Goal: Task Accomplishment & Management: Use online tool/utility

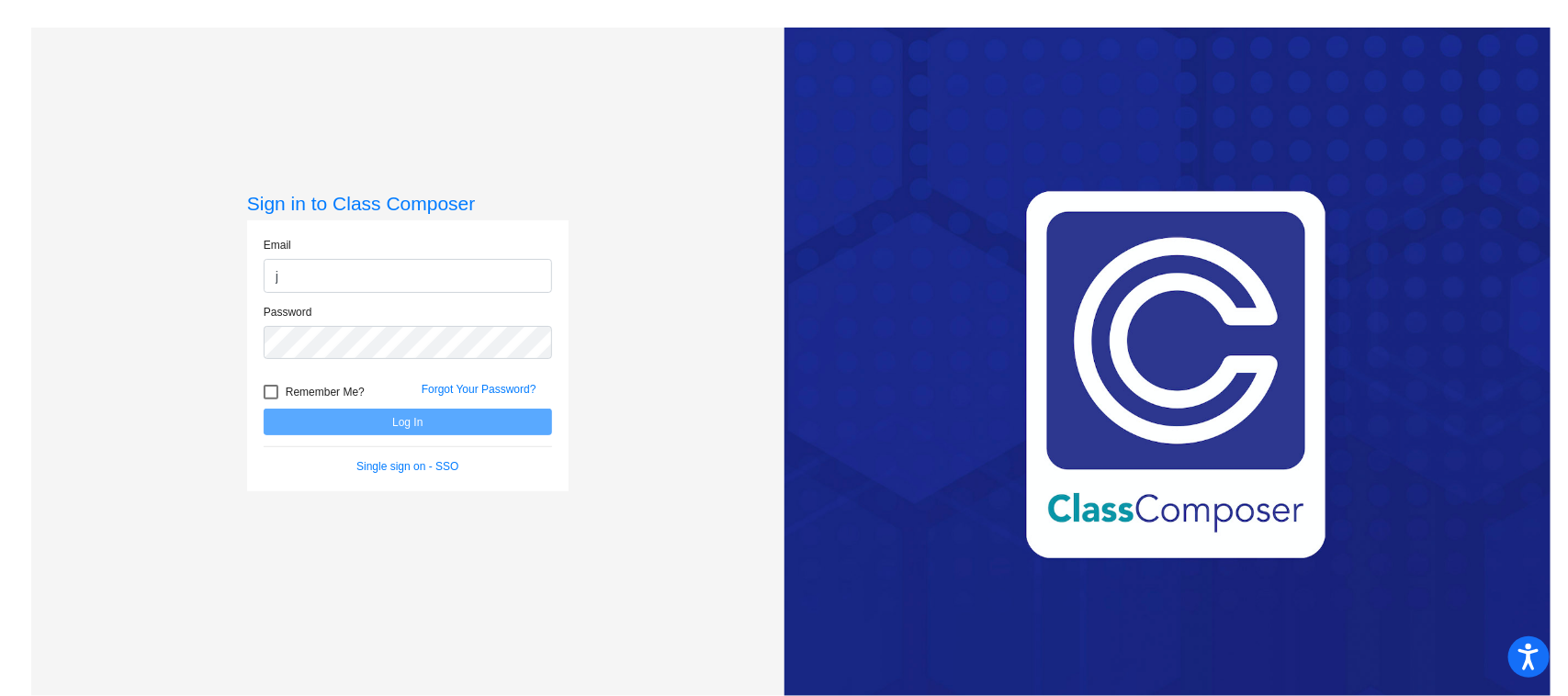
type input "[EMAIL_ADDRESS][DOMAIN_NAME]"
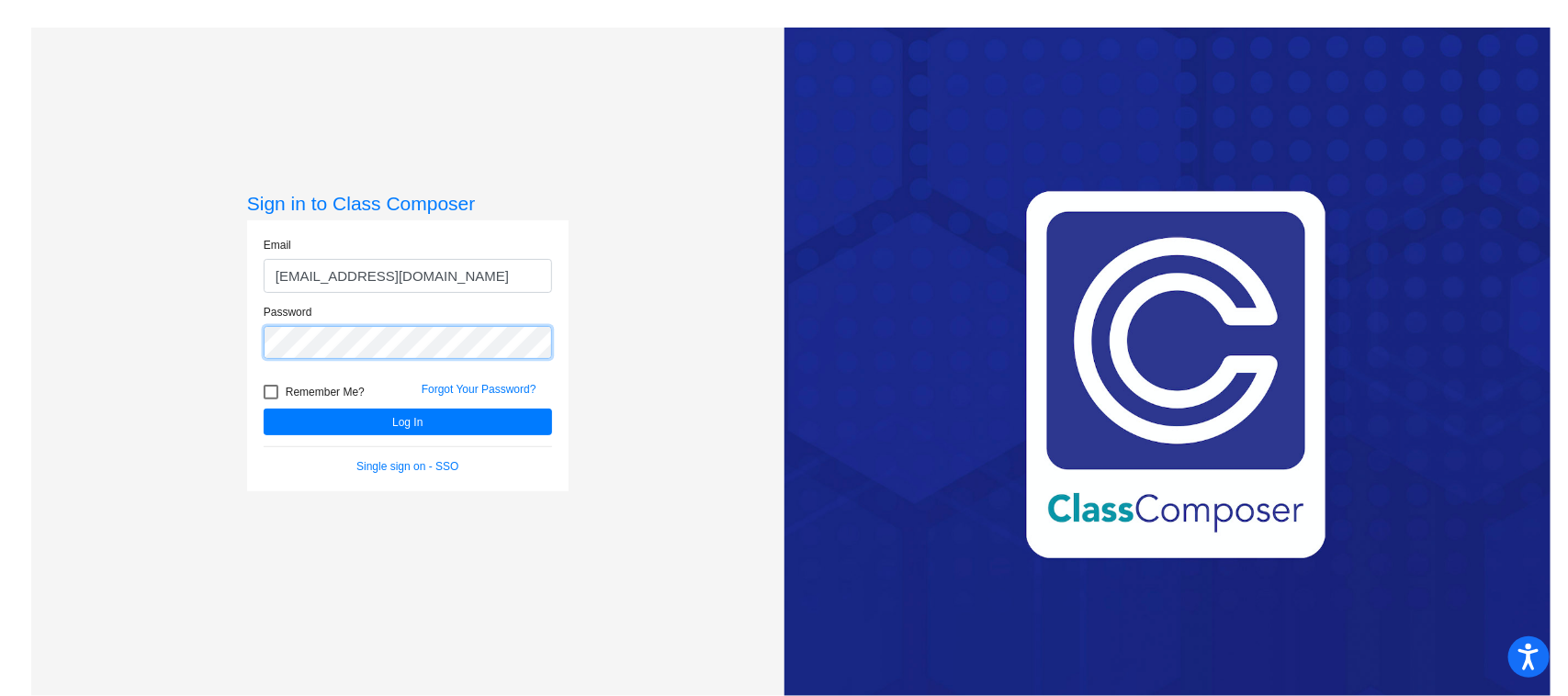
click at [264, 409] on button "Log In" at bounding box center [408, 422] width 288 height 27
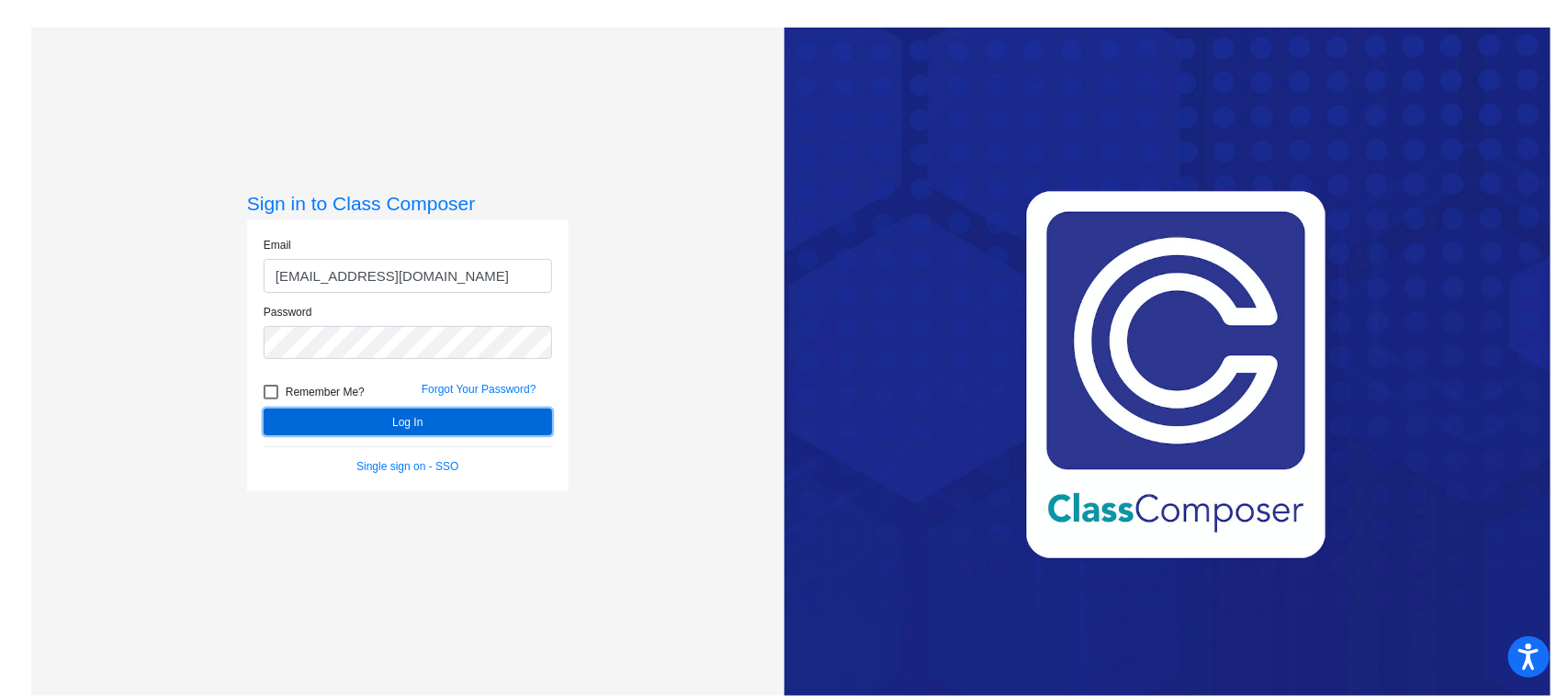
click at [407, 411] on button "Log In" at bounding box center [408, 422] width 288 height 27
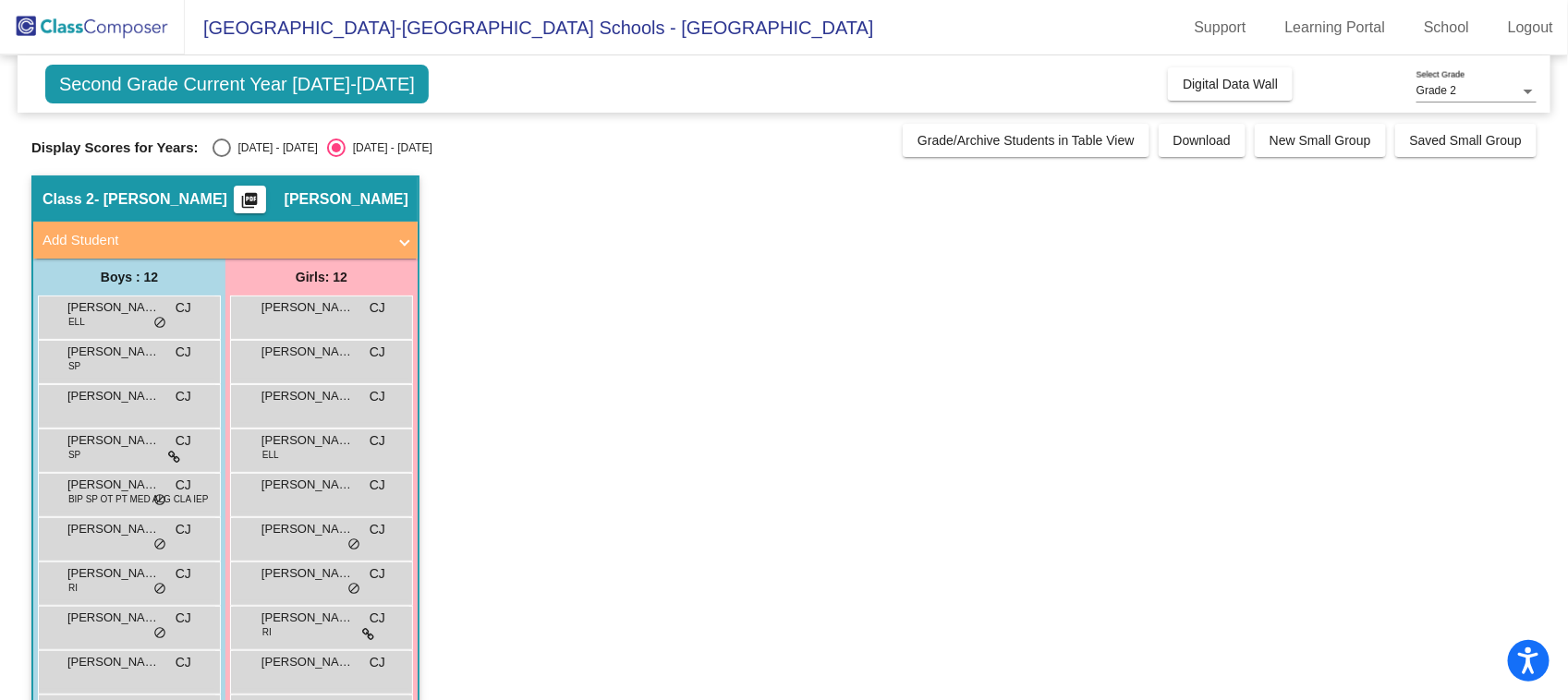
click at [213, 154] on div "Select an option" at bounding box center [221, 148] width 19 height 19
click at [220, 157] on input "[DATE] - [DATE]" at bounding box center [220, 157] width 1 height 1
radio input "true"
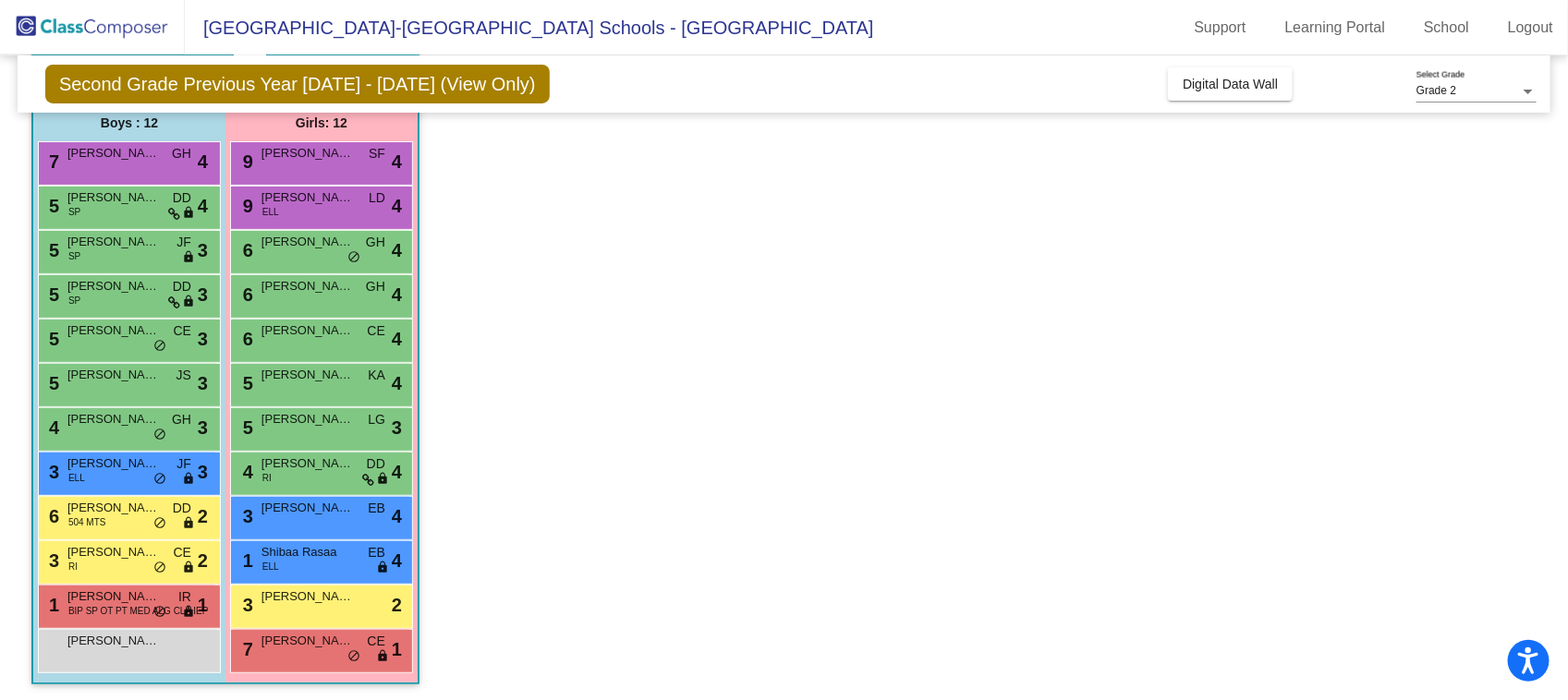
scroll to position [1, 0]
click at [151, 648] on div "Draven [PERSON_NAME] lock do_not_disturb_alt" at bounding box center [127, 649] width 177 height 38
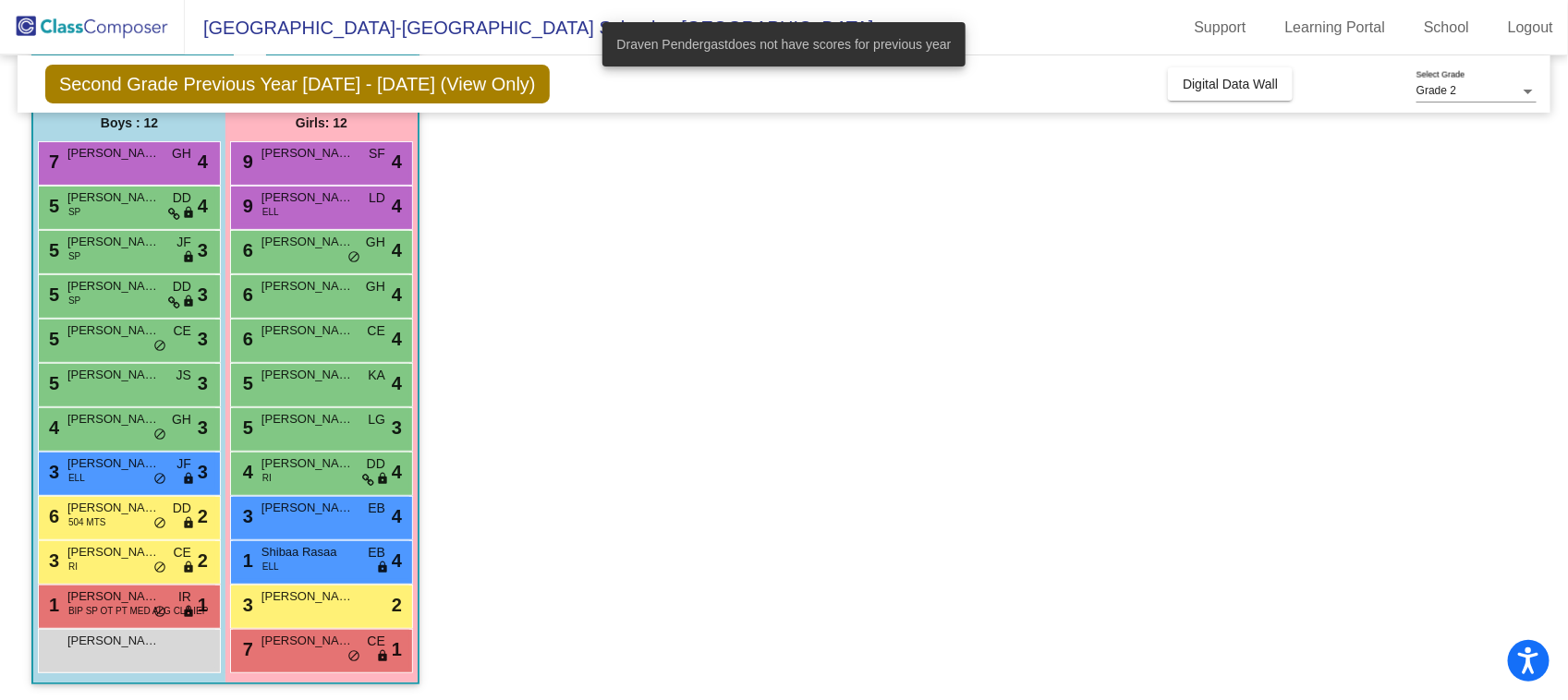
click at [633, 442] on app-classroom "Class 2 - [PERSON_NAME] picture_as_pdf [PERSON_NAME] Add Student First Name Las…" at bounding box center [784, 361] width 1505 height 682
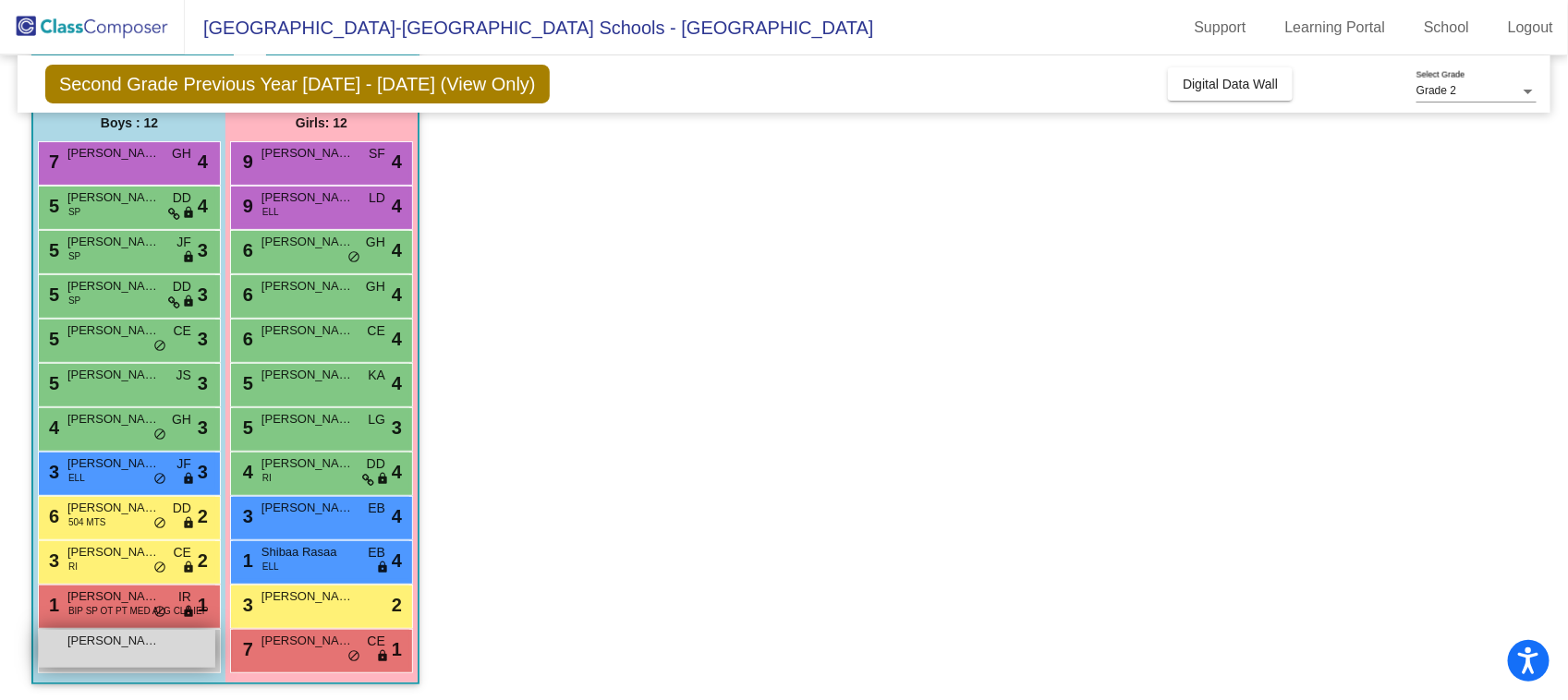
click at [122, 652] on div "Draven [PERSON_NAME] lock do_not_disturb_alt" at bounding box center [127, 649] width 177 height 38
click at [139, 151] on span "[PERSON_NAME]" at bounding box center [113, 153] width 92 height 19
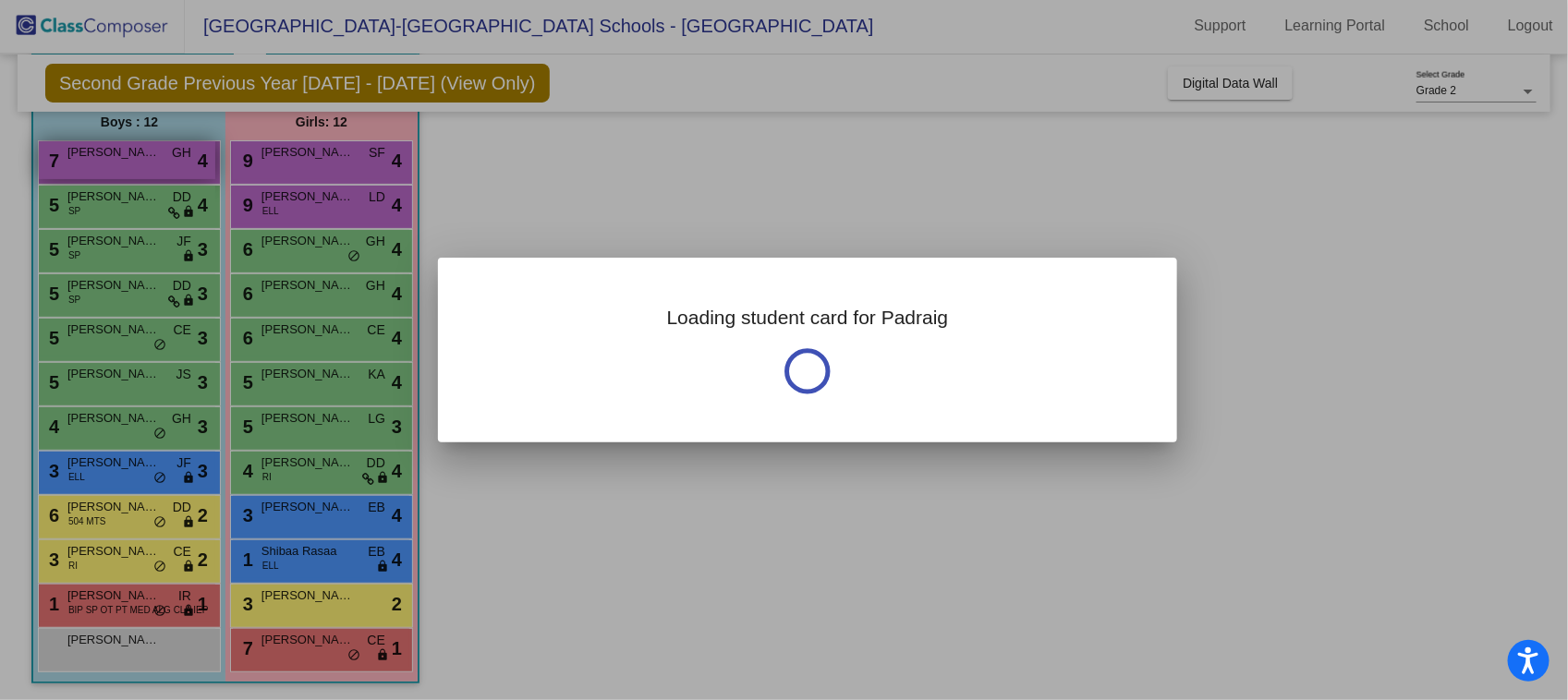
scroll to position [0, 0]
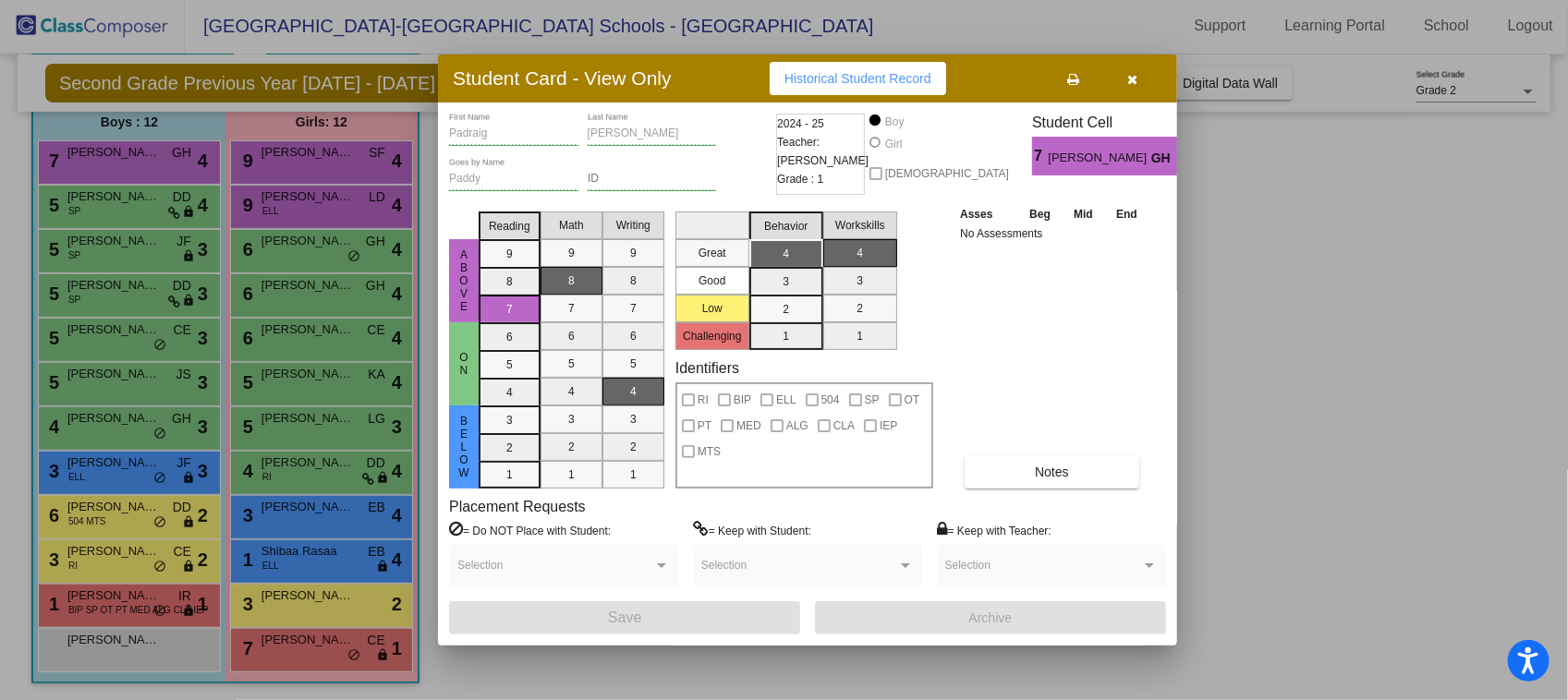
click at [115, 194] on div at bounding box center [784, 350] width 1568 height 700
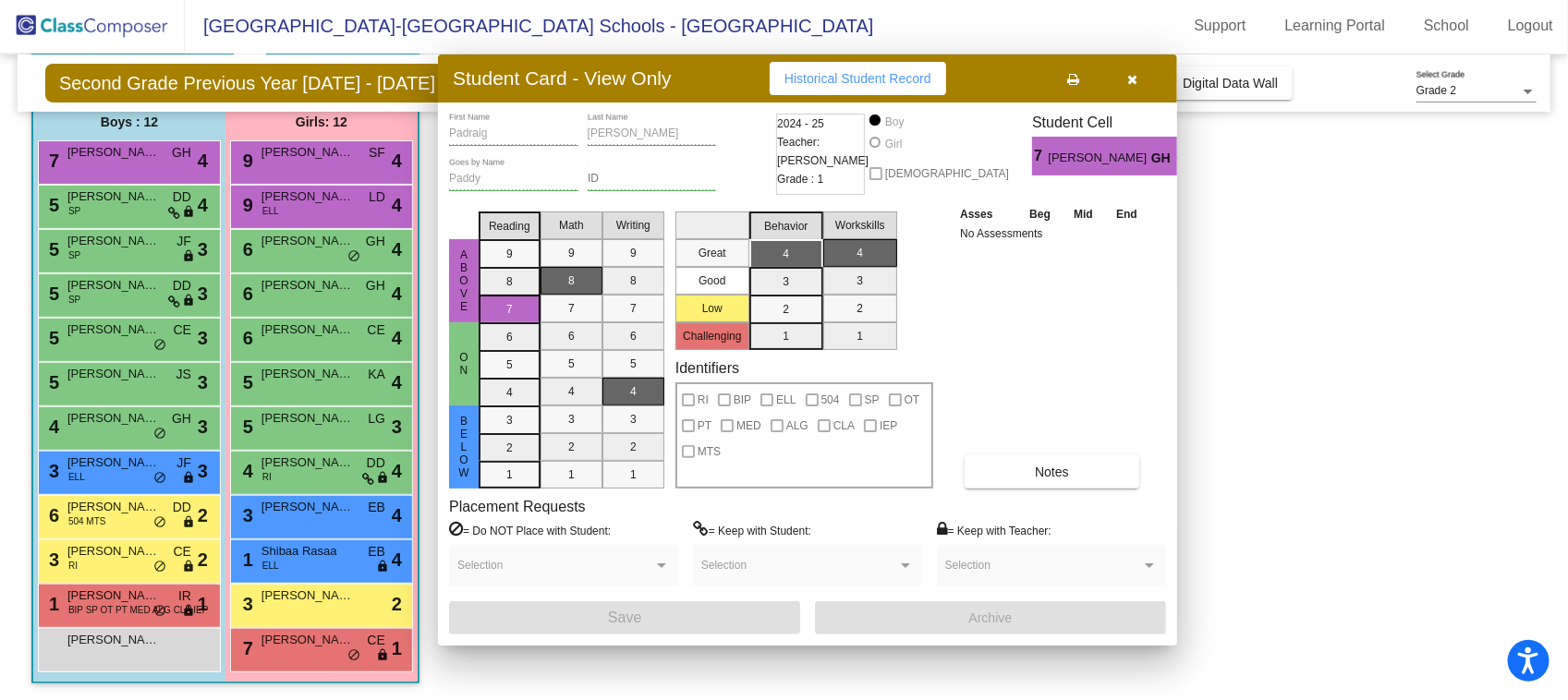
scroll to position [1, 0]
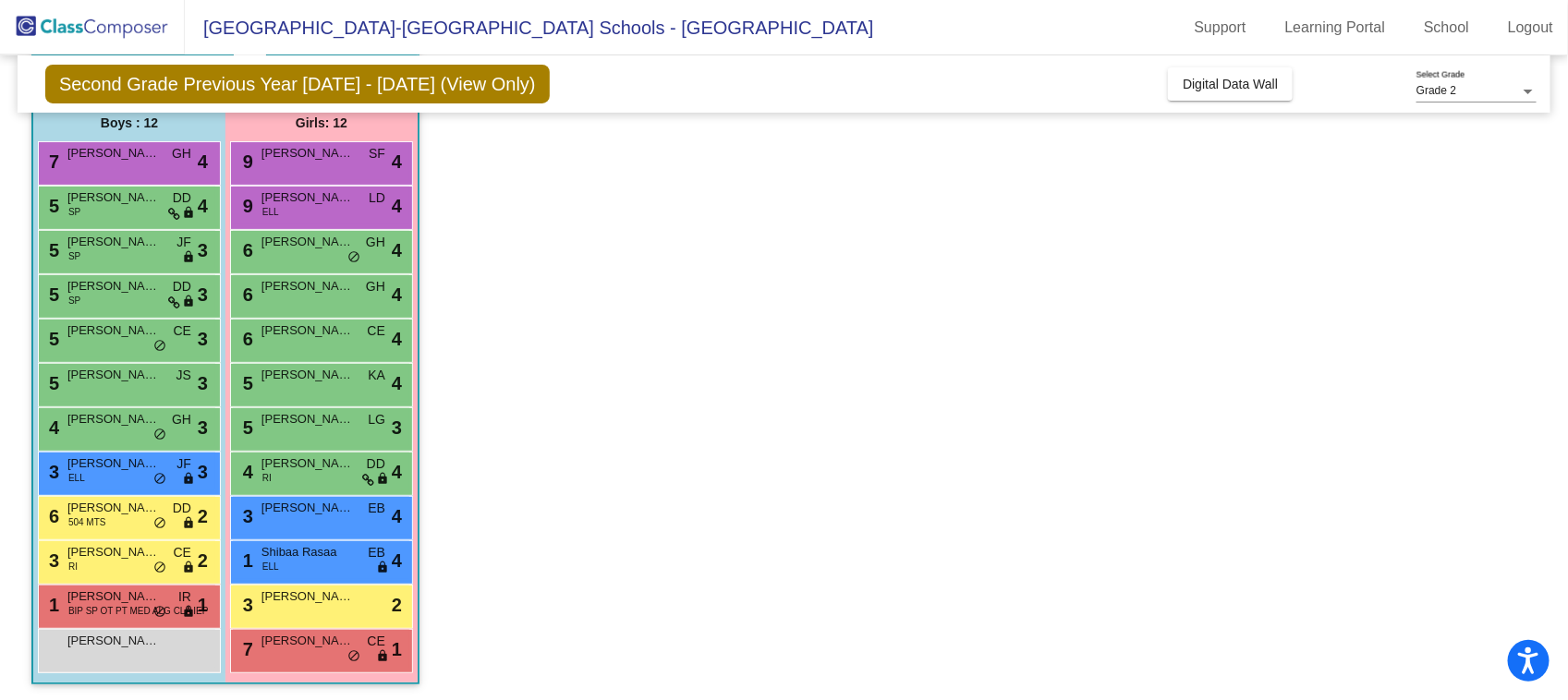
click at [115, 194] on span "[PERSON_NAME]" at bounding box center [113, 198] width 92 height 19
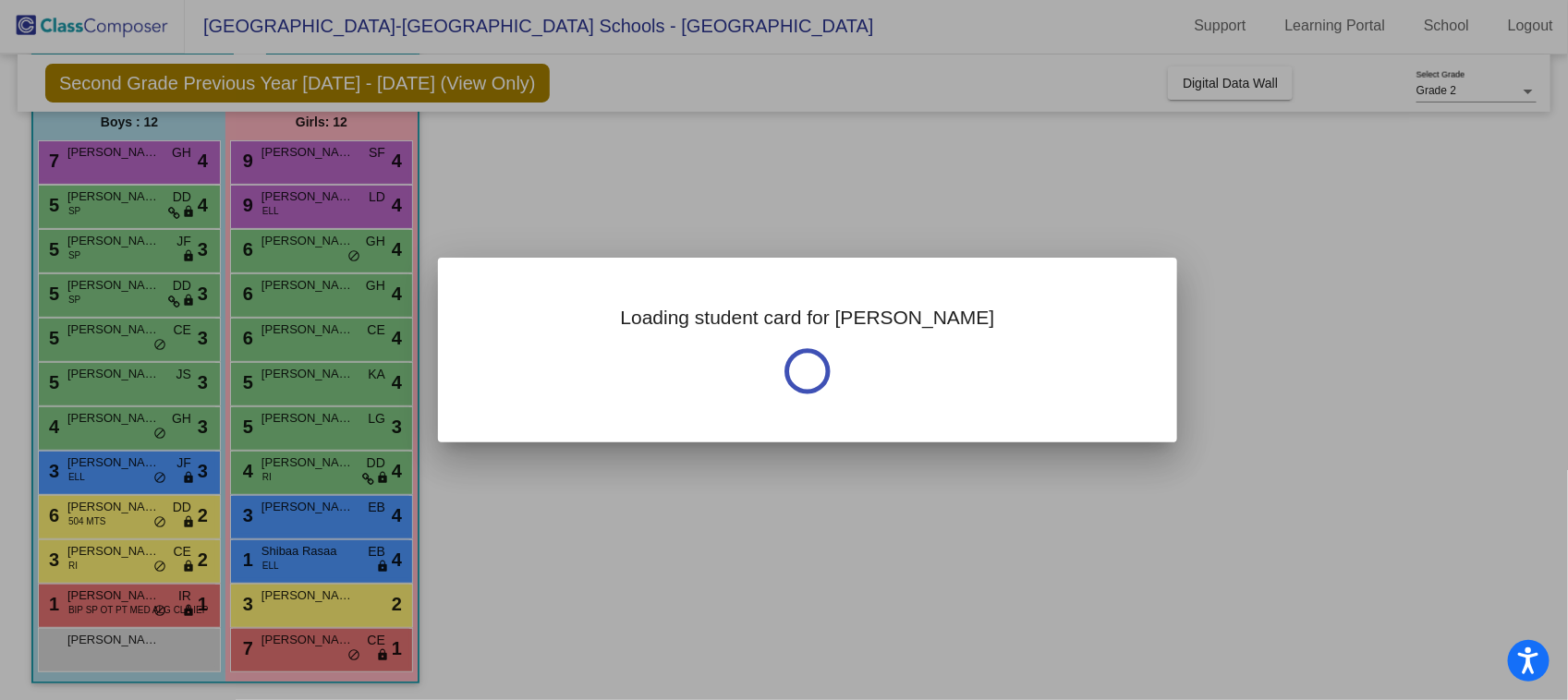
scroll to position [0, 0]
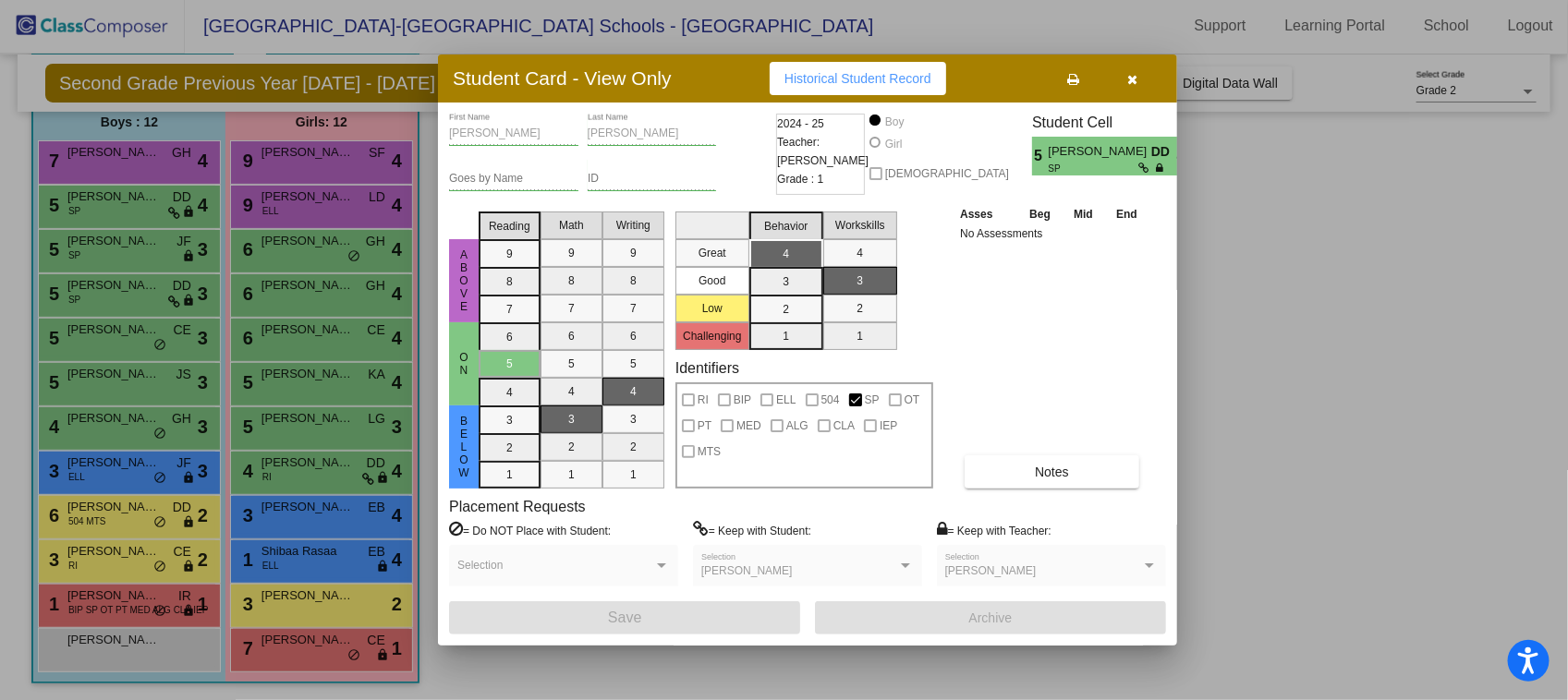
click at [115, 236] on div at bounding box center [784, 350] width 1568 height 700
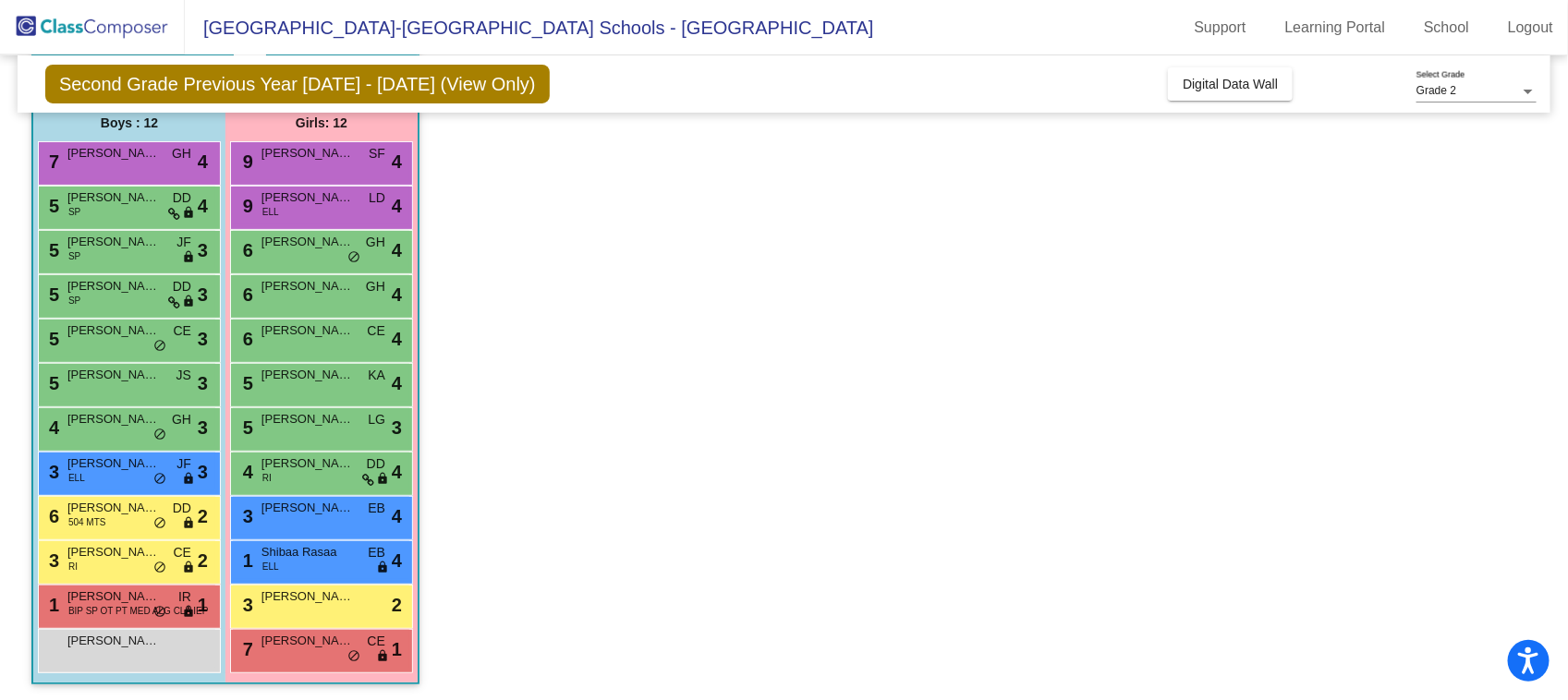
scroll to position [1, 0]
click at [115, 236] on span "[PERSON_NAME]" at bounding box center [113, 242] width 92 height 19
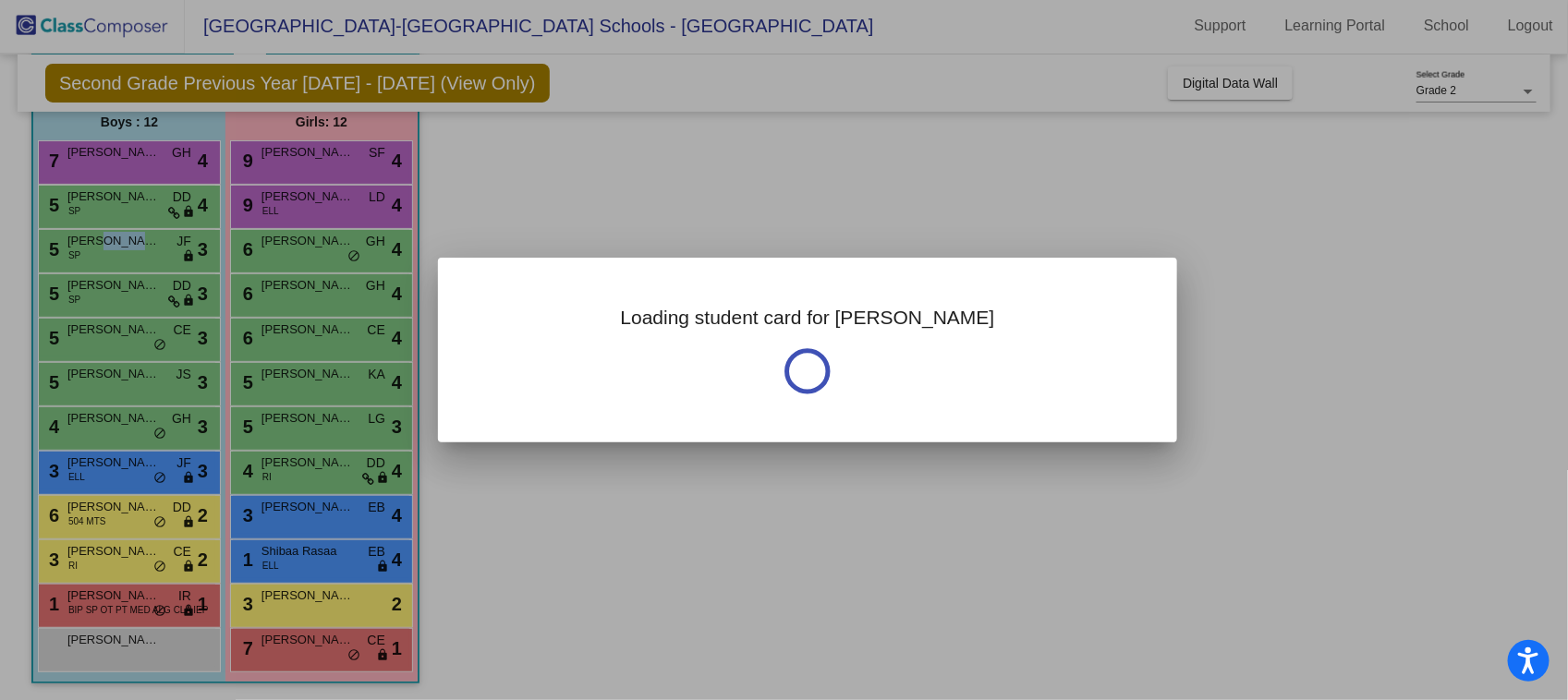
scroll to position [0, 0]
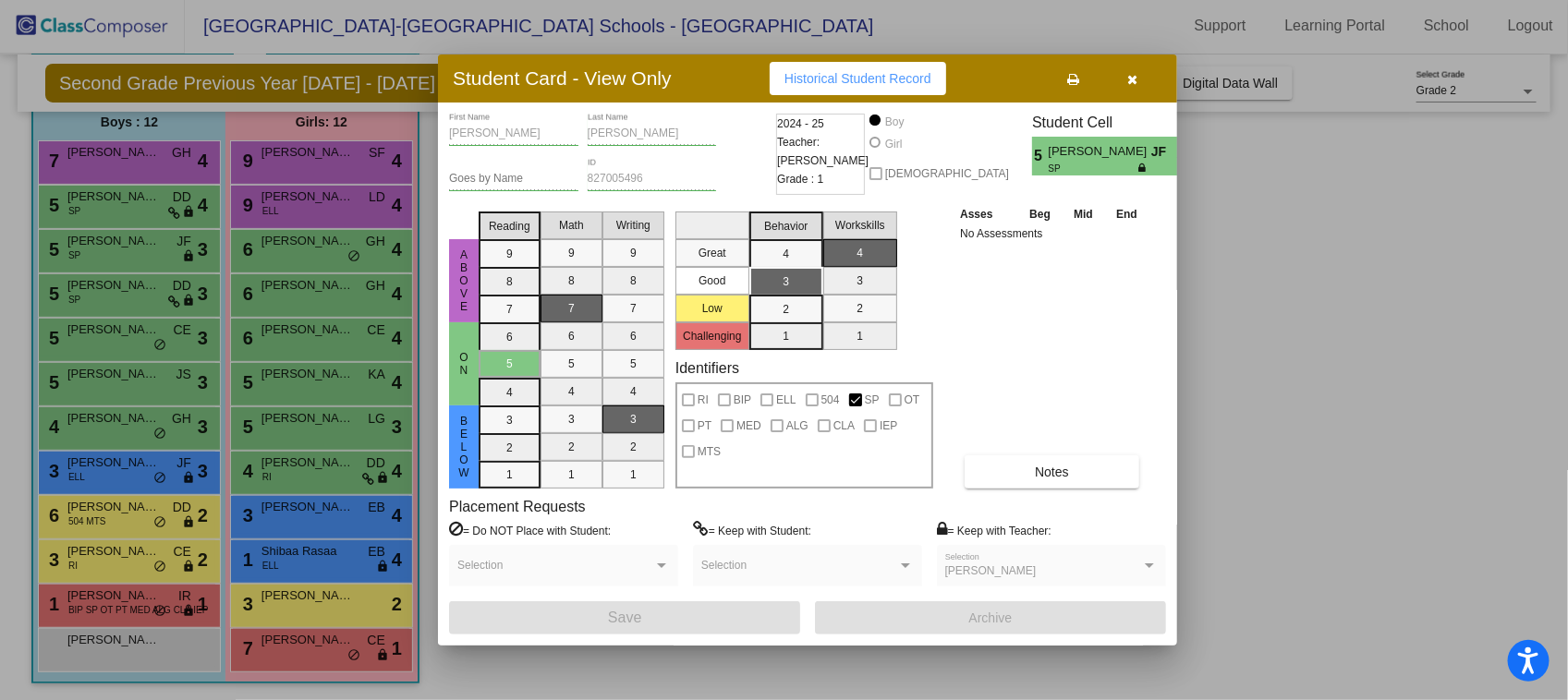
click at [131, 288] on div at bounding box center [784, 350] width 1568 height 700
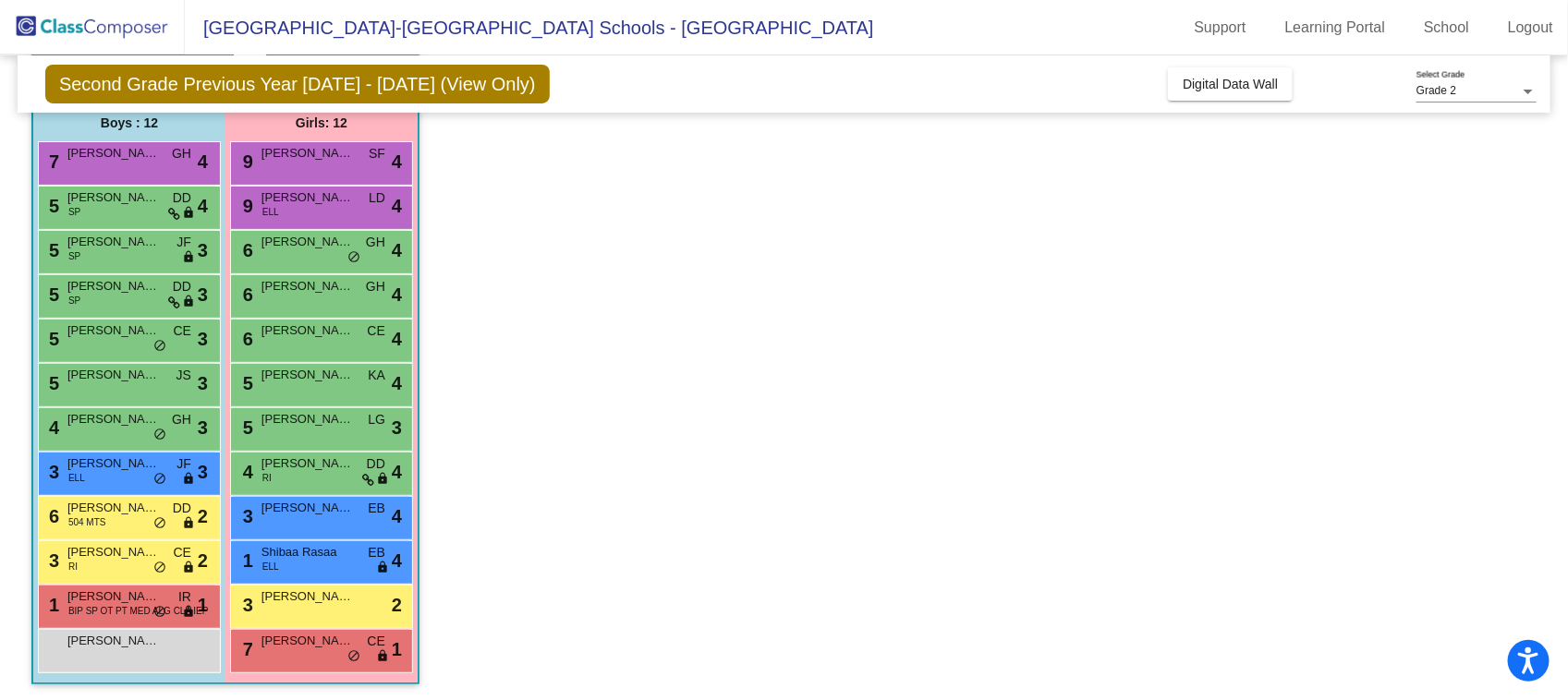
scroll to position [1, 0]
click at [131, 288] on span "[PERSON_NAME]" at bounding box center [113, 286] width 92 height 19
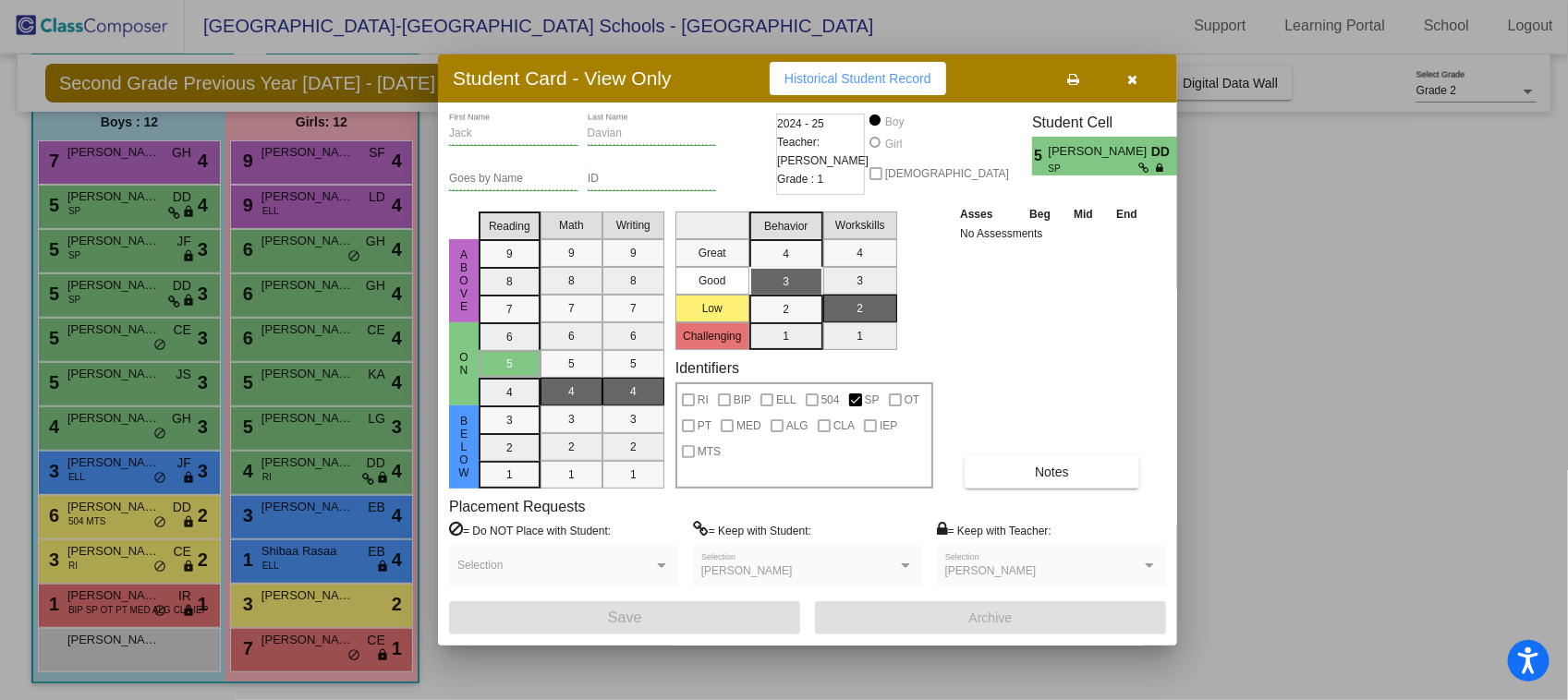
click at [130, 338] on div at bounding box center [784, 350] width 1568 height 700
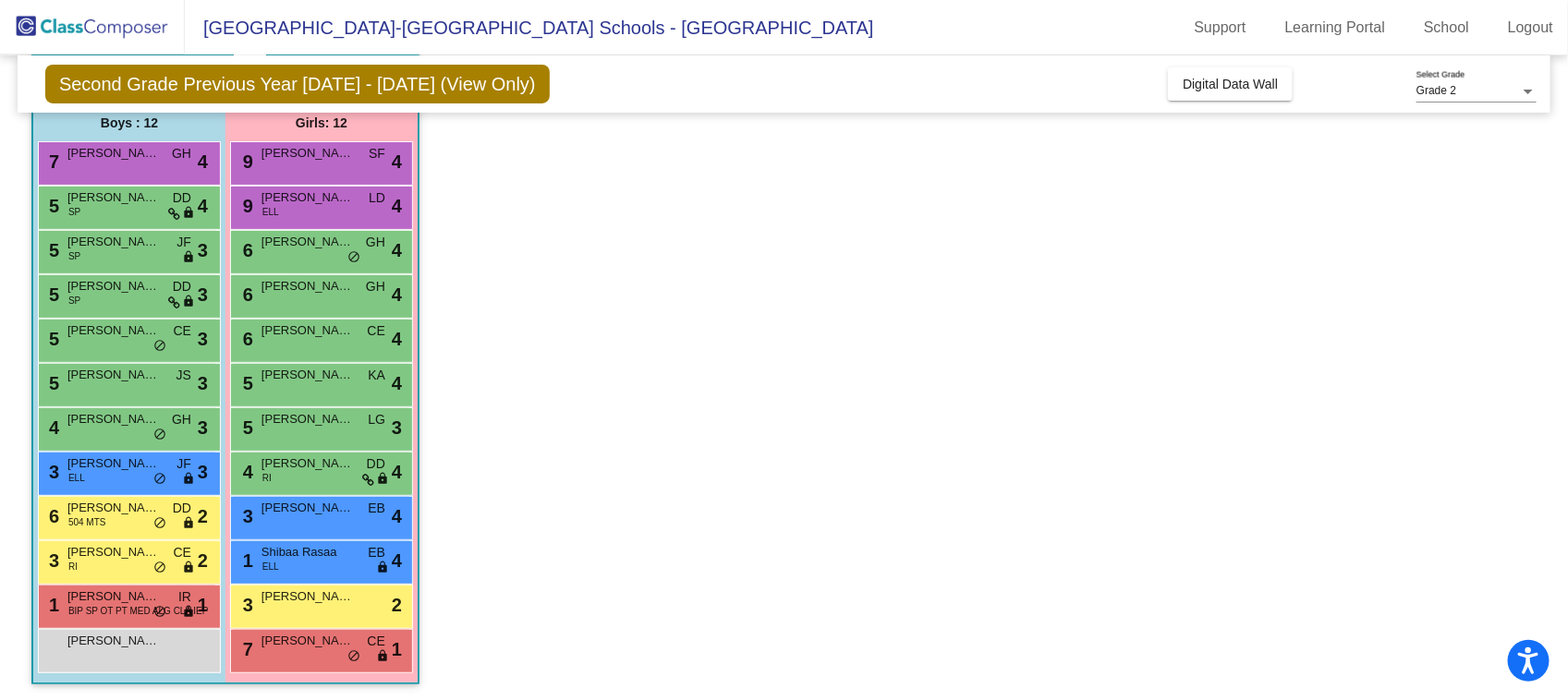
scroll to position [1, 0]
click at [130, 338] on span "[PERSON_NAME]" at bounding box center [113, 331] width 92 height 19
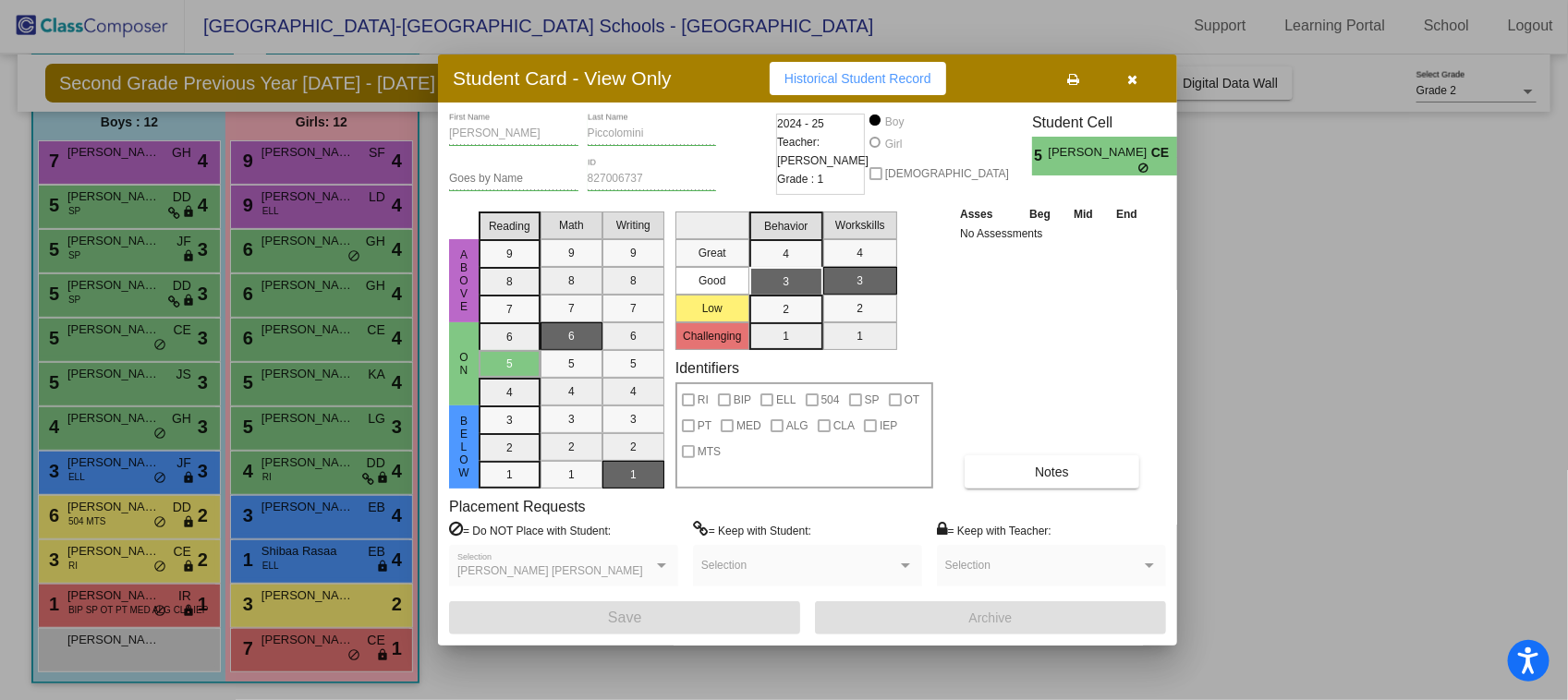
click at [144, 384] on div at bounding box center [784, 350] width 1568 height 700
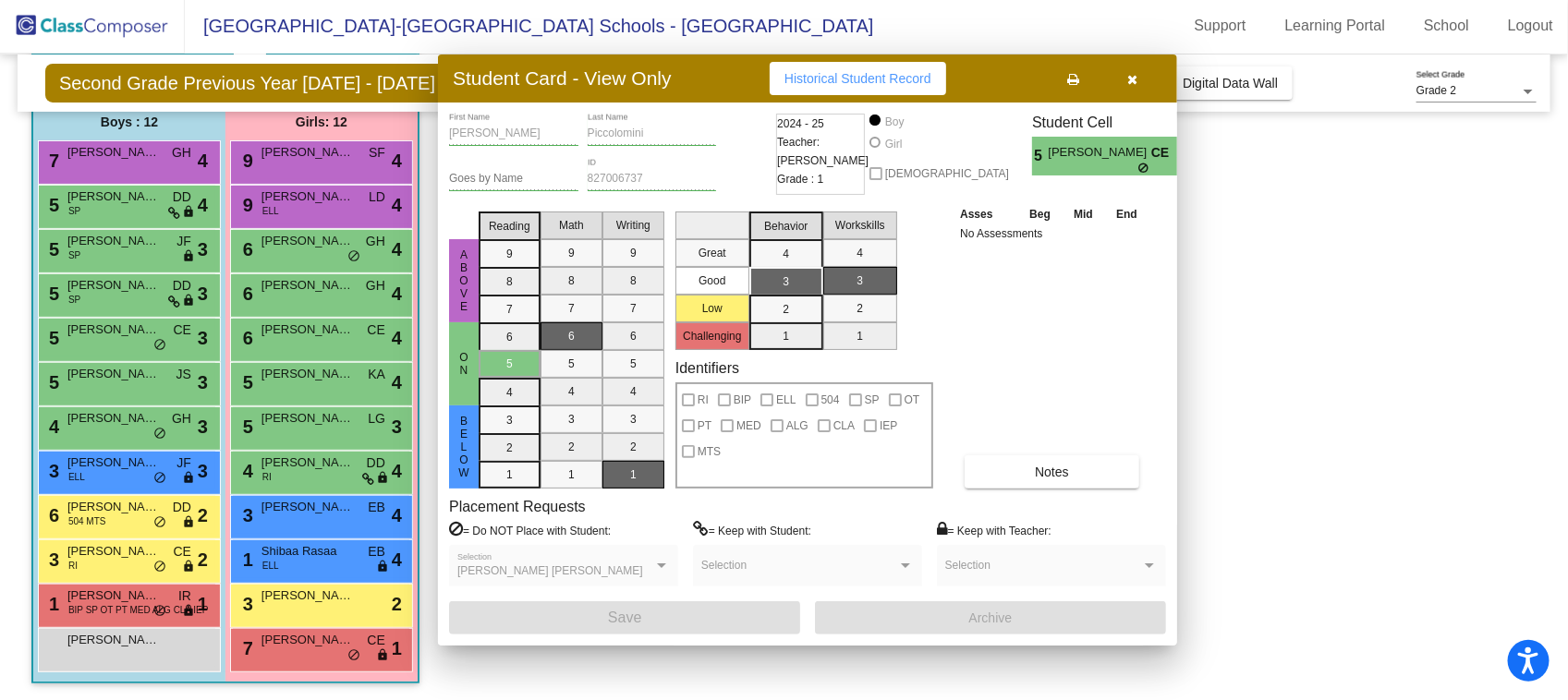
scroll to position [1, 0]
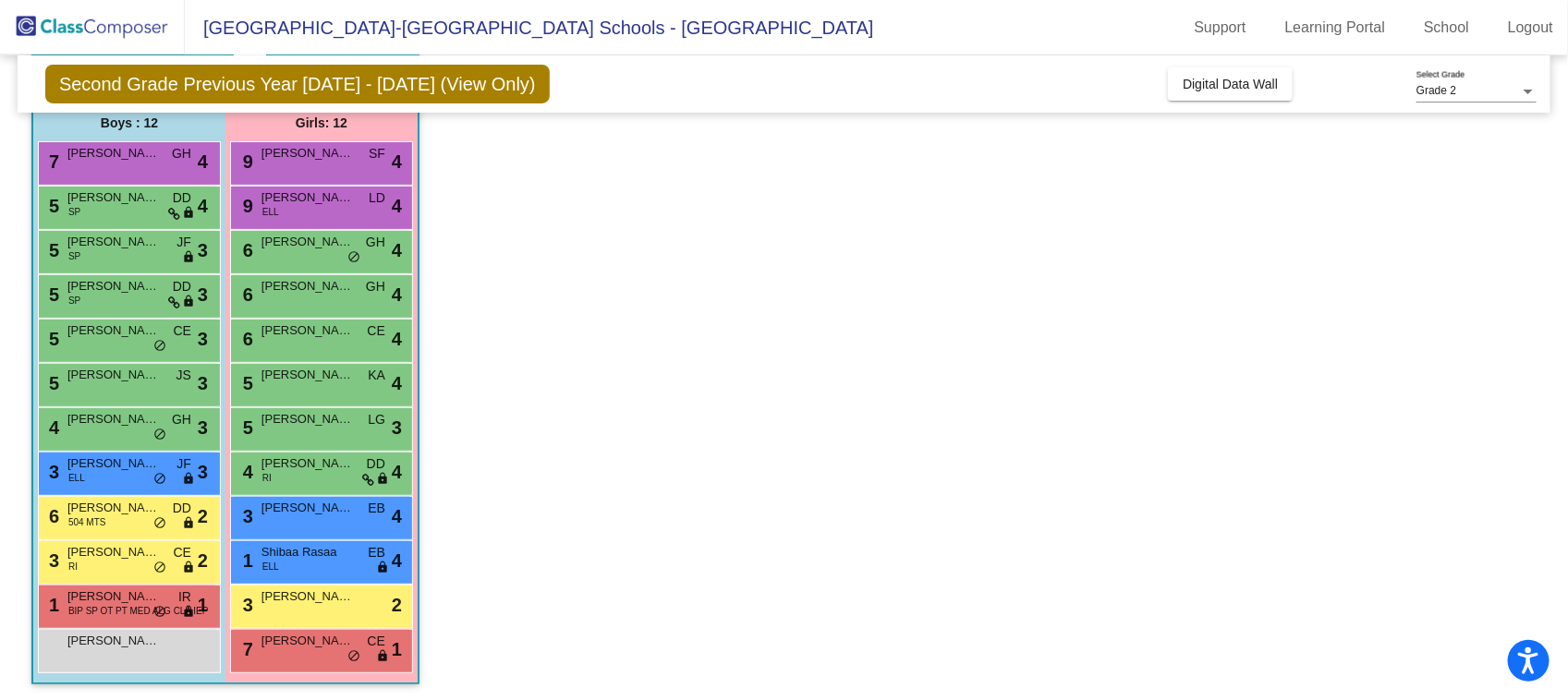
click at [144, 384] on div "5 [PERSON_NAME] JS lock do_not_disturb_alt 3" at bounding box center [127, 383] width 177 height 38
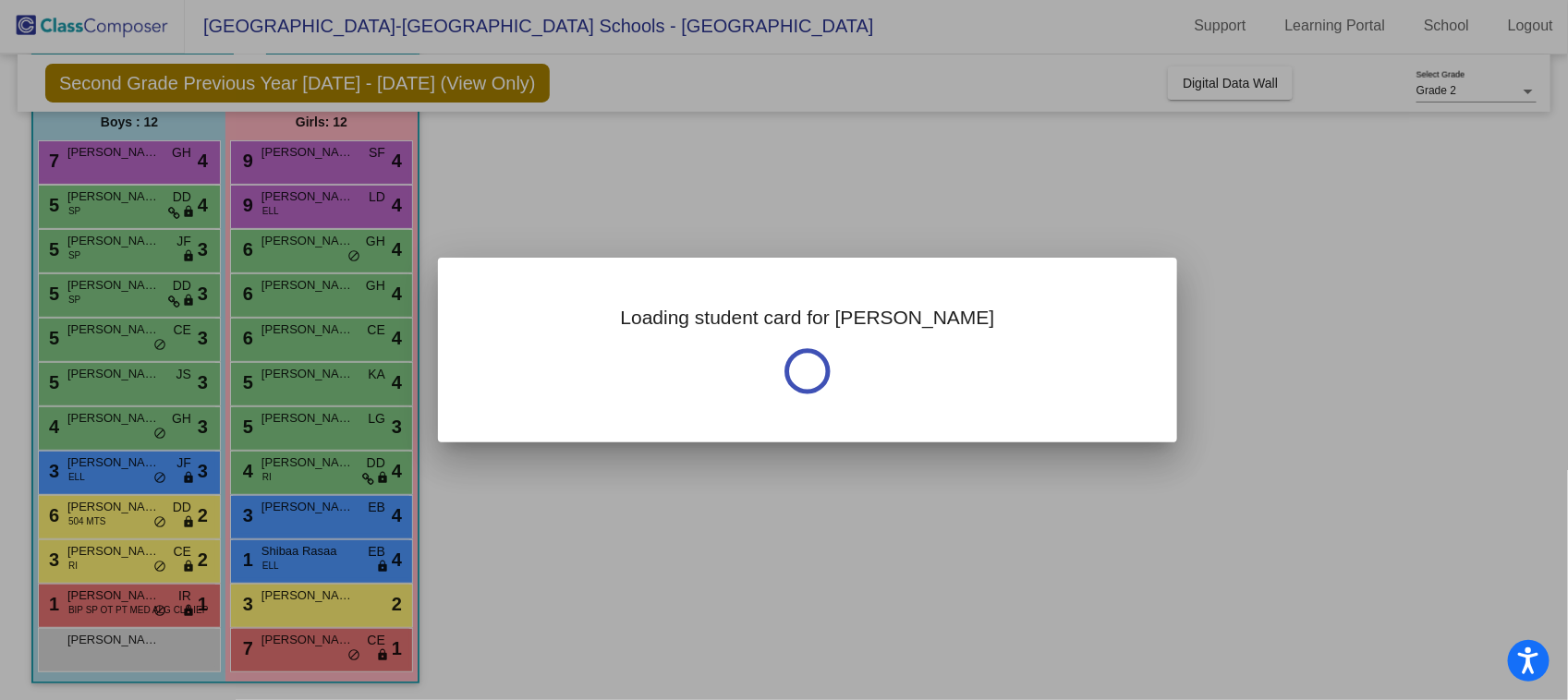
scroll to position [0, 0]
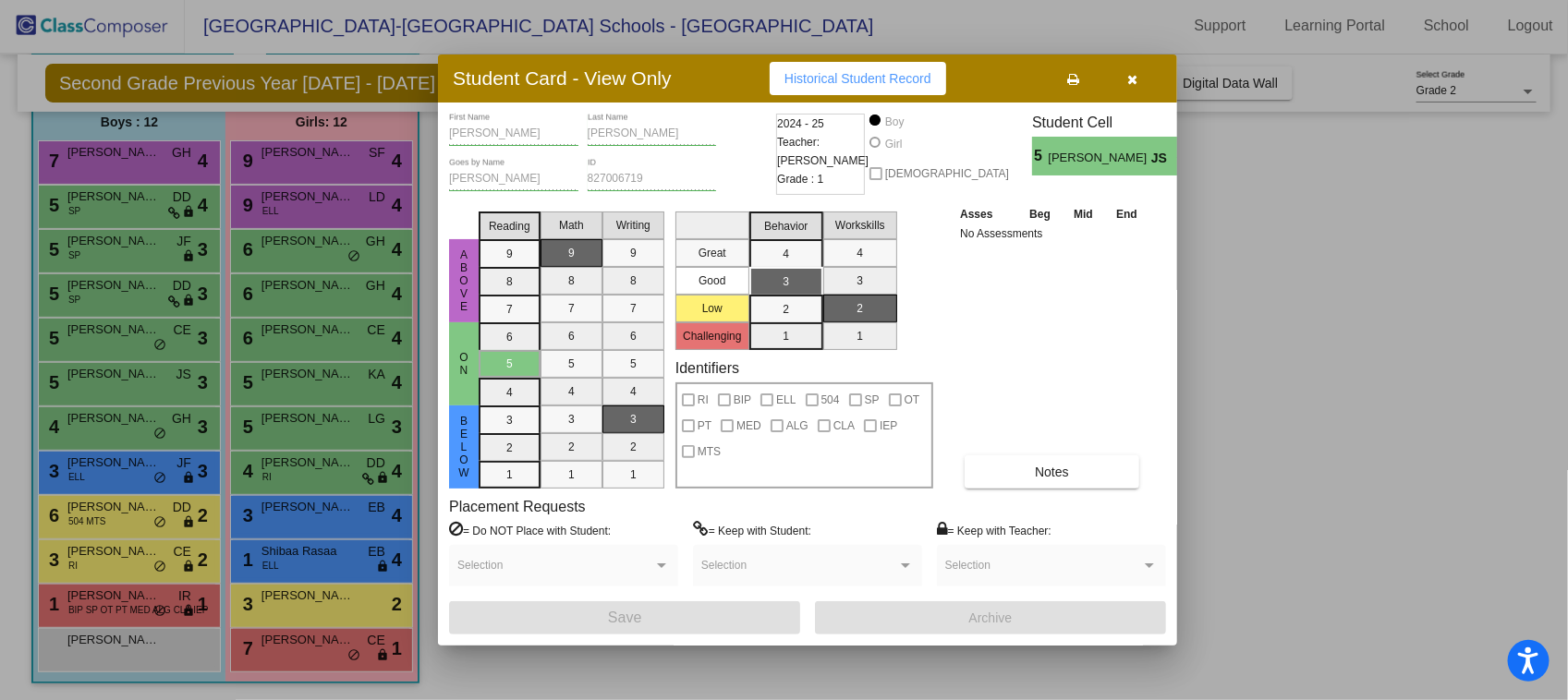
click at [149, 420] on div at bounding box center [784, 350] width 1568 height 700
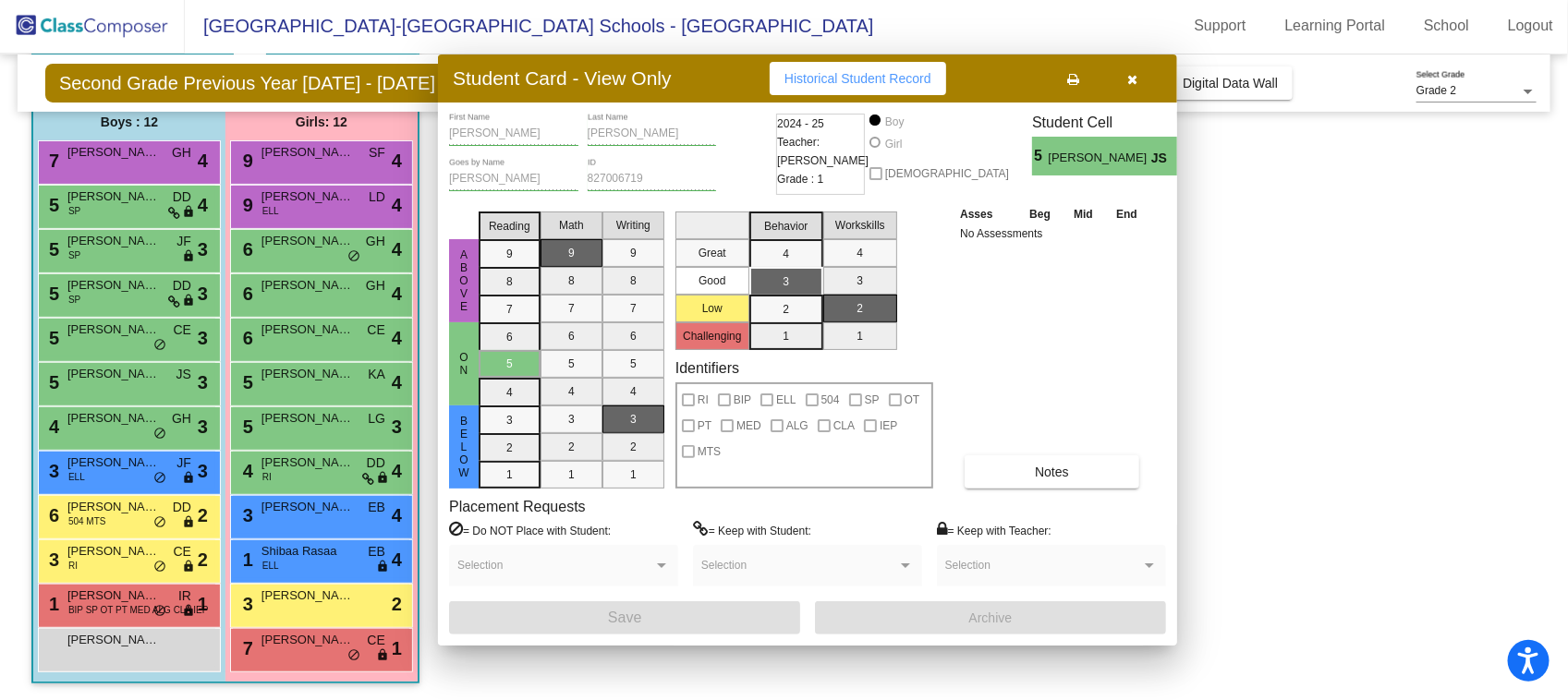
scroll to position [1, 0]
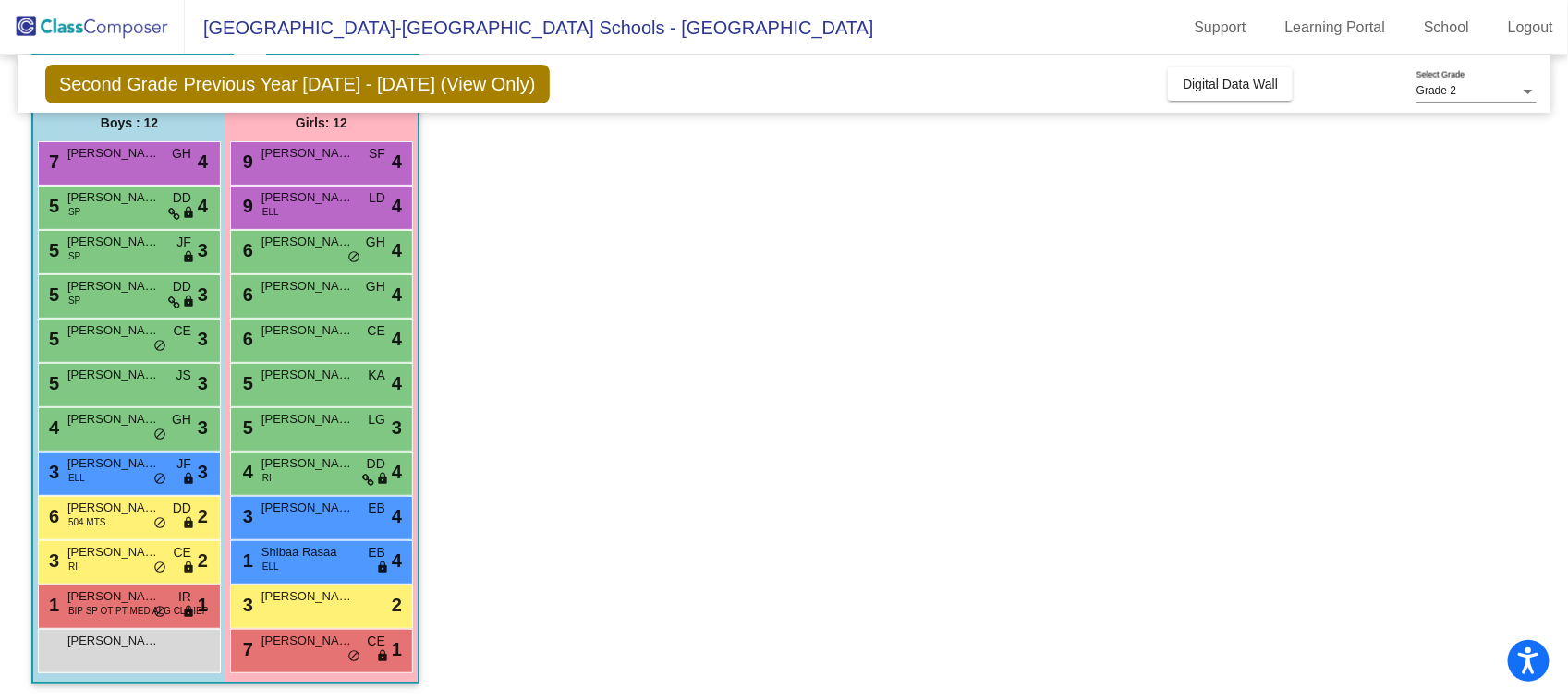
click at [149, 420] on span "[PERSON_NAME]" at bounding box center [113, 419] width 92 height 19
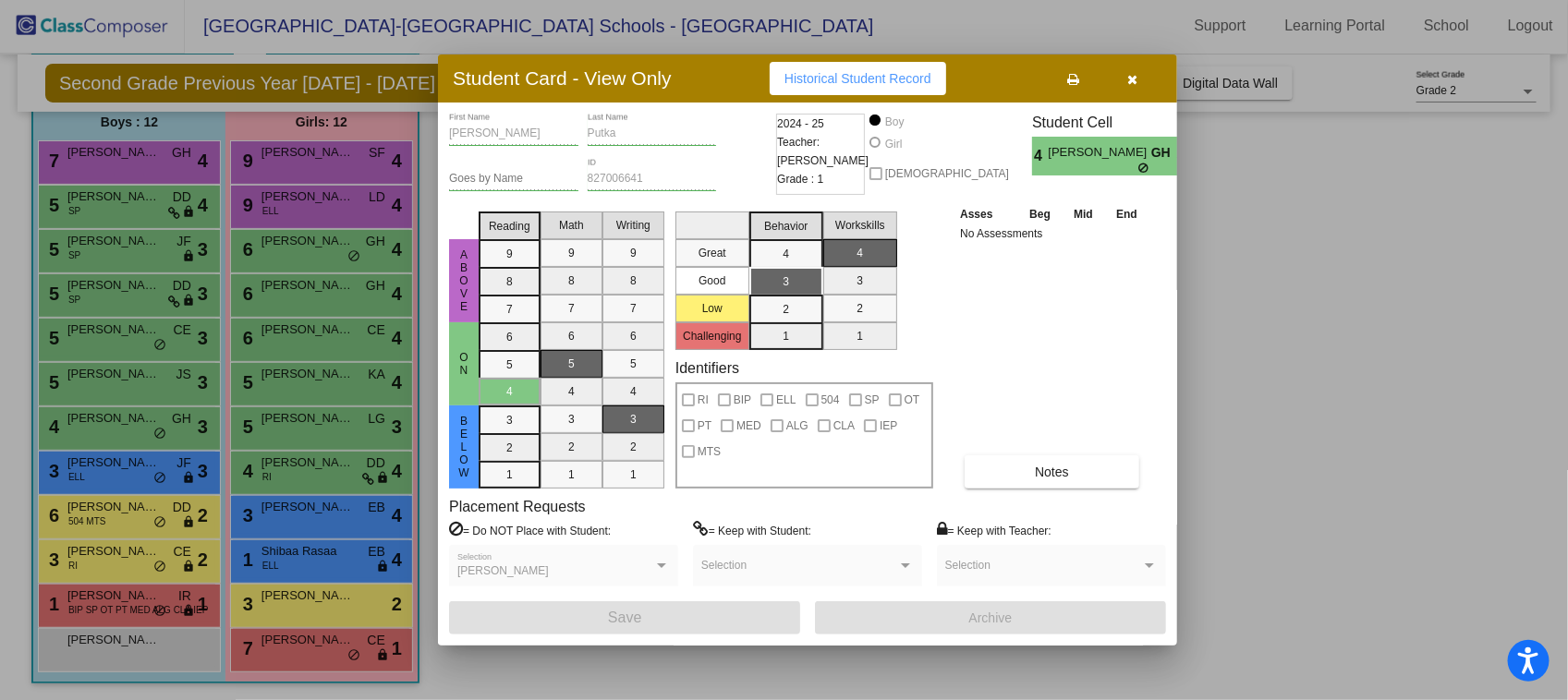
click at [132, 465] on div at bounding box center [784, 350] width 1568 height 700
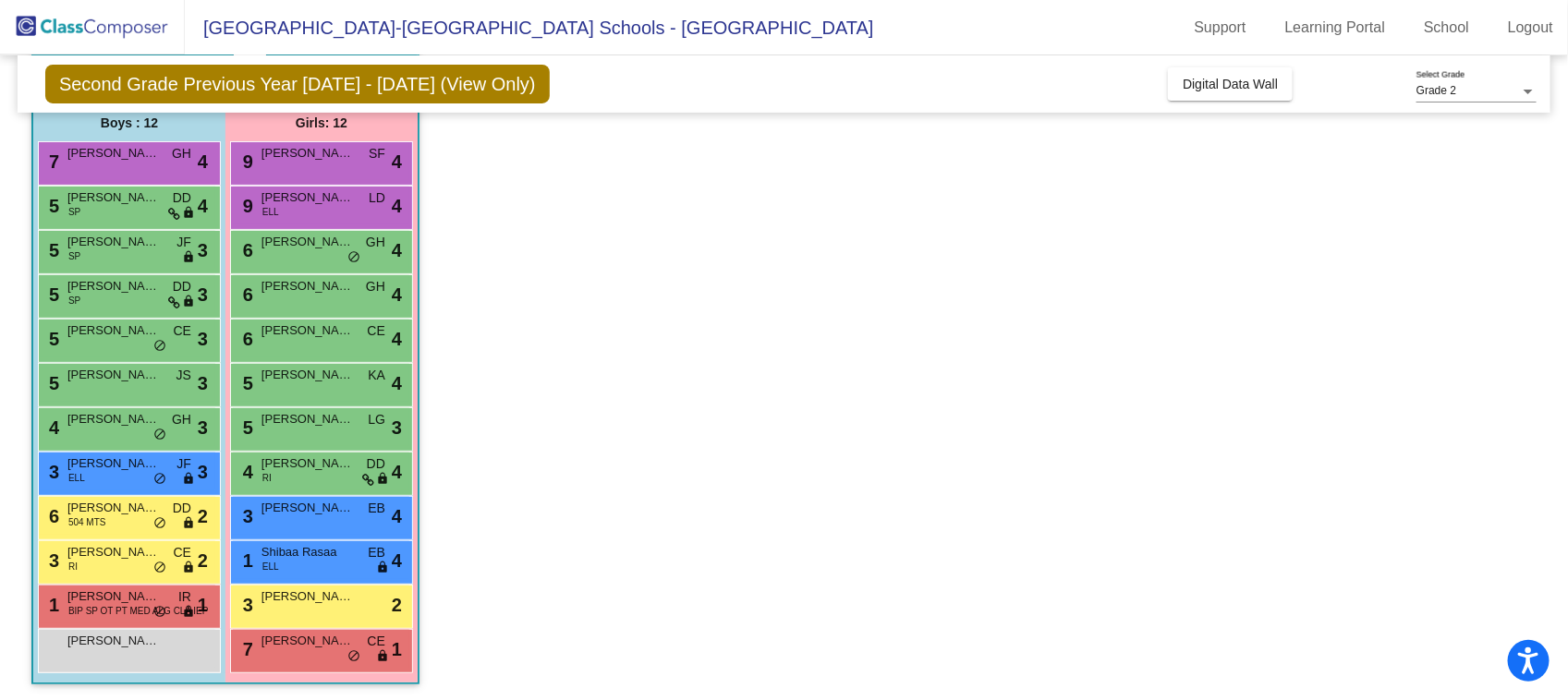
scroll to position [1, 0]
click at [132, 465] on span "[PERSON_NAME]" at bounding box center [113, 464] width 92 height 19
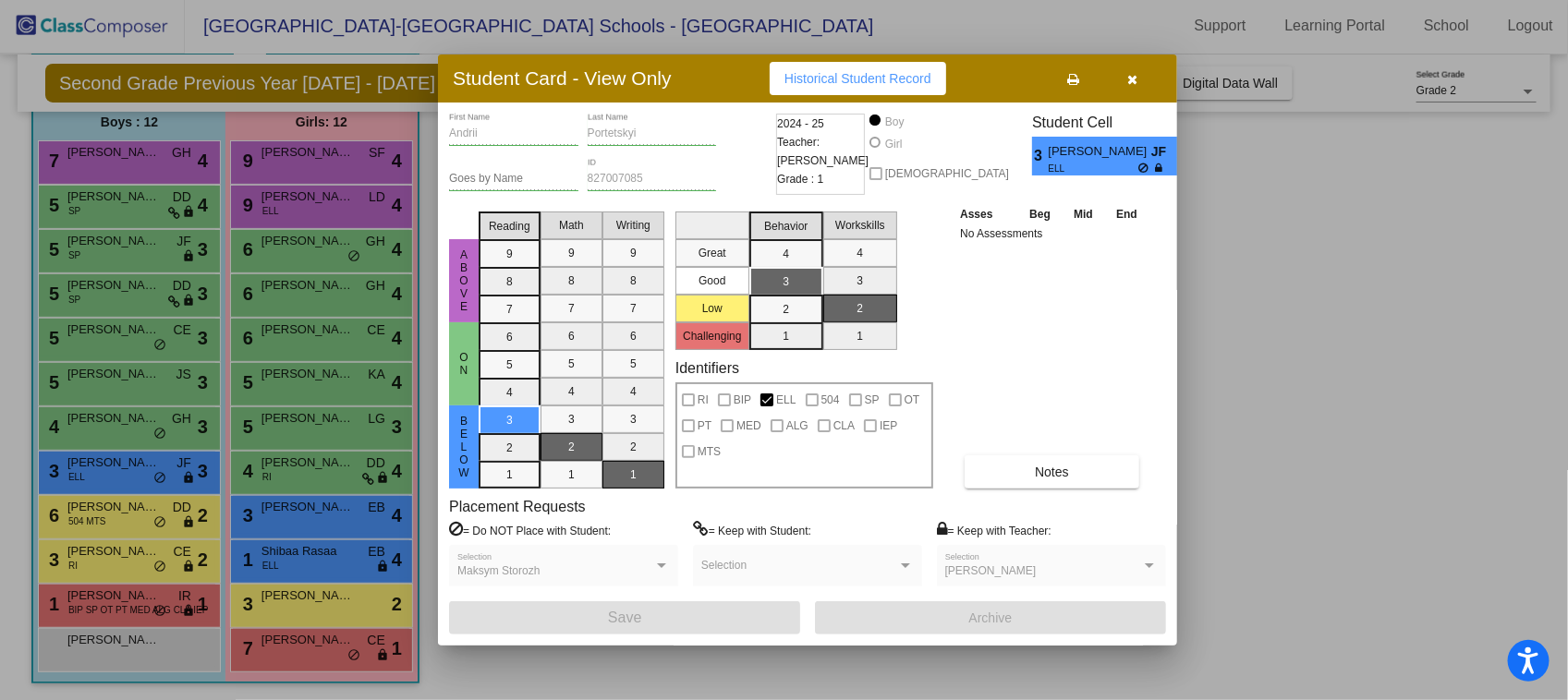
click at [131, 488] on div at bounding box center [784, 350] width 1568 height 700
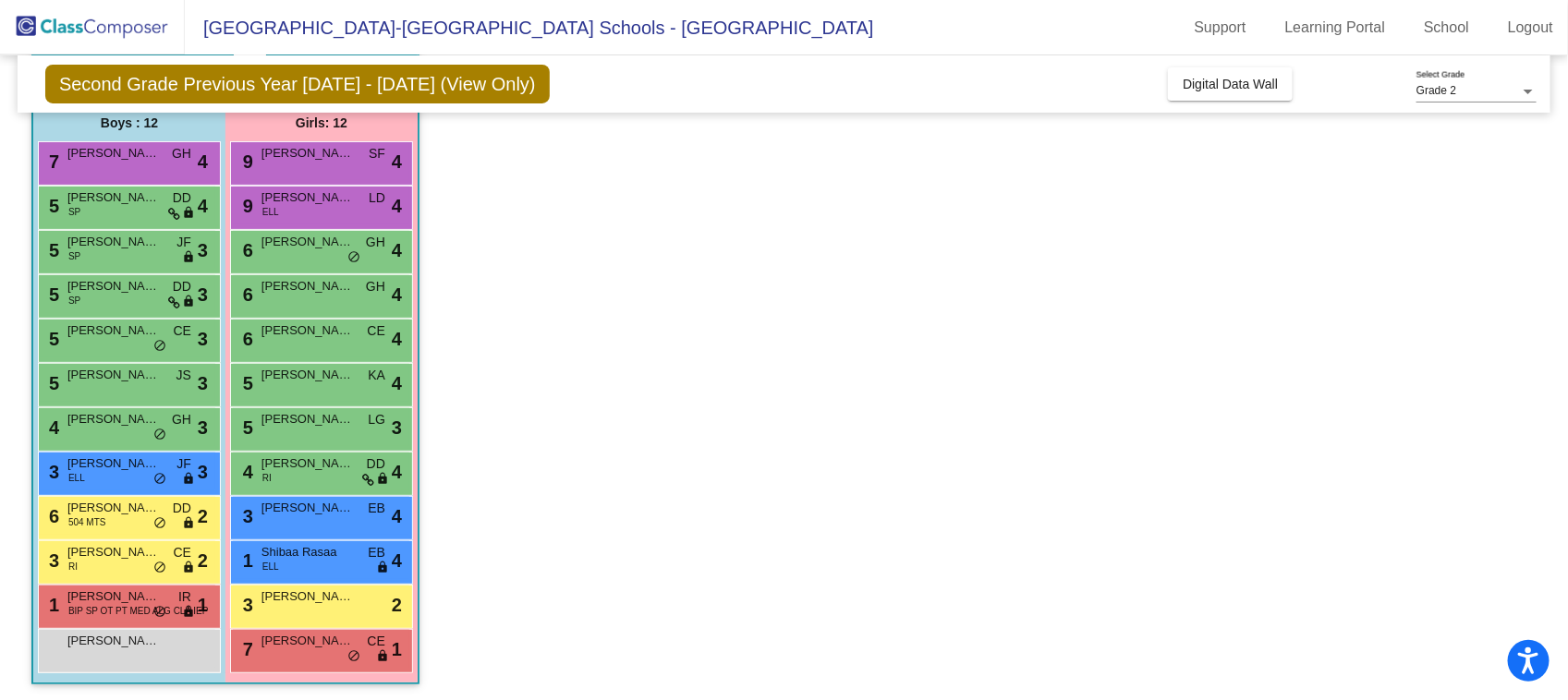
scroll to position [1, 0]
click at [126, 509] on span "[PERSON_NAME]" at bounding box center [113, 508] width 92 height 19
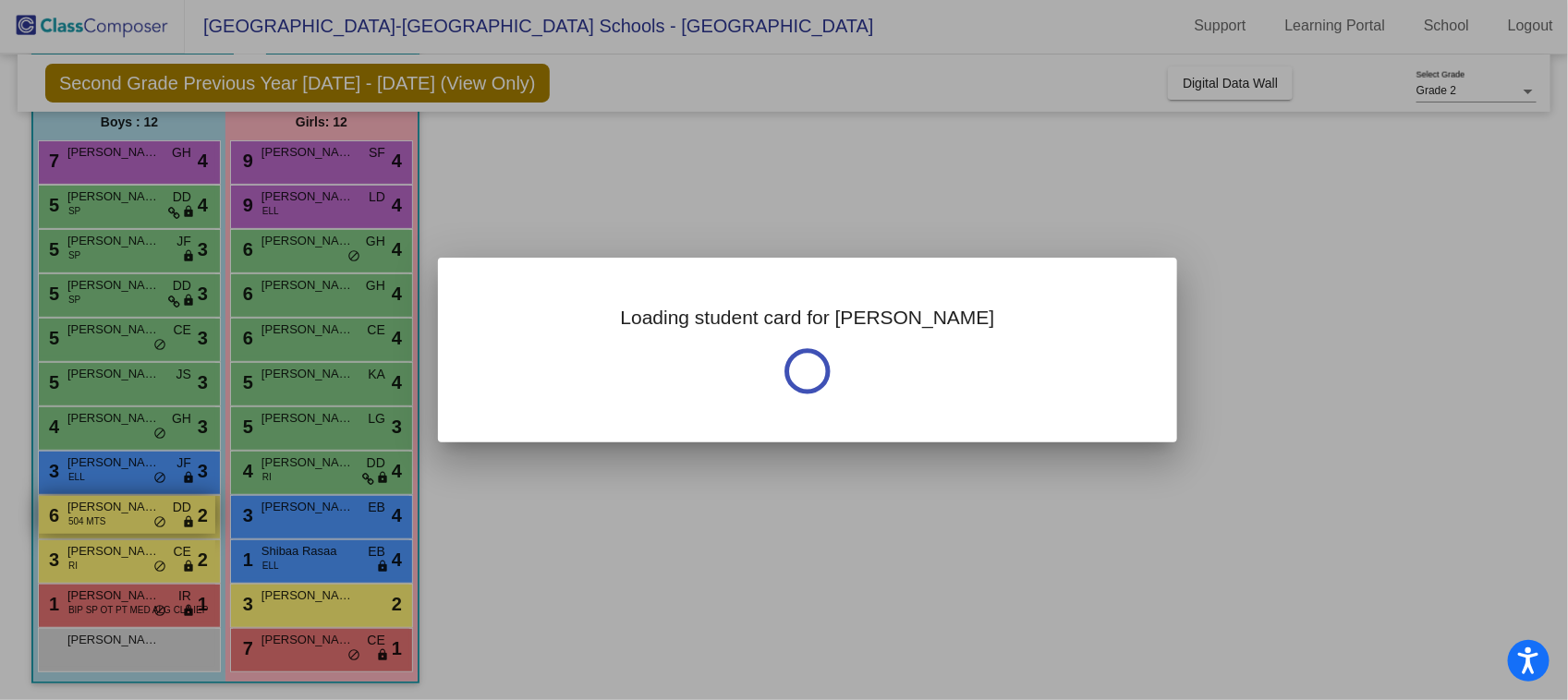
scroll to position [0, 0]
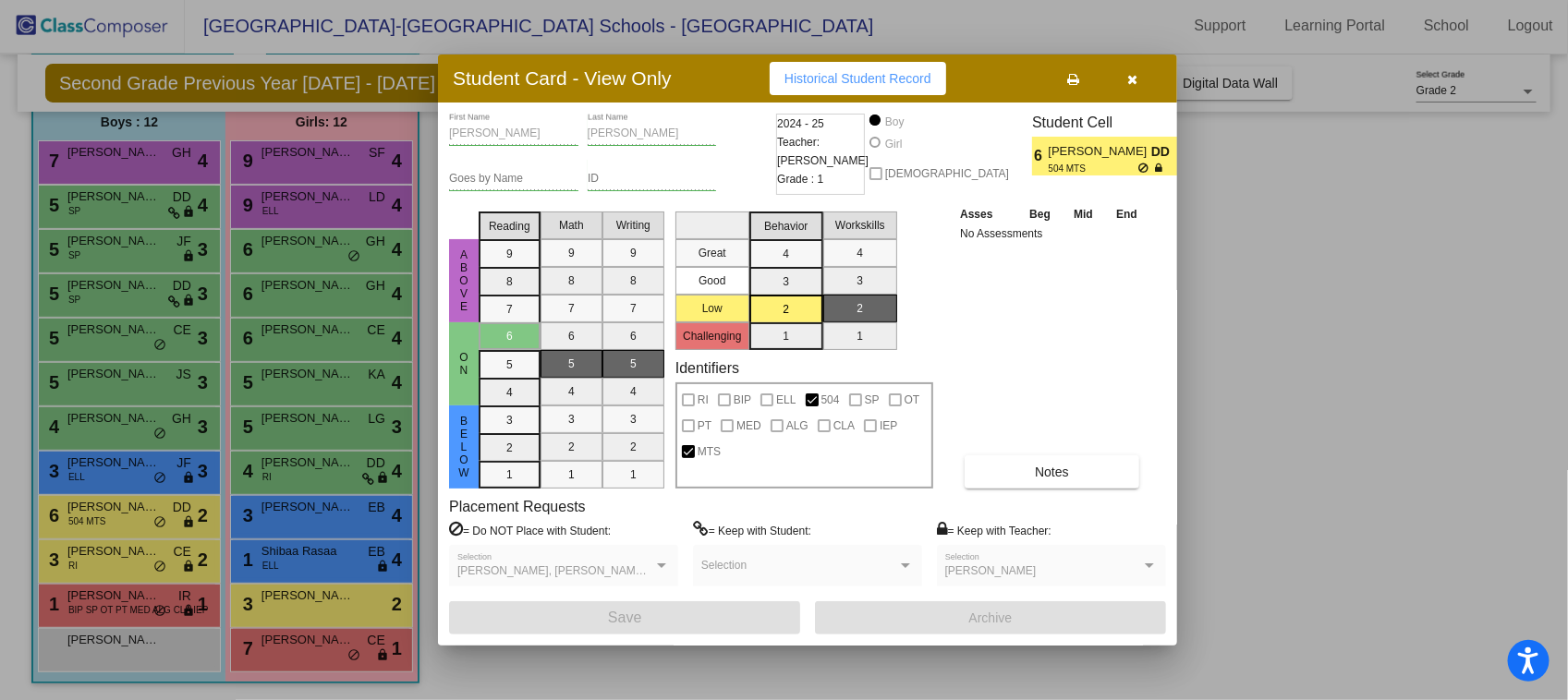
click at [122, 550] on div at bounding box center [784, 350] width 1568 height 700
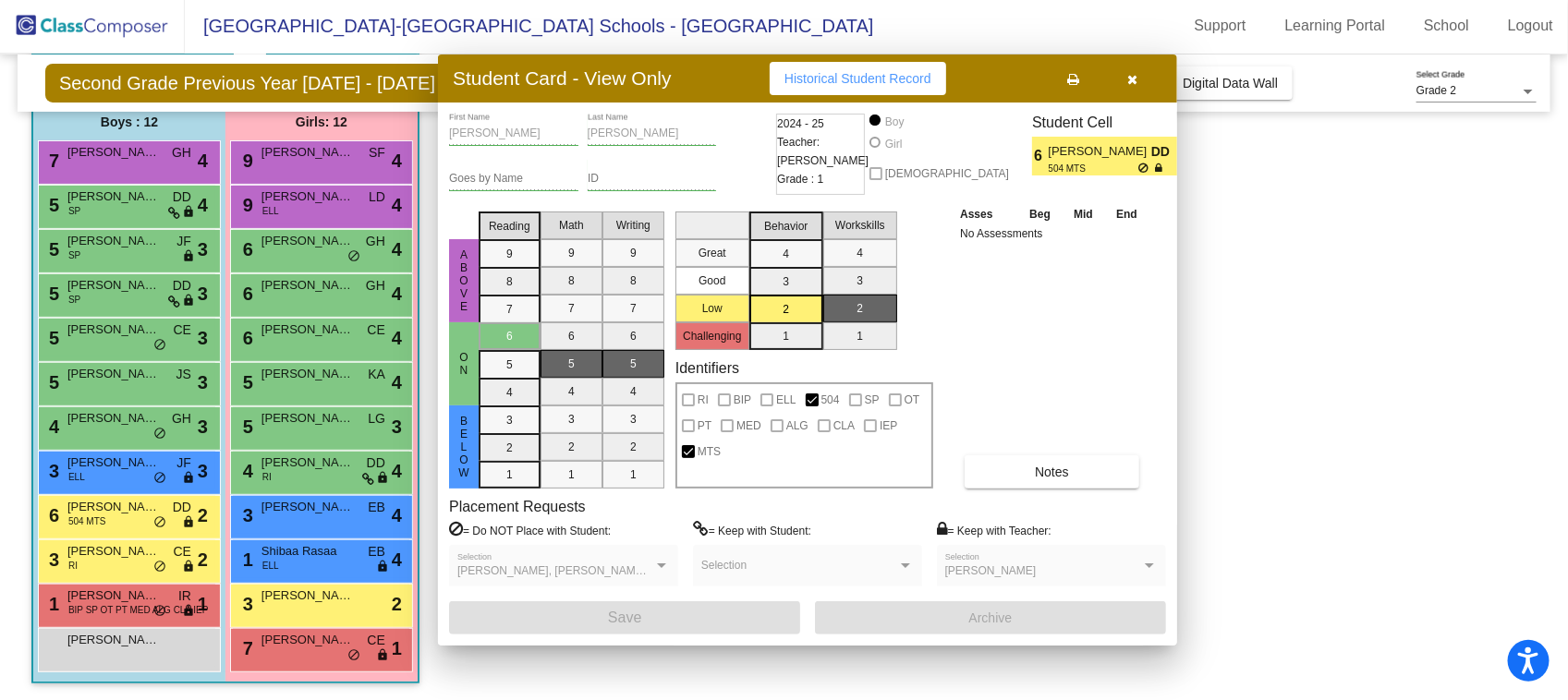
scroll to position [1, 0]
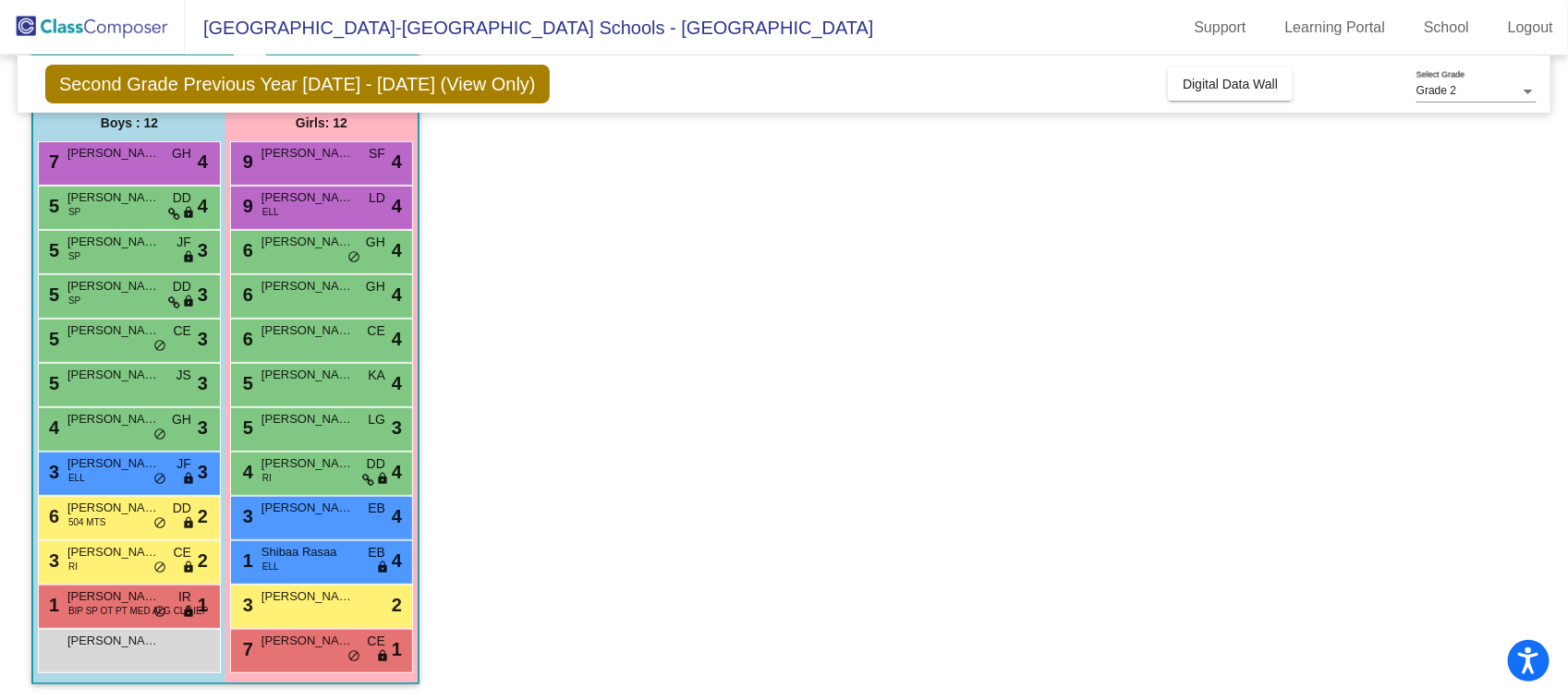
click at [122, 550] on span "[PERSON_NAME]" at bounding box center [113, 552] width 92 height 19
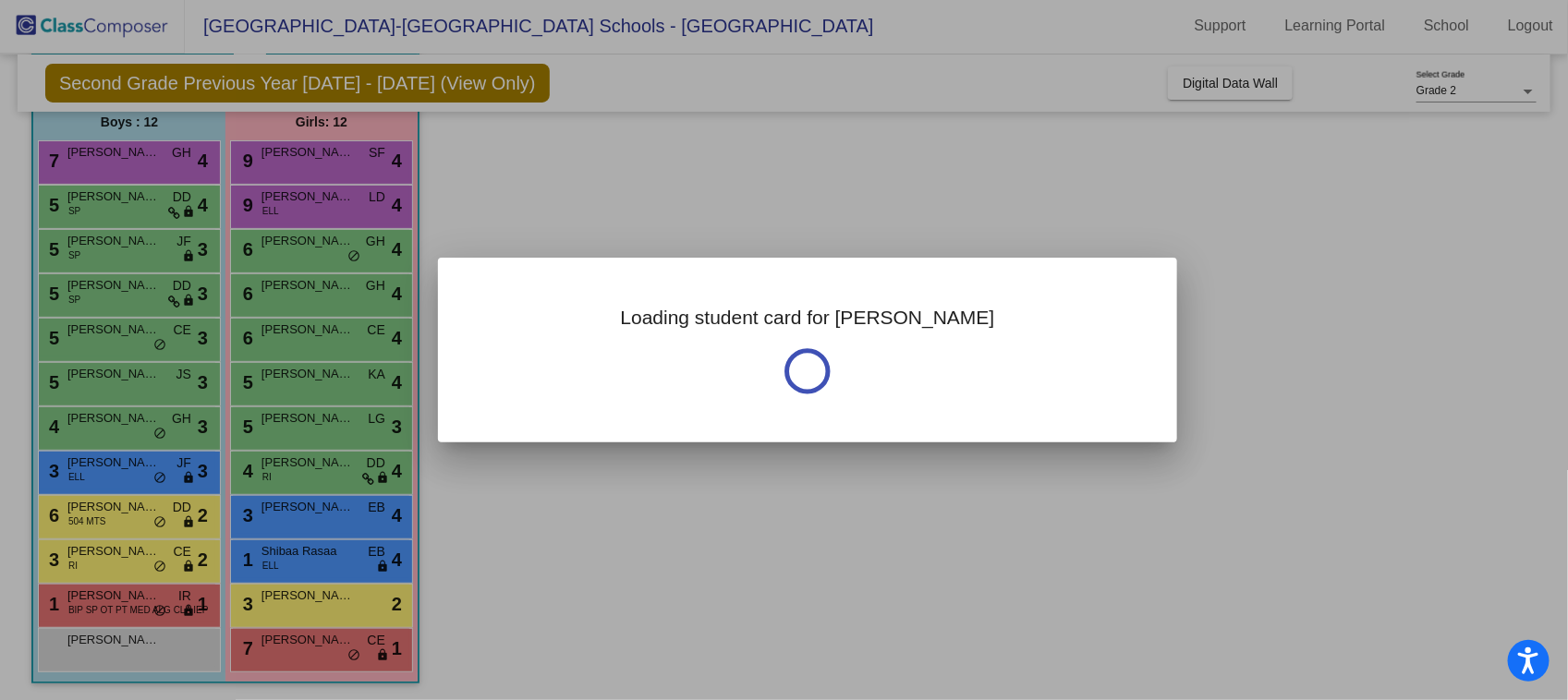
scroll to position [0, 0]
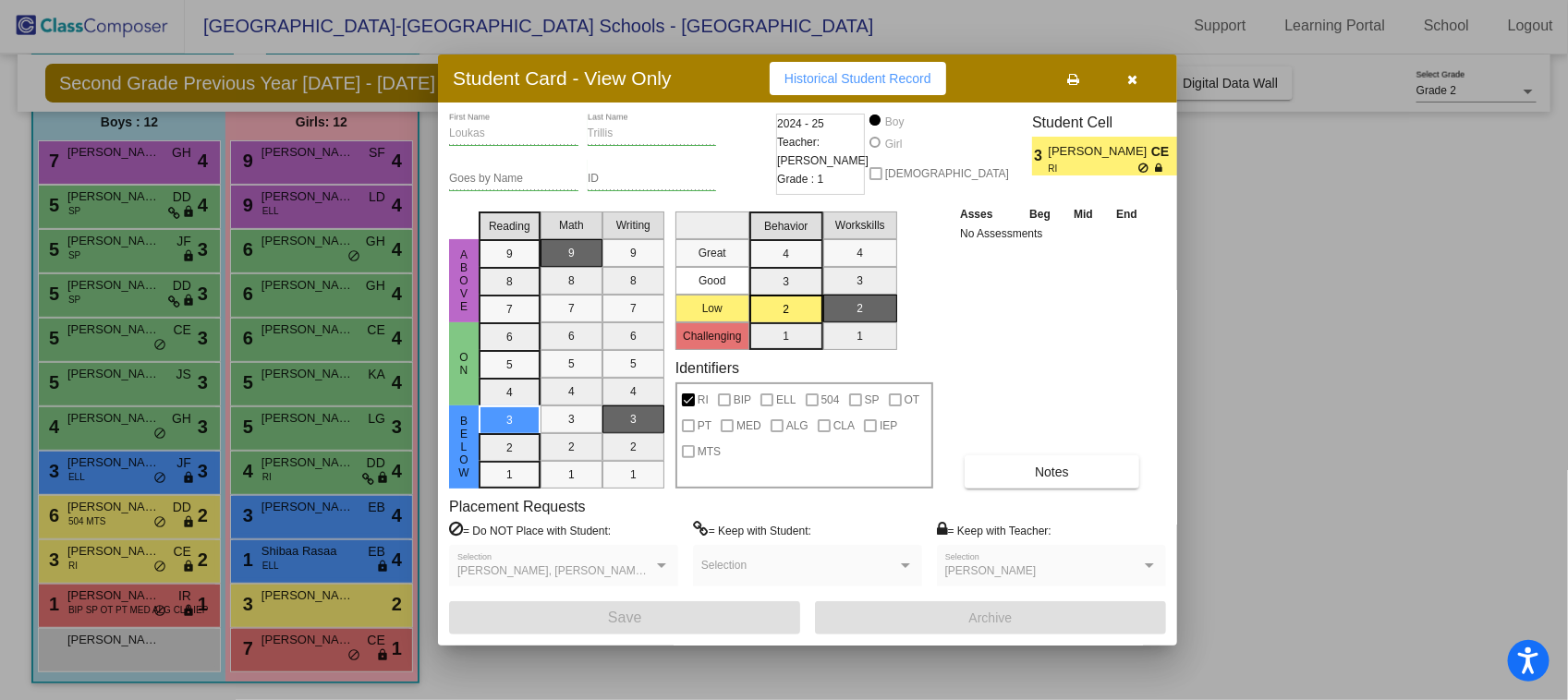
click at [125, 597] on div at bounding box center [784, 350] width 1568 height 700
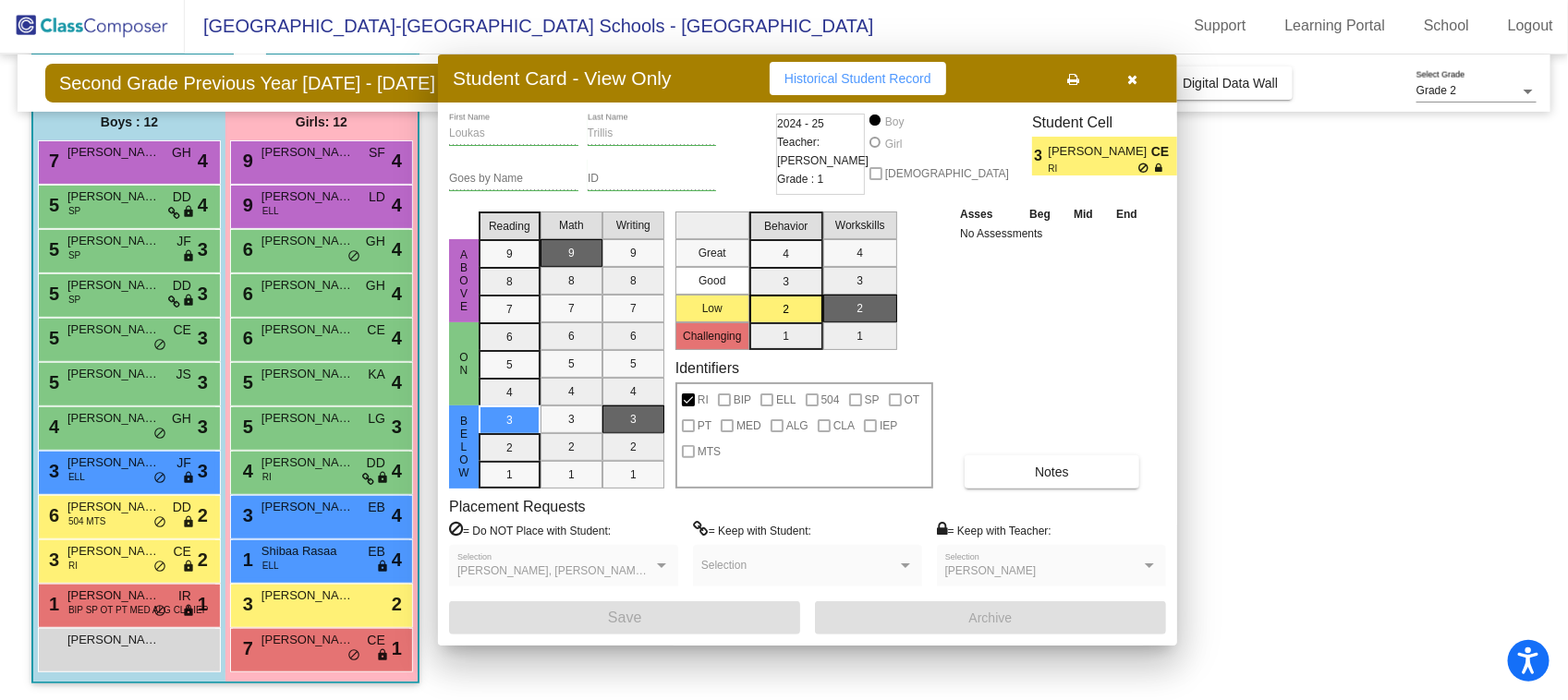
scroll to position [1, 0]
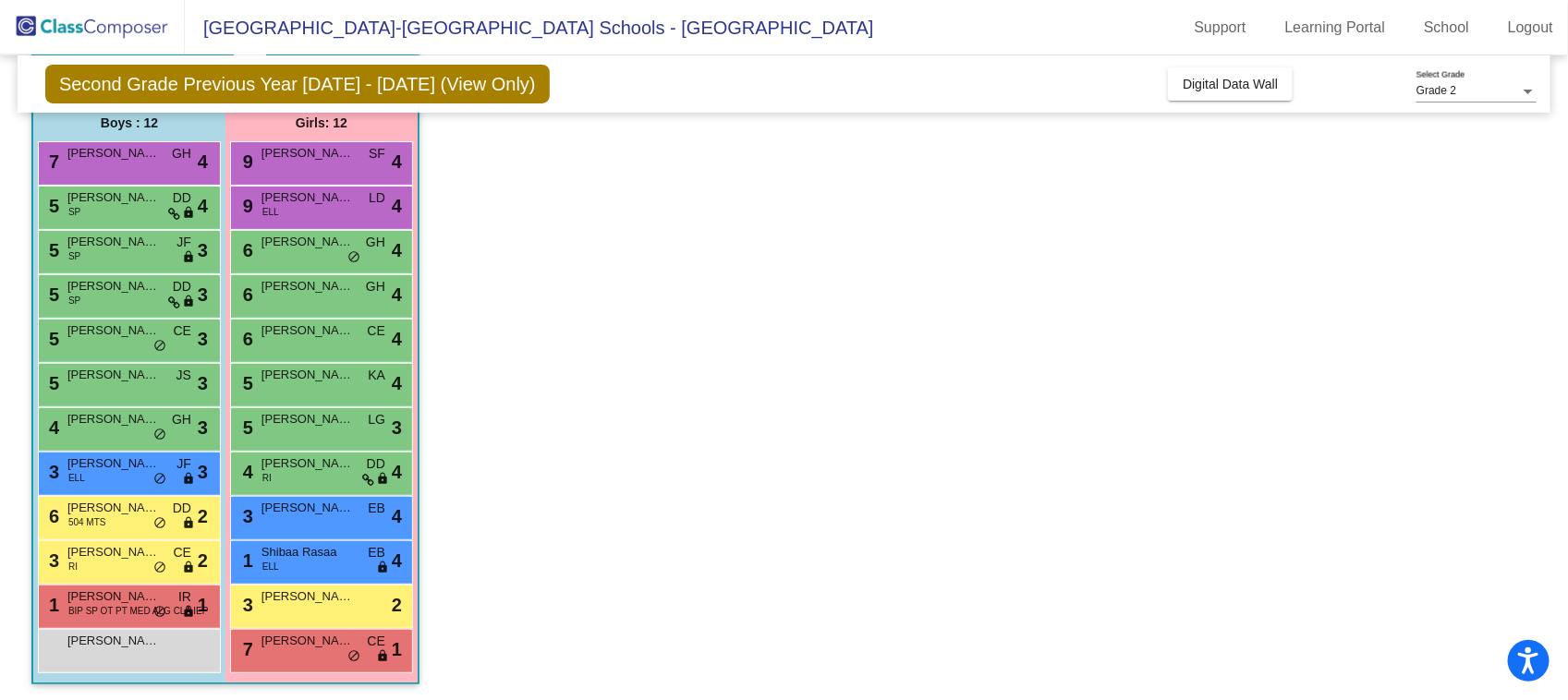
click at [125, 597] on span "[PERSON_NAME]" at bounding box center [113, 597] width 92 height 19
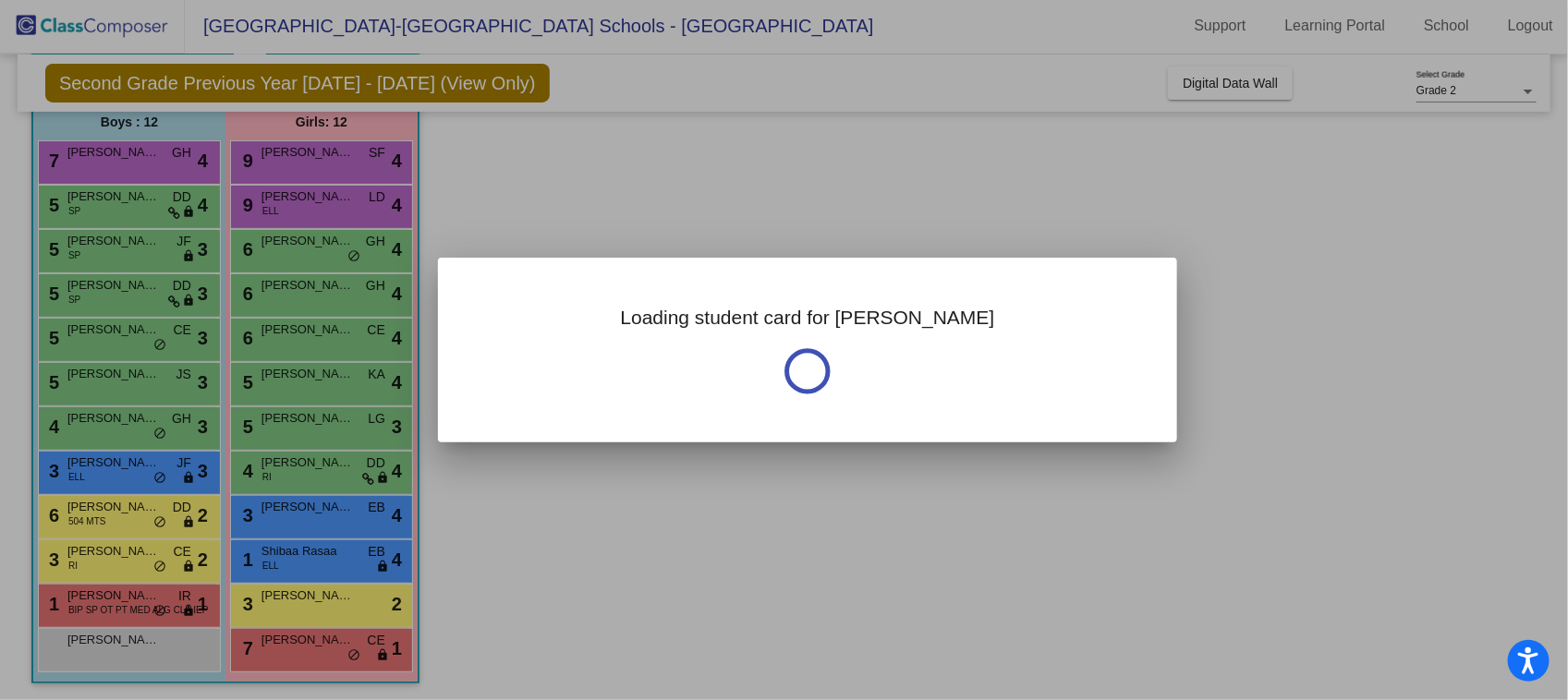
scroll to position [0, 0]
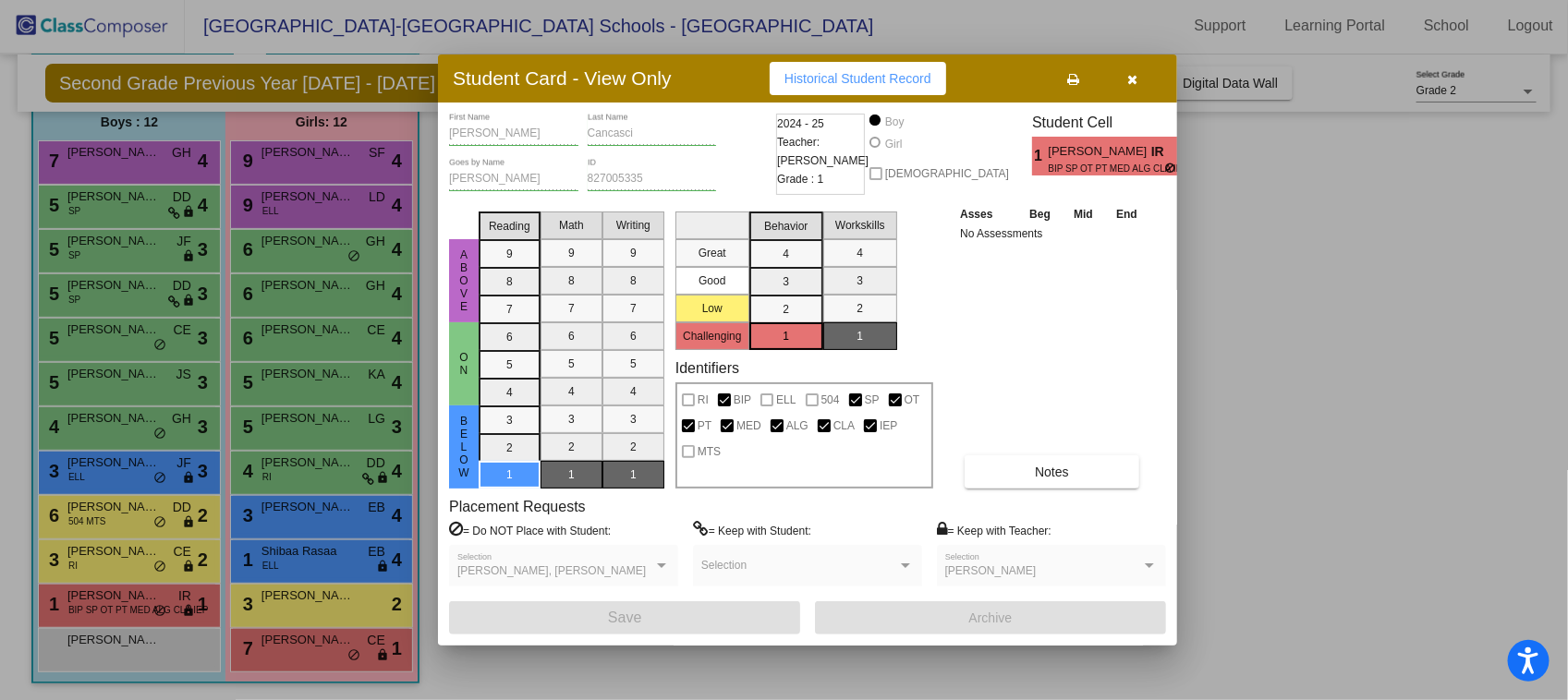
click at [275, 654] on div at bounding box center [784, 350] width 1568 height 700
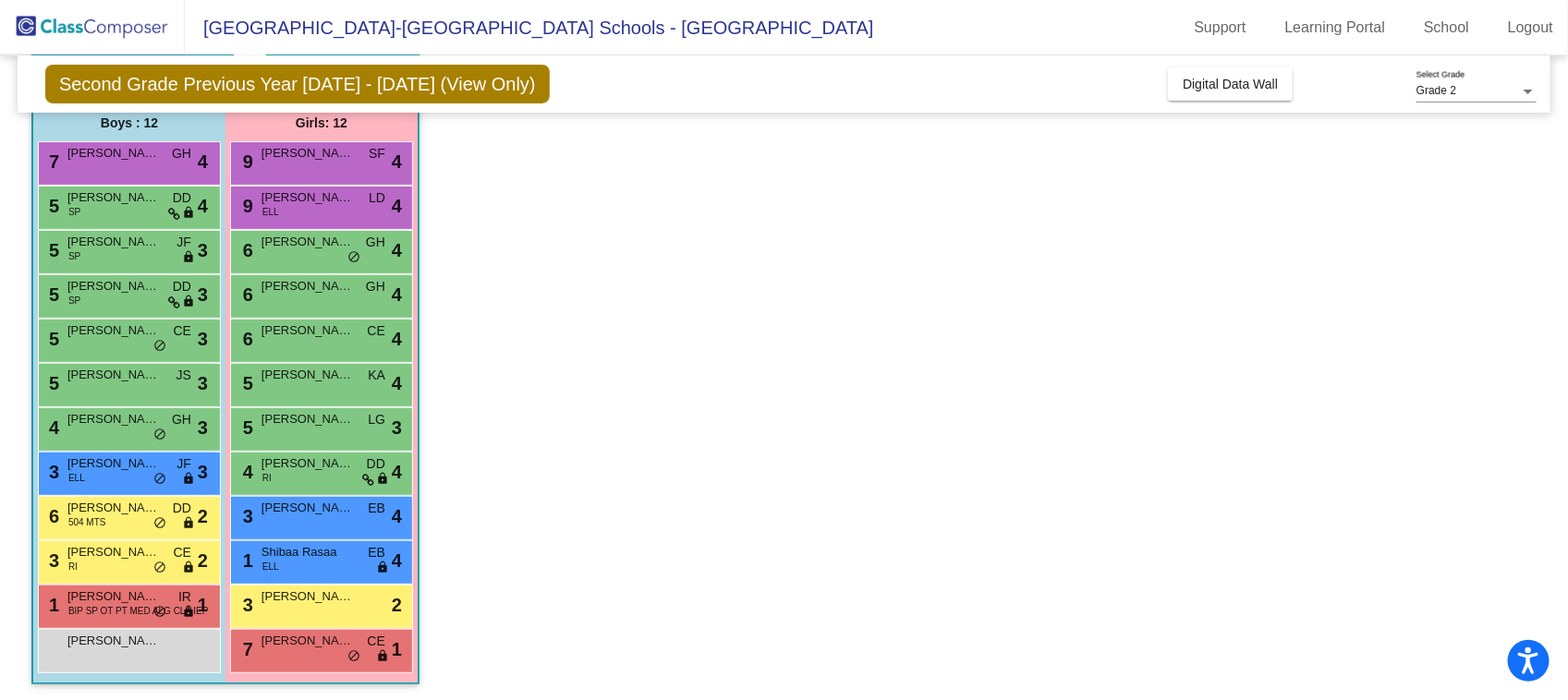
scroll to position [1, 0]
click at [275, 654] on div "7 Marlee Day CE lock do_not_disturb_alt 1" at bounding box center [322, 649] width 177 height 38
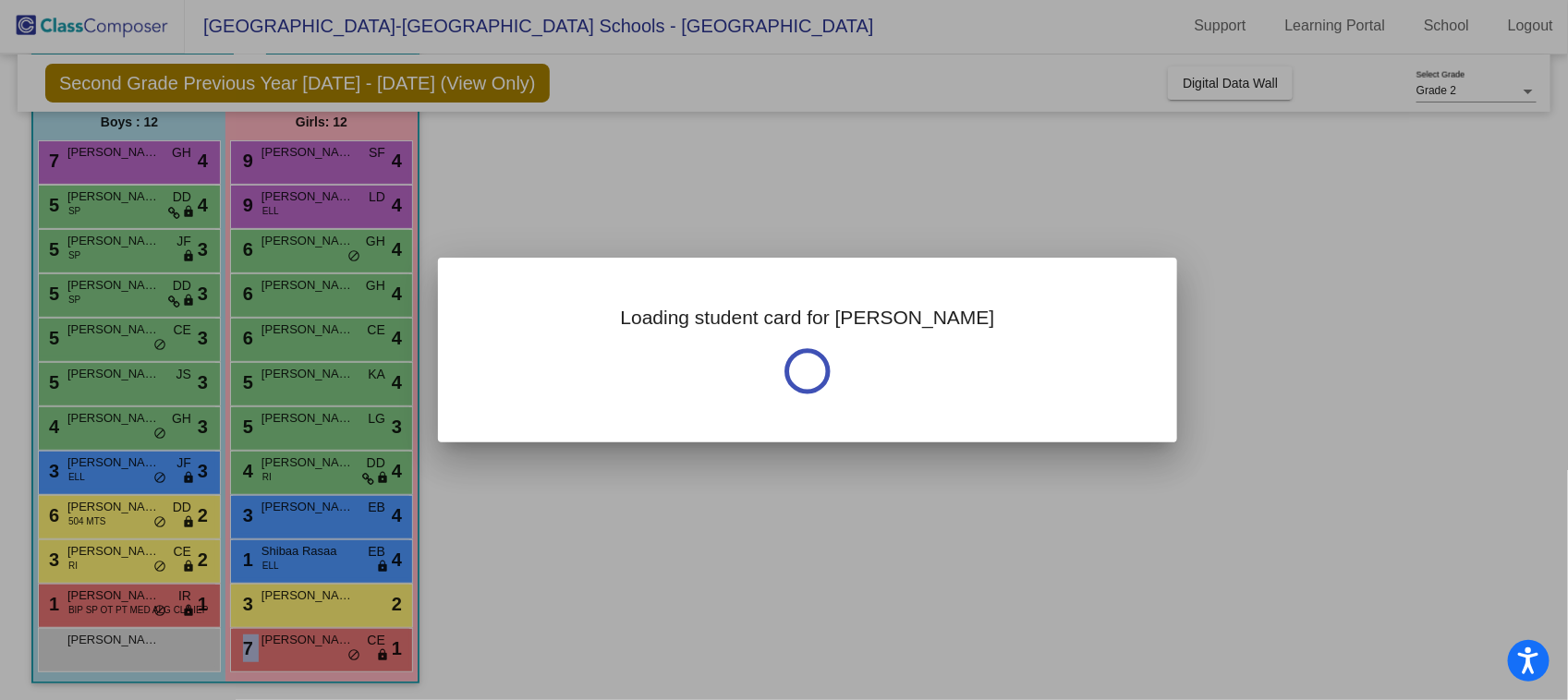
scroll to position [0, 0]
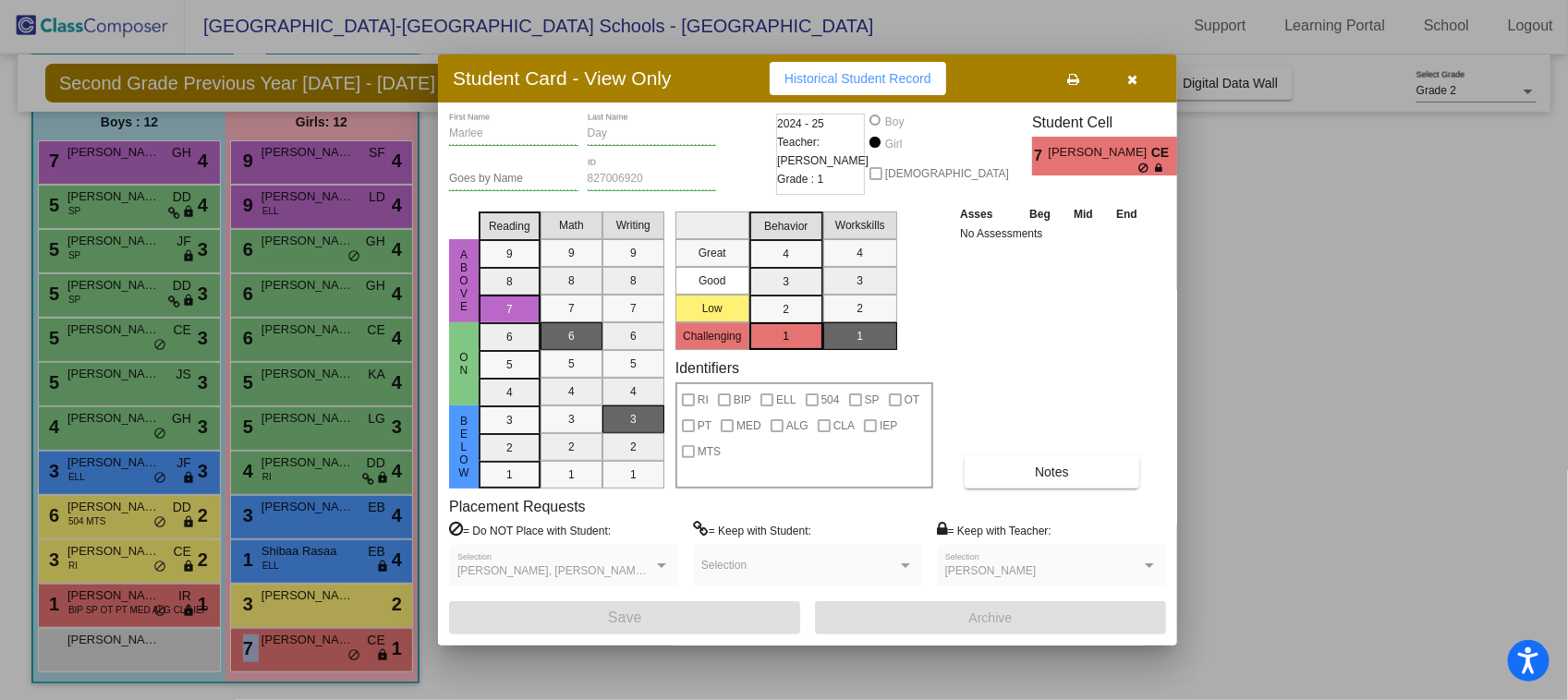
click at [1152, 65] on button "button" at bounding box center [1133, 78] width 60 height 34
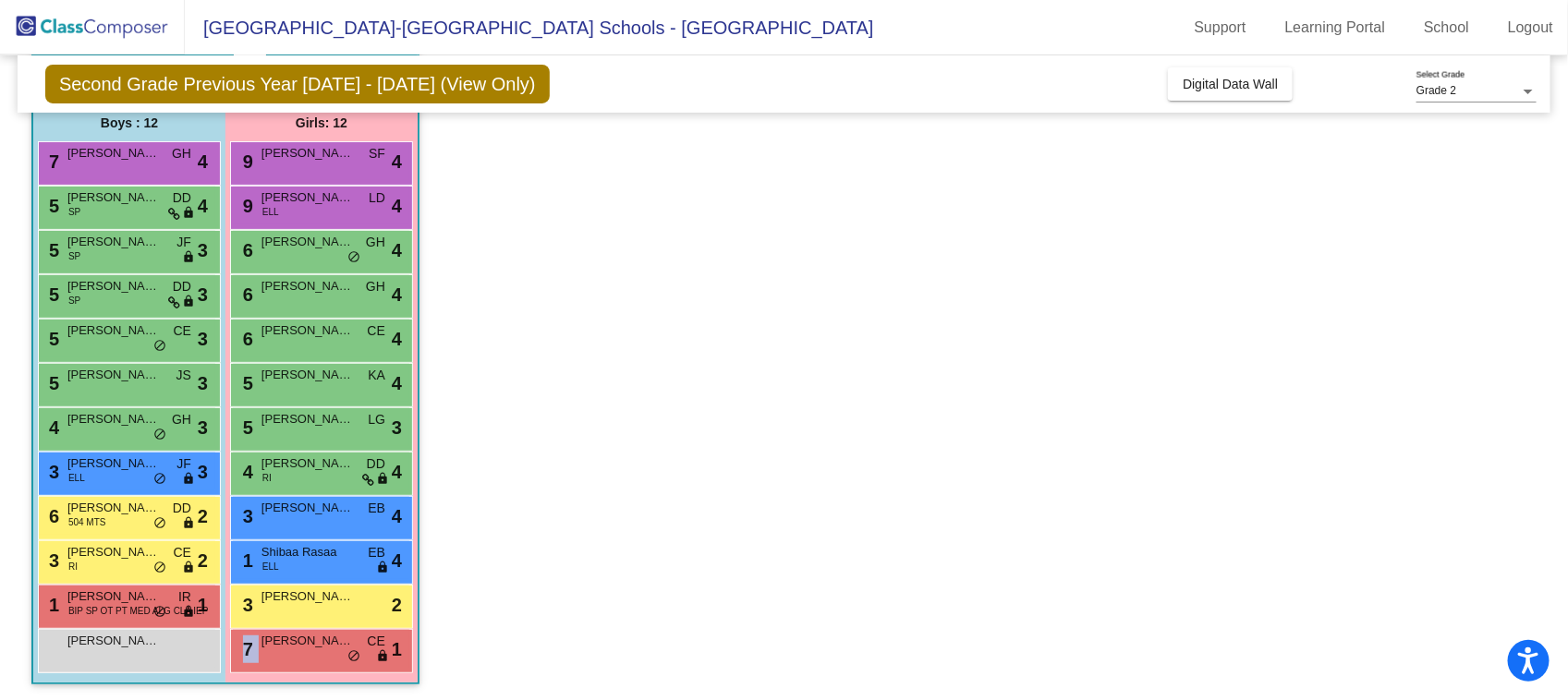
scroll to position [1, 0]
click at [343, 543] on span "Shibaa Rasaa" at bounding box center [307, 552] width 92 height 19
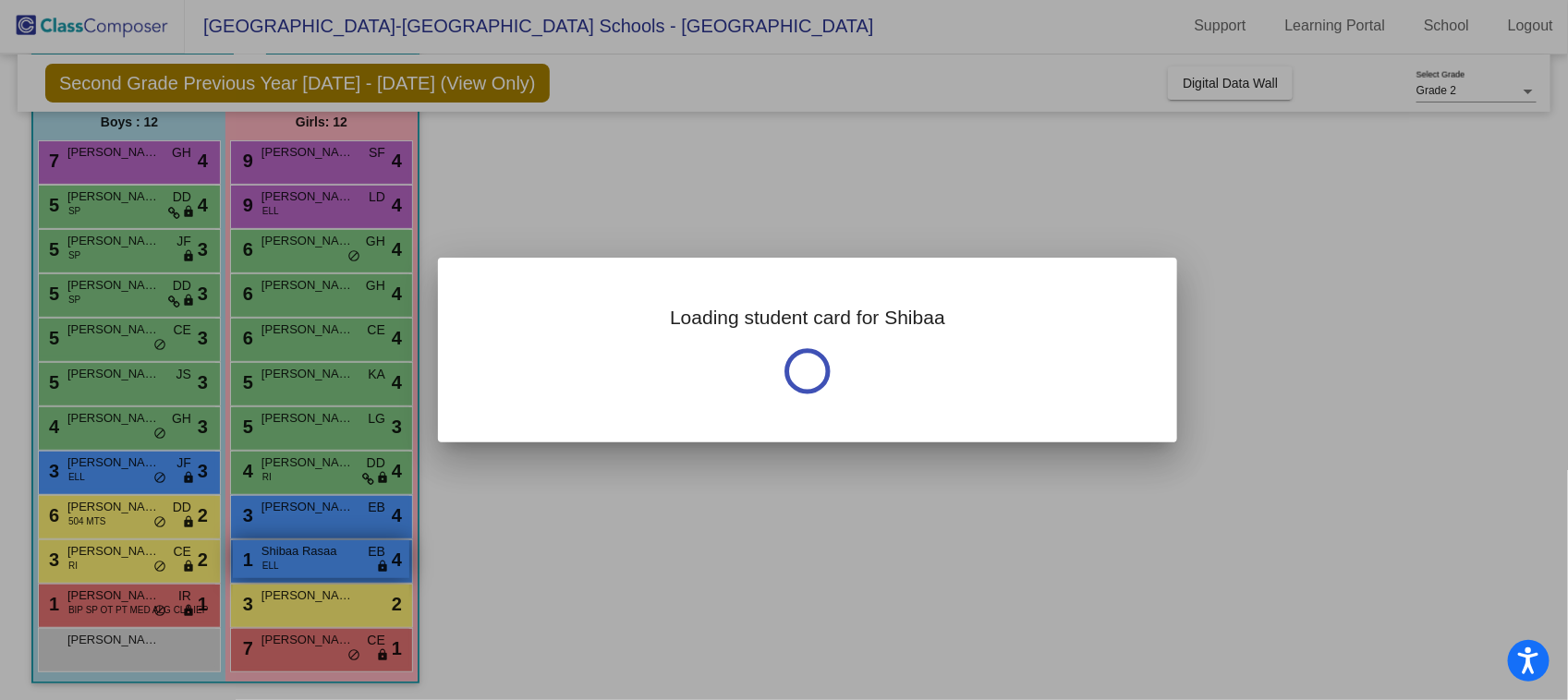
scroll to position [0, 0]
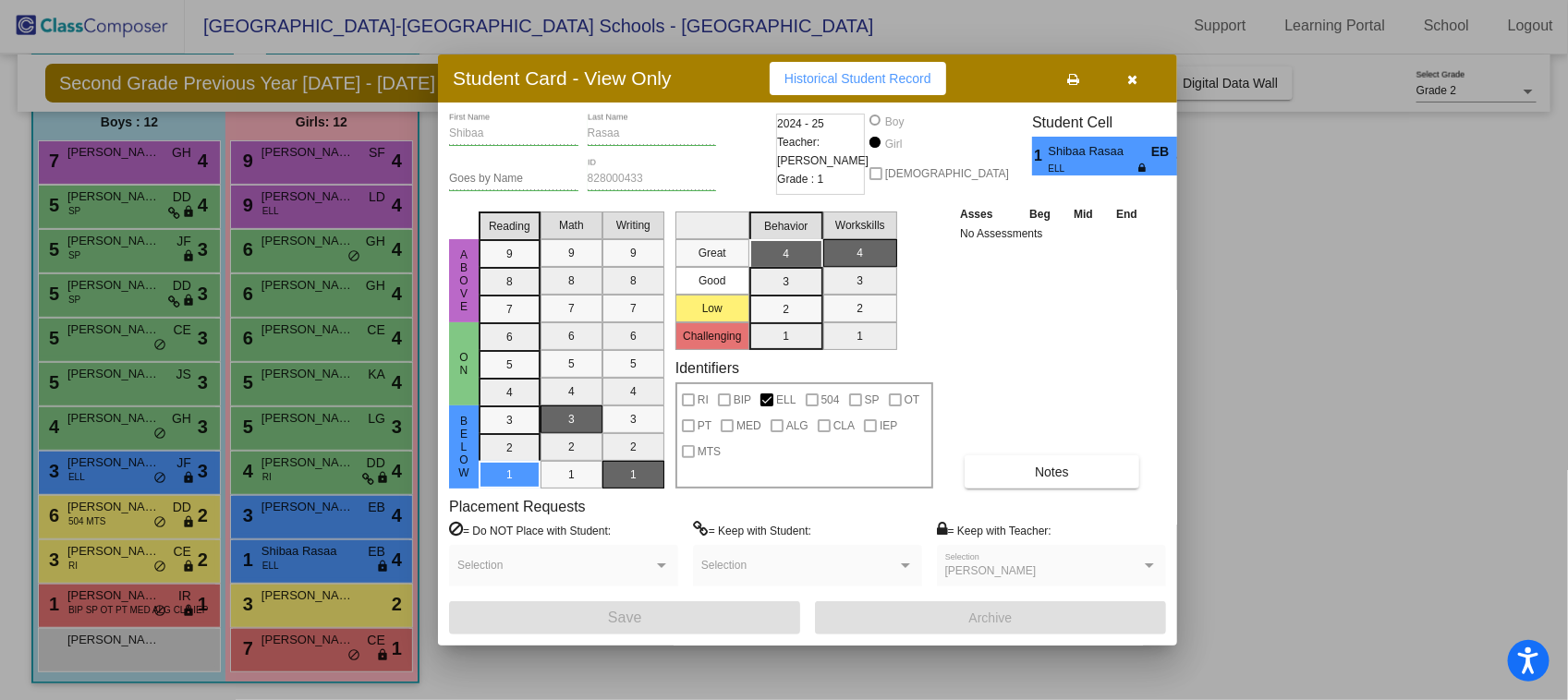
click at [331, 529] on div at bounding box center [784, 350] width 1568 height 700
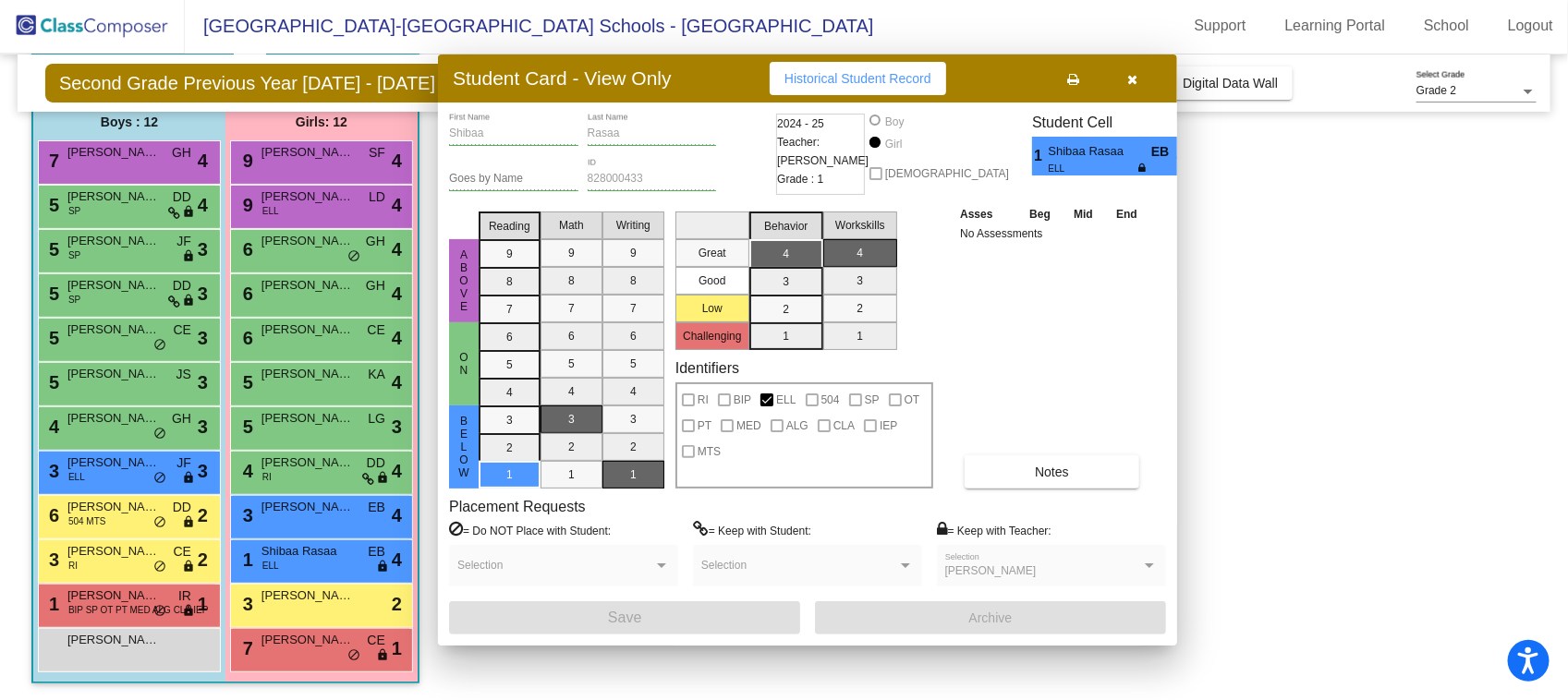
scroll to position [1, 0]
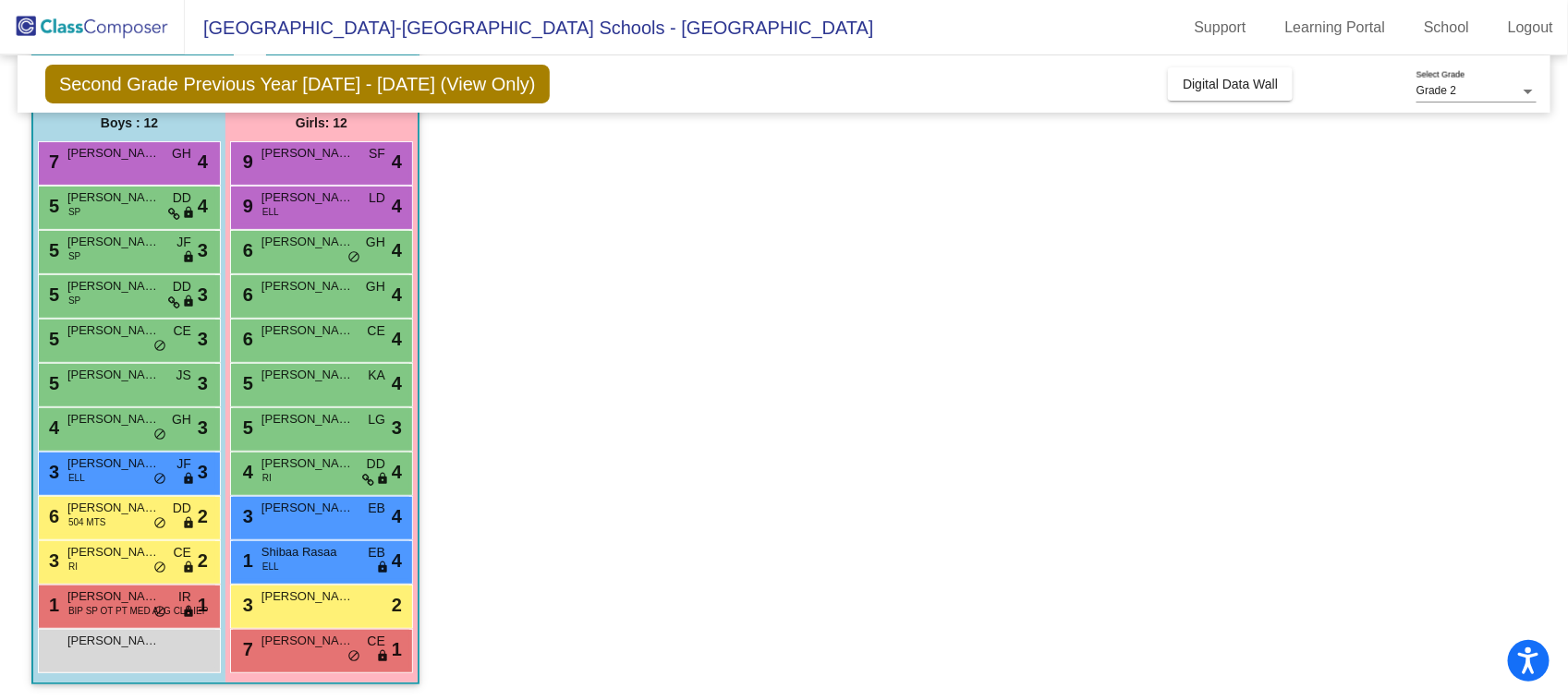
click at [331, 529] on div "3 [PERSON_NAME] EB lock do_not_disturb_alt 4" at bounding box center [322, 516] width 177 height 38
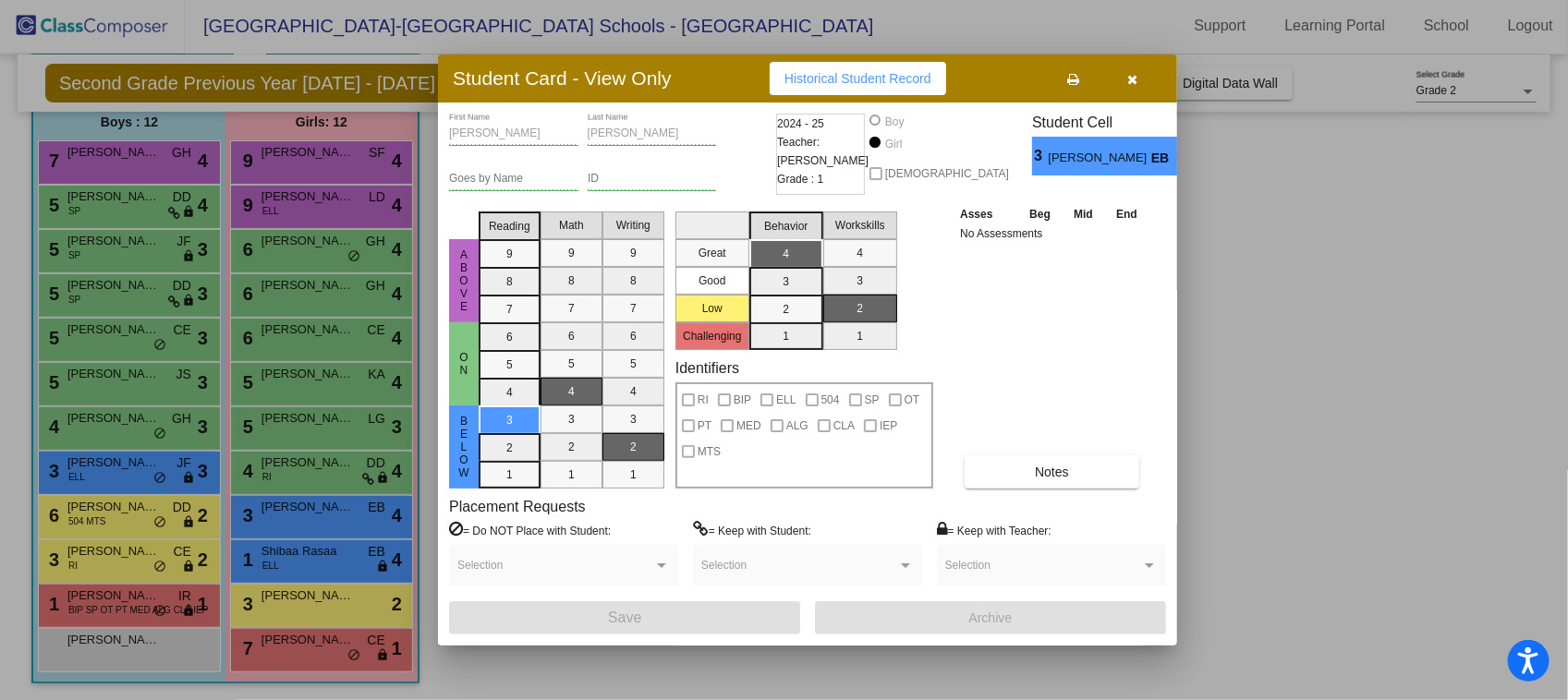
click at [326, 490] on div at bounding box center [784, 350] width 1568 height 700
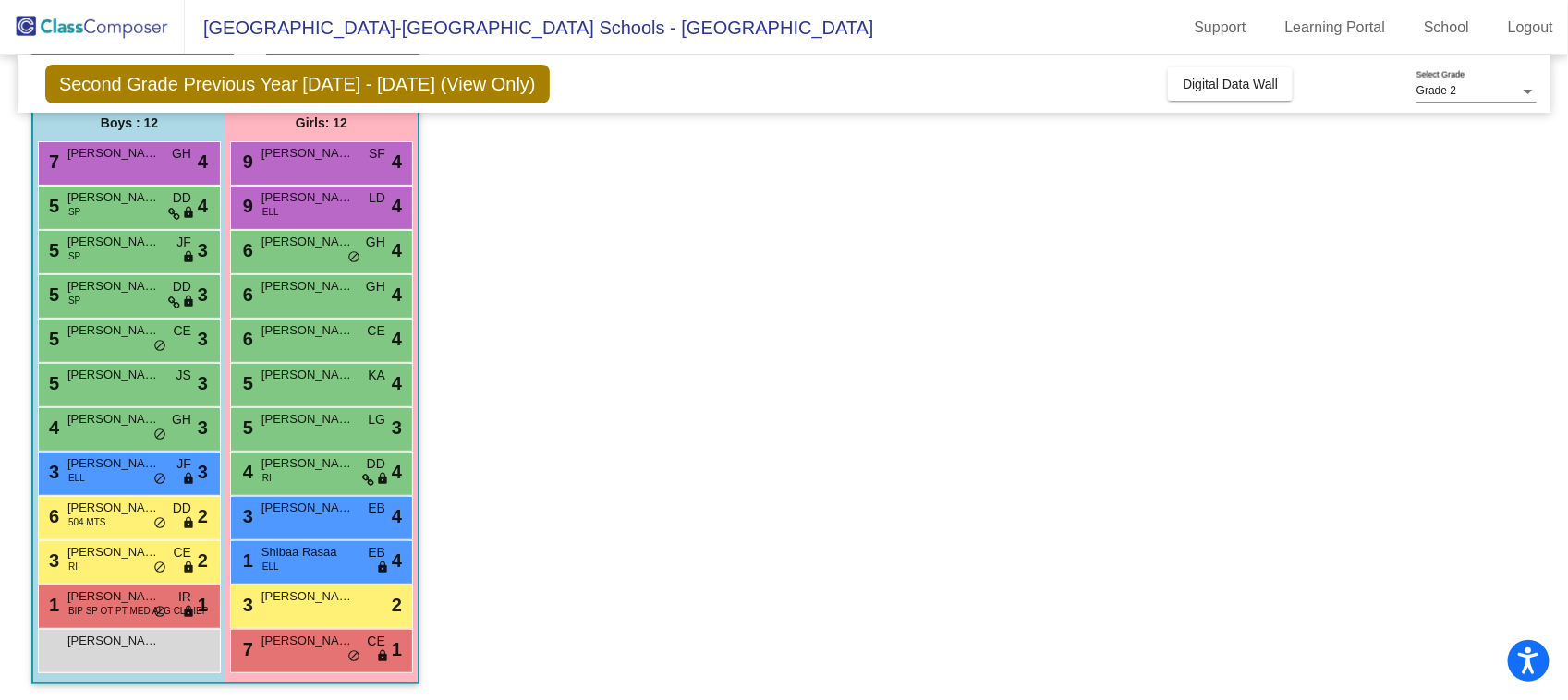
scroll to position [1, 0]
click at [326, 482] on div "4 [PERSON_NAME] RI DD lock do_not_disturb_alt 4" at bounding box center [322, 472] width 177 height 38
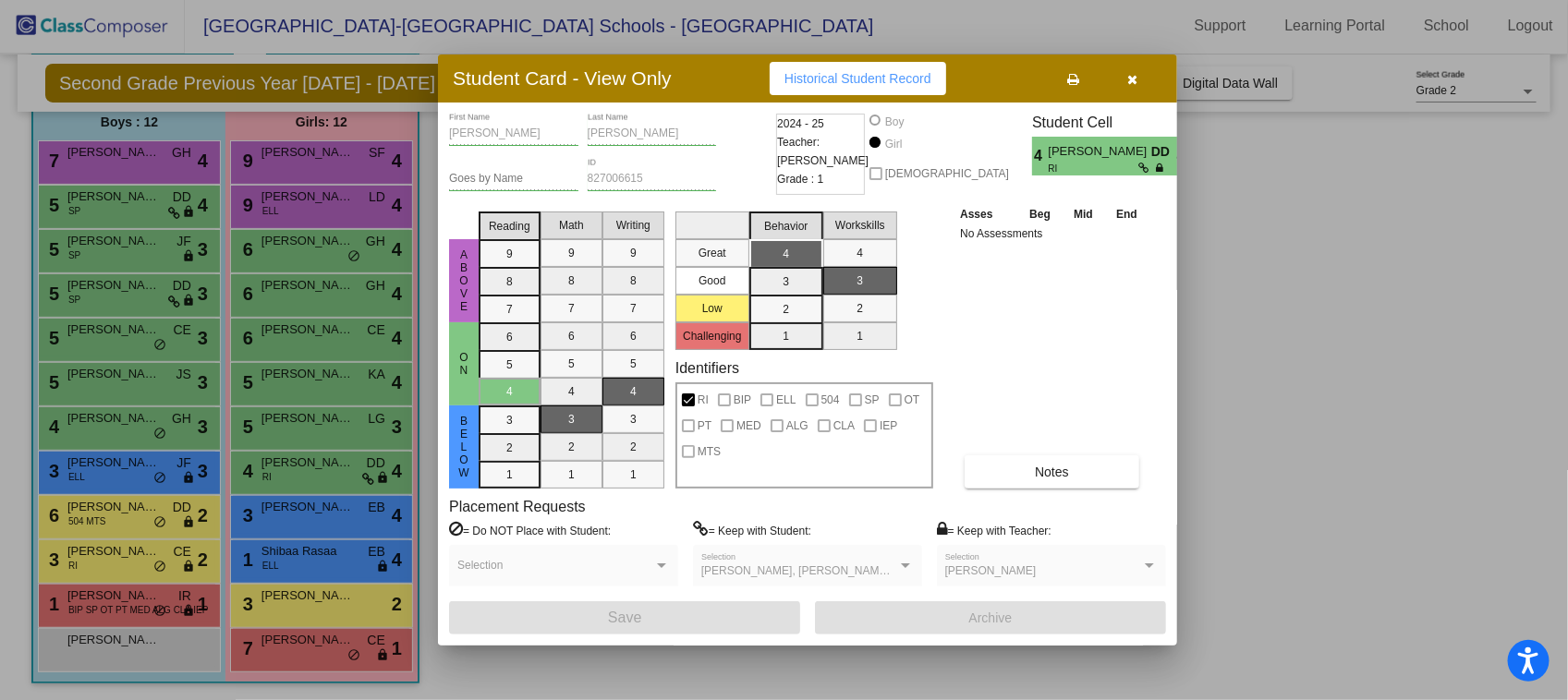
click at [321, 422] on div at bounding box center [784, 350] width 1568 height 700
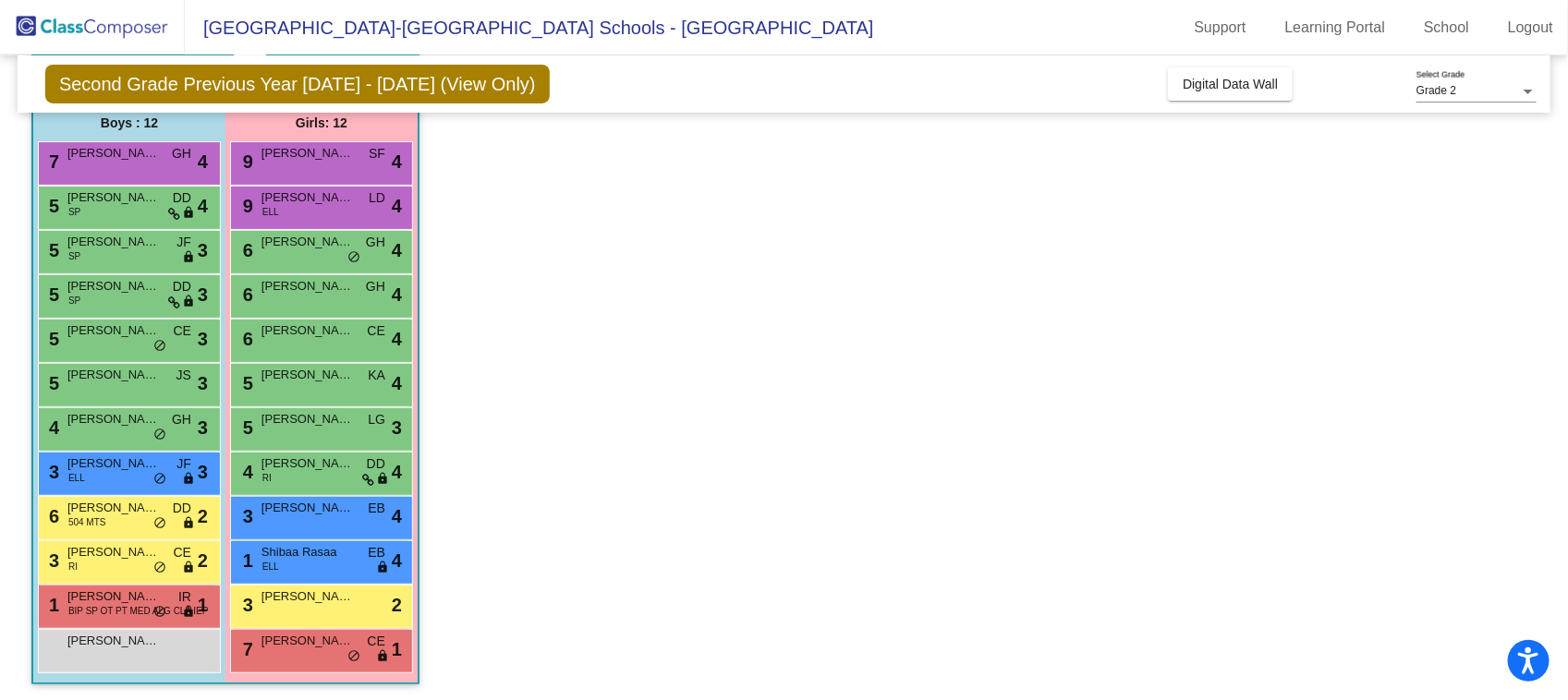
scroll to position [1, 0]
click at [321, 422] on span "[PERSON_NAME]" at bounding box center [307, 419] width 92 height 19
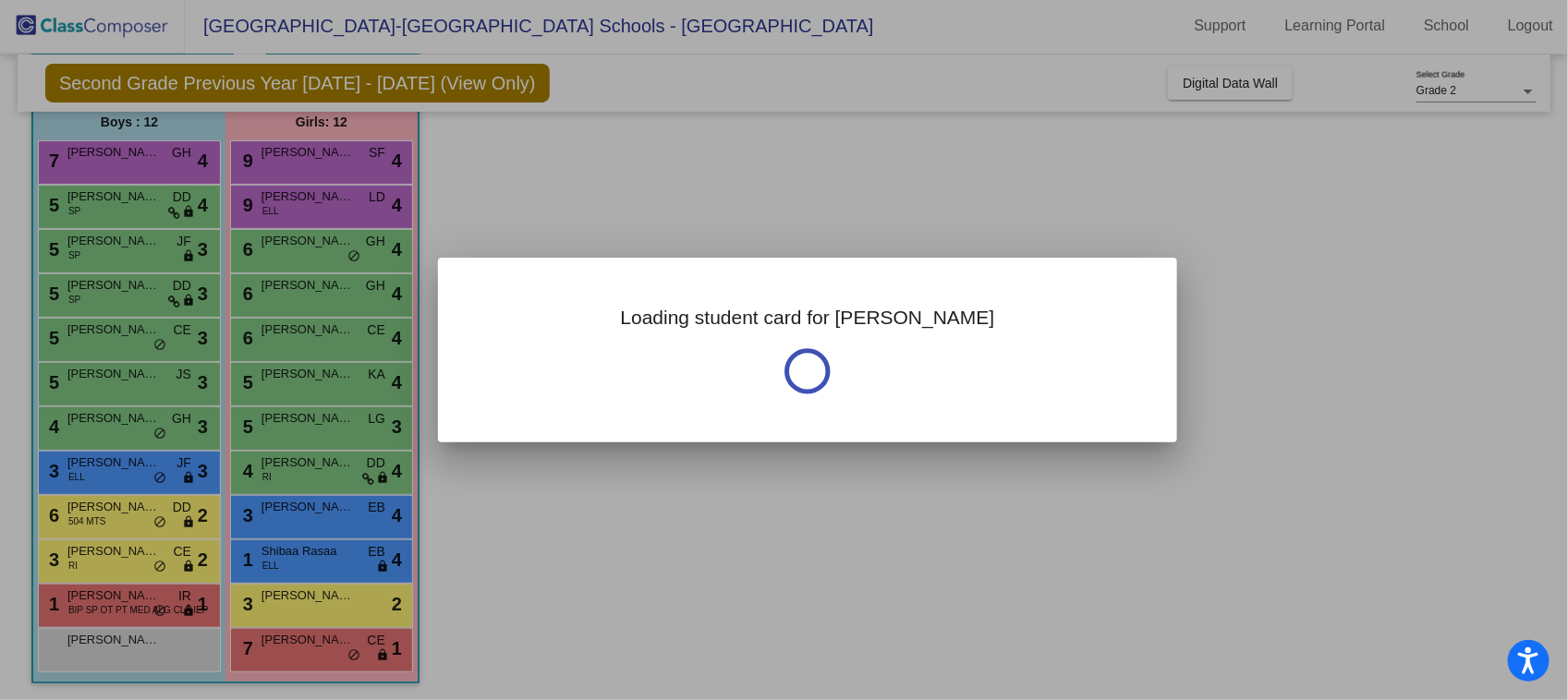
scroll to position [0, 0]
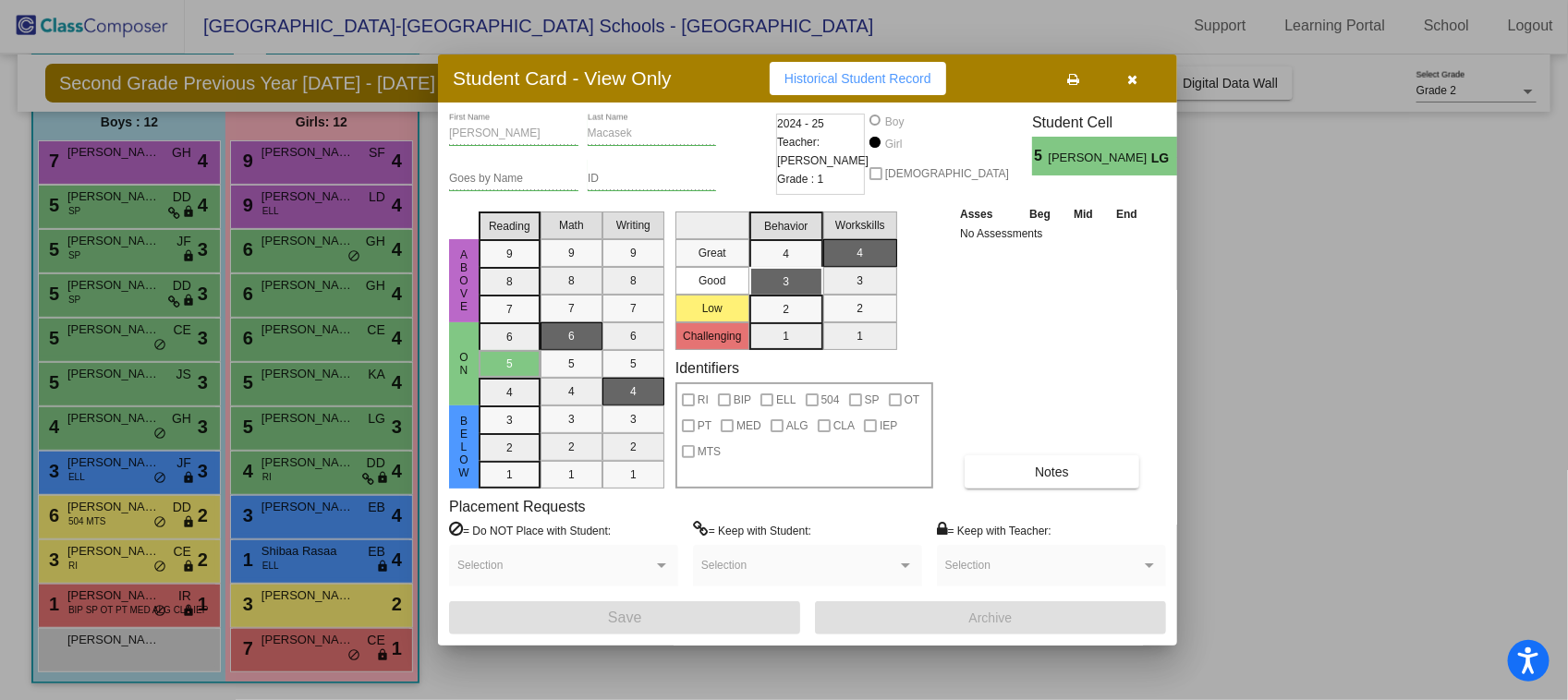
click at [335, 394] on div at bounding box center [784, 350] width 1568 height 700
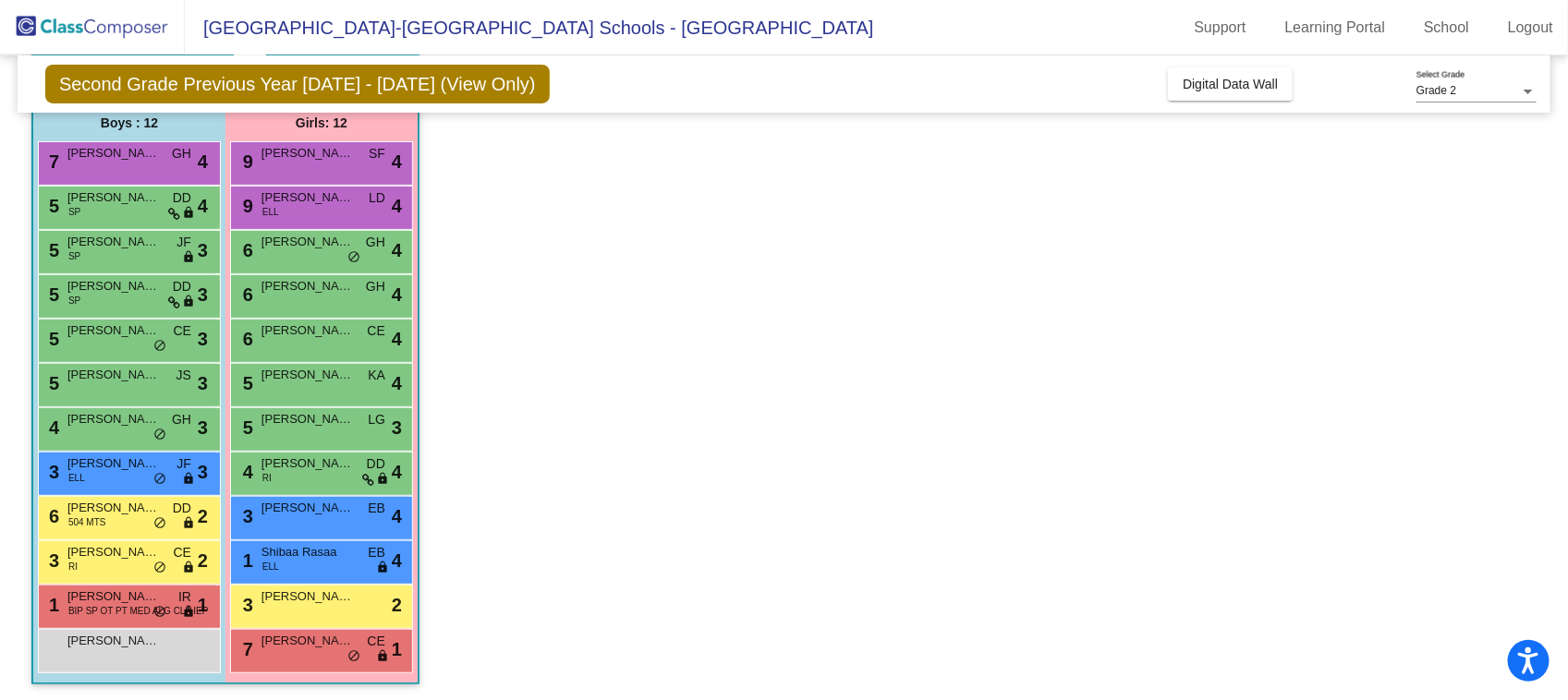
scroll to position [1, 0]
click at [335, 394] on div "5 Coraline Ujek KA lock do_not_disturb_alt 4" at bounding box center [322, 383] width 177 height 38
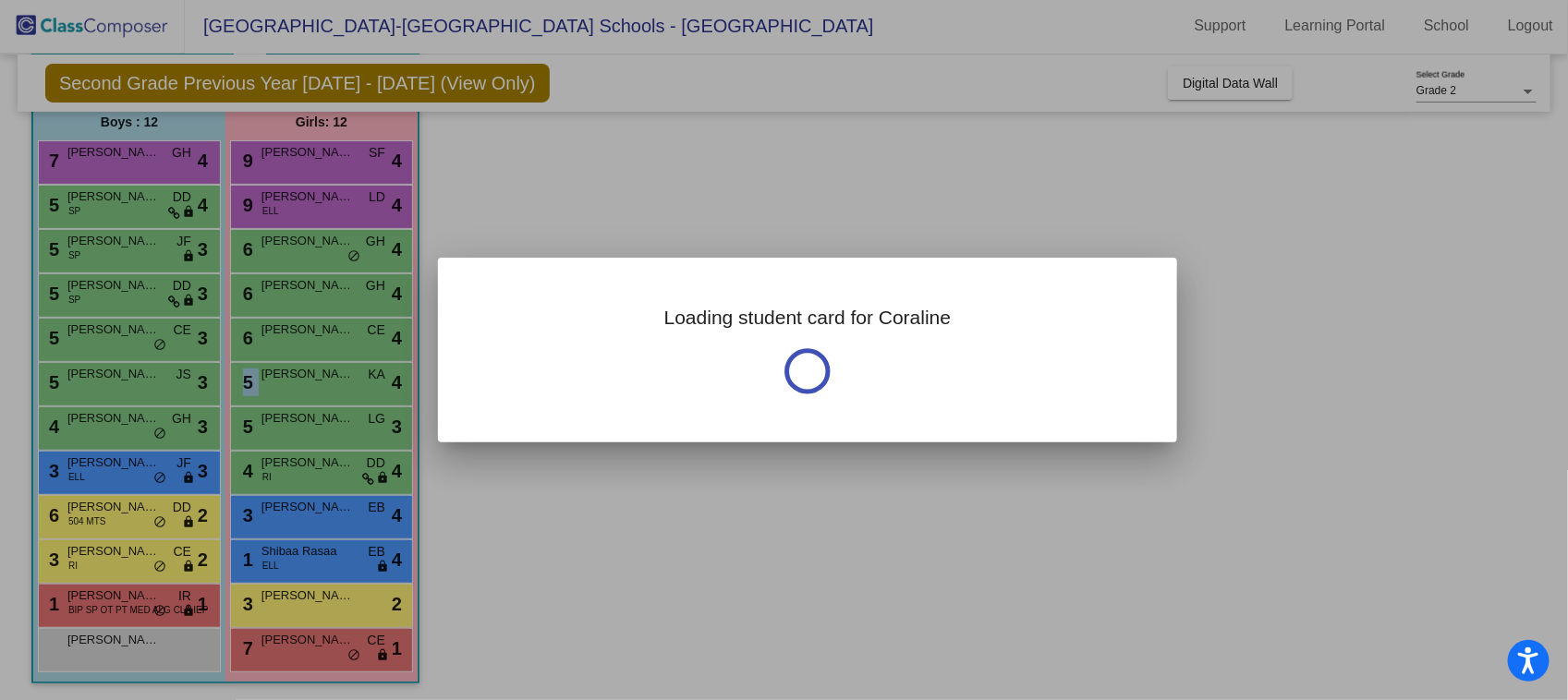
scroll to position [0, 0]
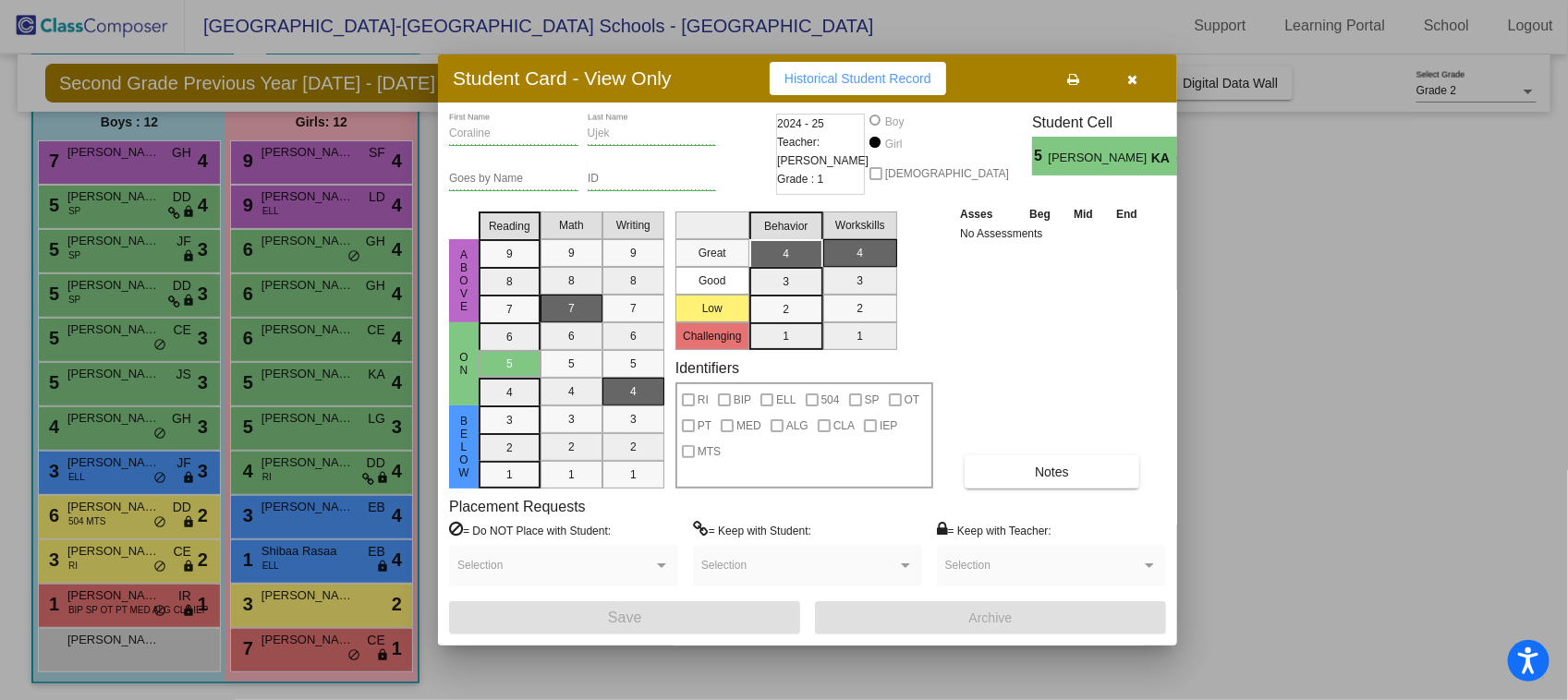
click at [339, 340] on div at bounding box center [784, 350] width 1568 height 700
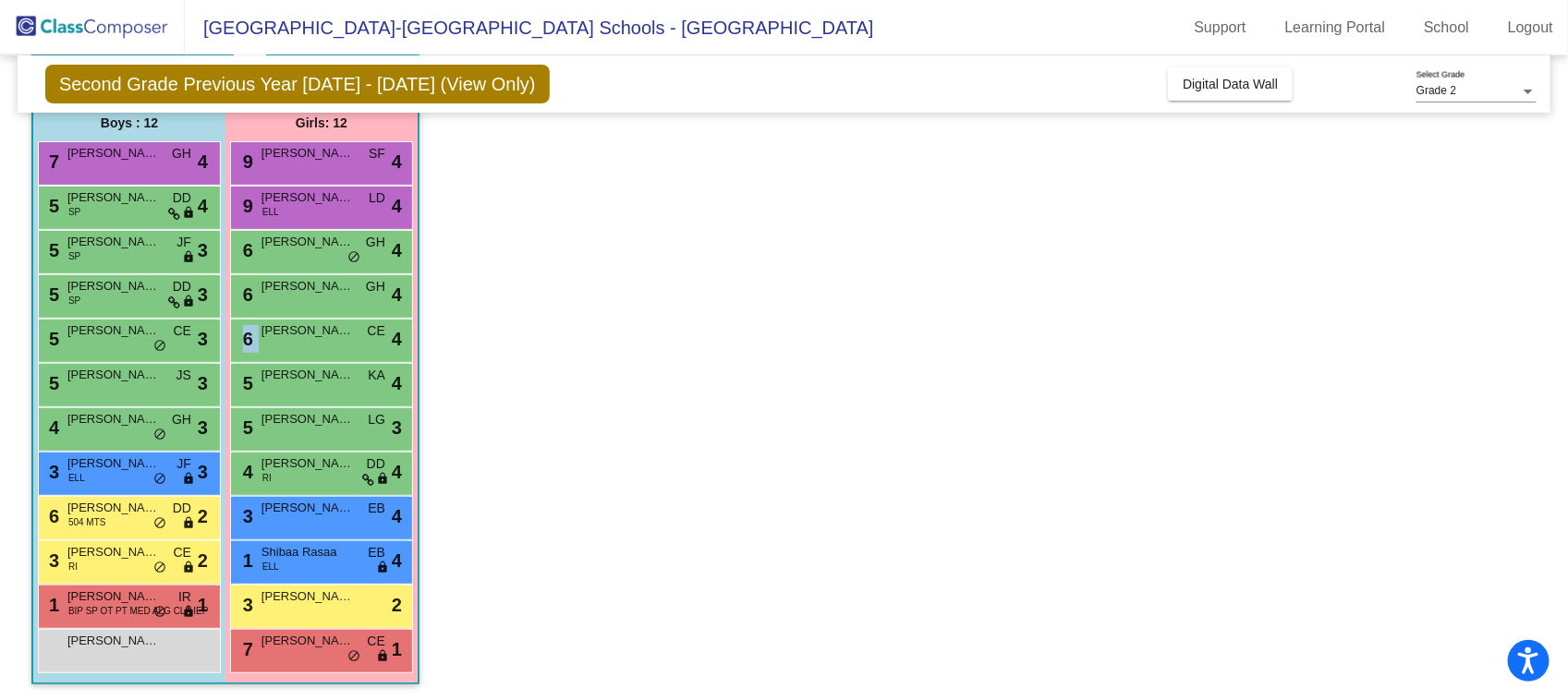
click at [339, 340] on div "6 [PERSON_NAME] CE lock do_not_disturb_alt 4" at bounding box center [322, 339] width 177 height 38
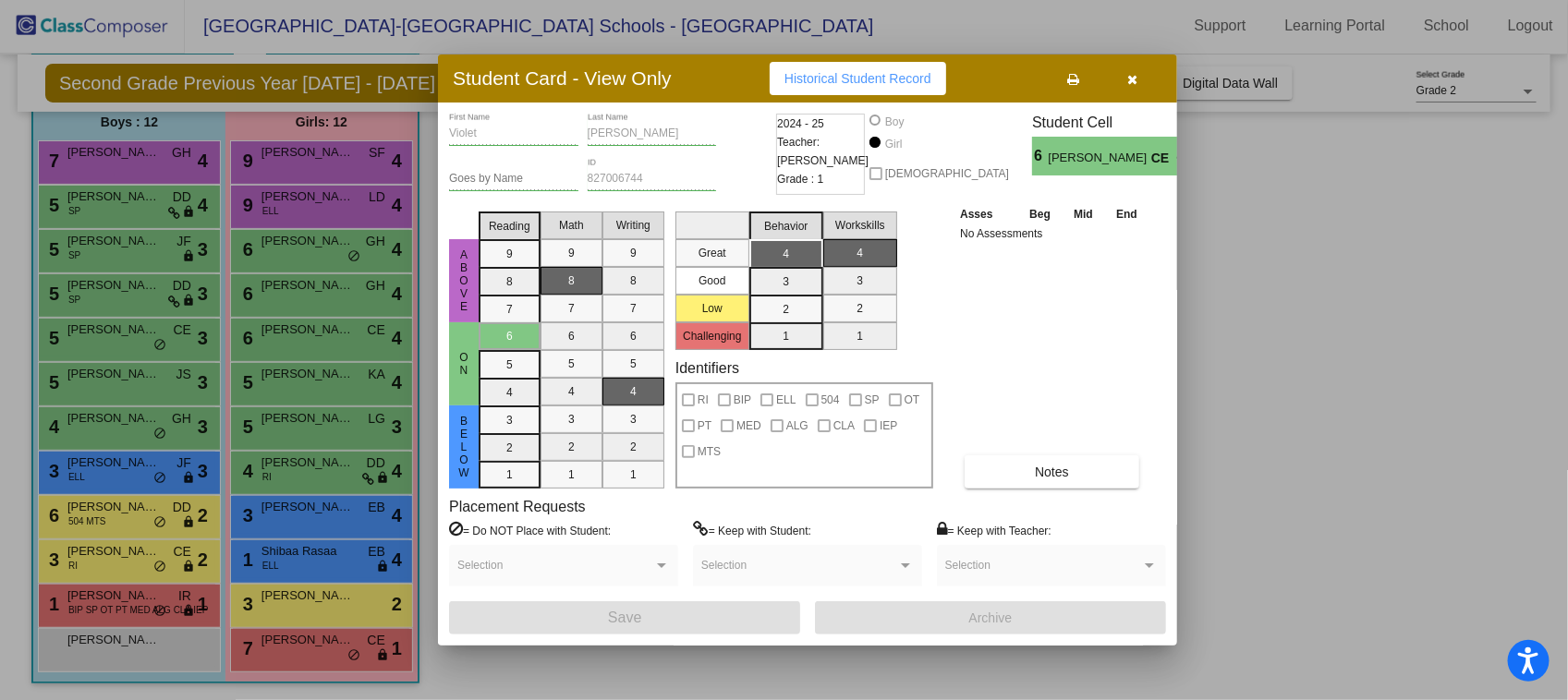
click at [338, 291] on div at bounding box center [784, 350] width 1568 height 700
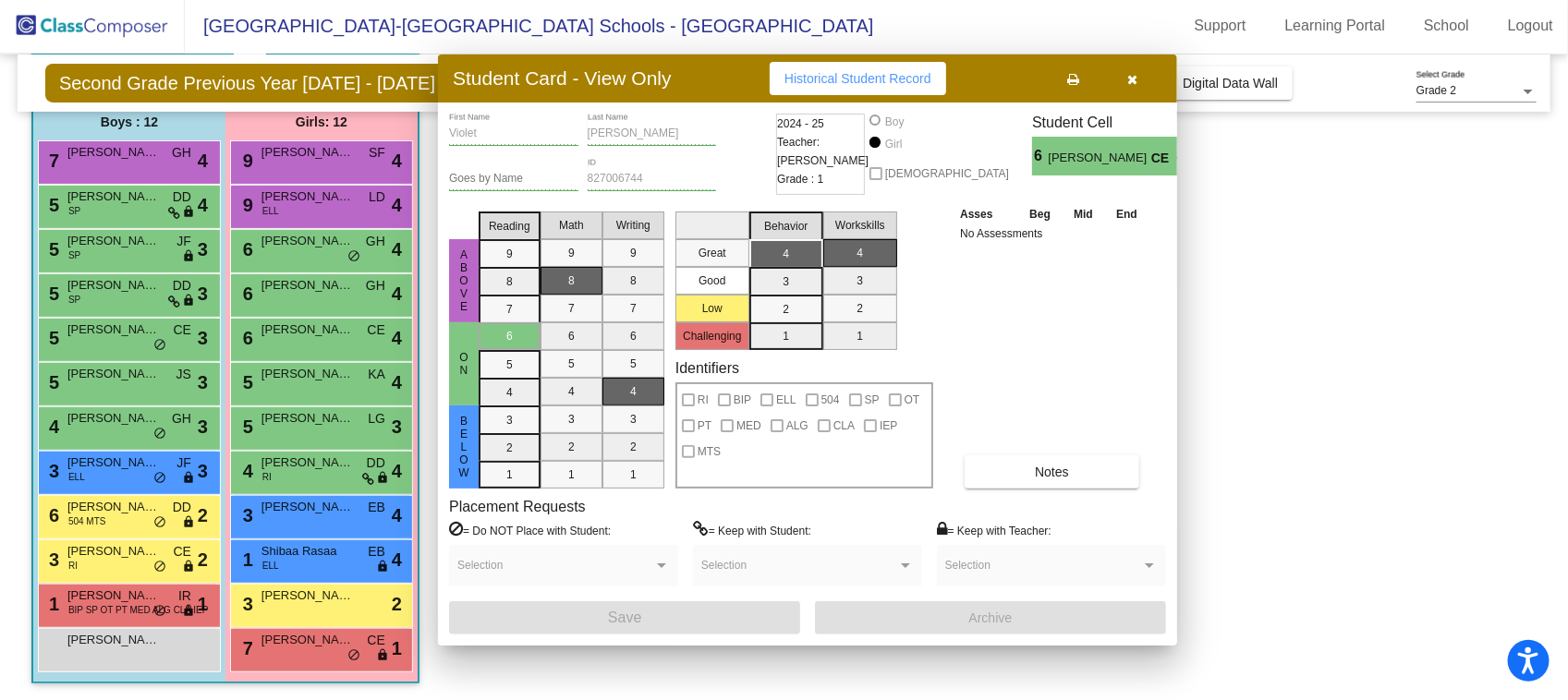
click at [338, 291] on span "[PERSON_NAME]" at bounding box center [307, 285] width 92 height 19
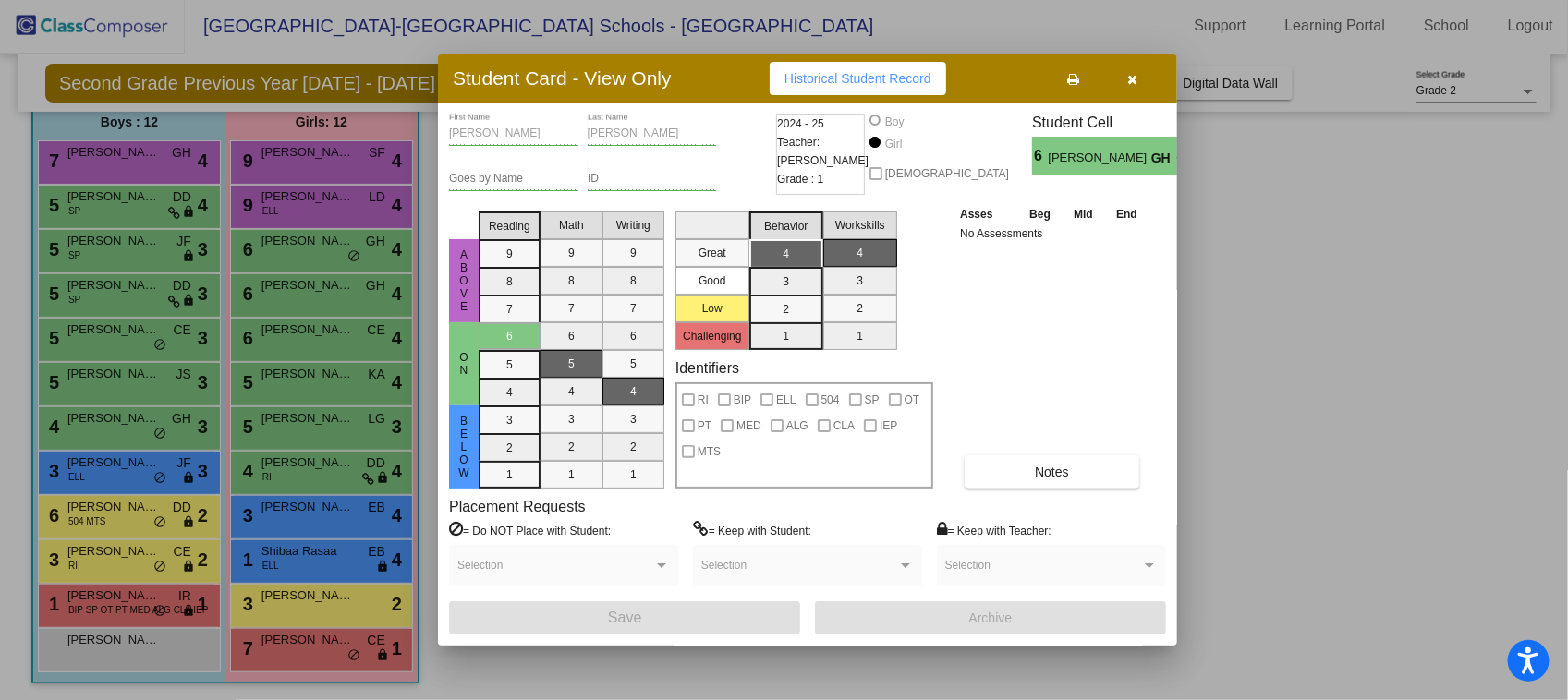
click at [343, 242] on div at bounding box center [784, 350] width 1568 height 700
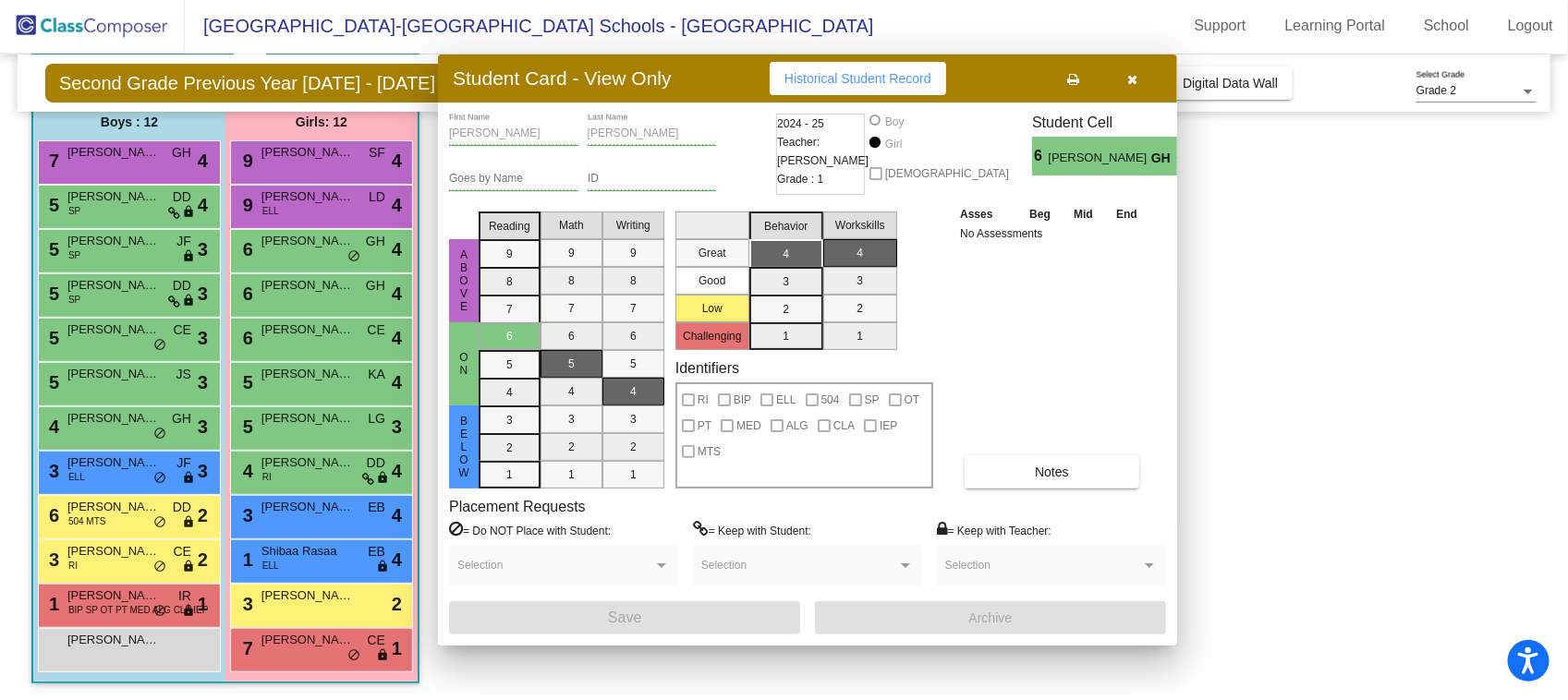
click at [343, 242] on span "[PERSON_NAME]" at bounding box center [307, 241] width 92 height 19
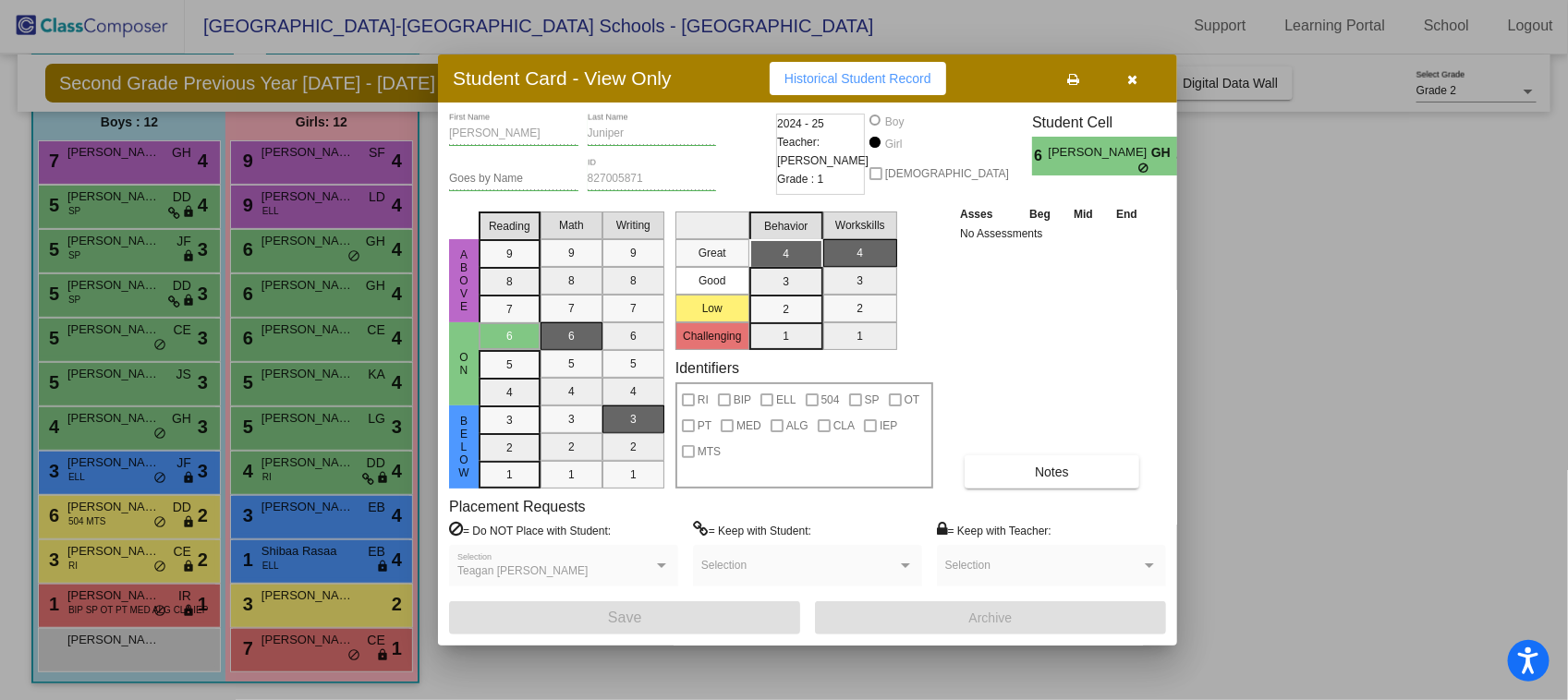
click at [343, 213] on div at bounding box center [784, 350] width 1568 height 700
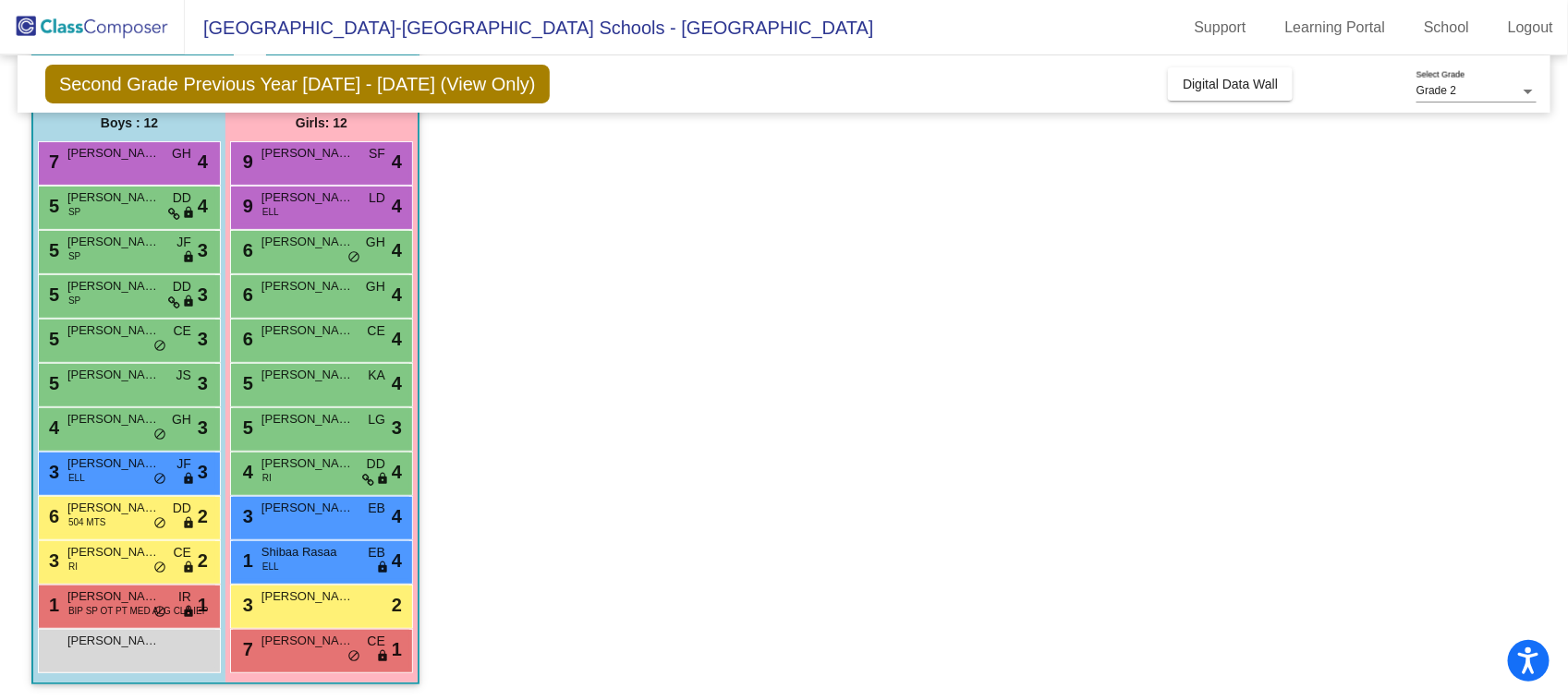
click at [343, 213] on div "9 Lubaynah [PERSON_NAME] [PERSON_NAME] lock do_not_disturb_alt 4" at bounding box center [322, 206] width 177 height 38
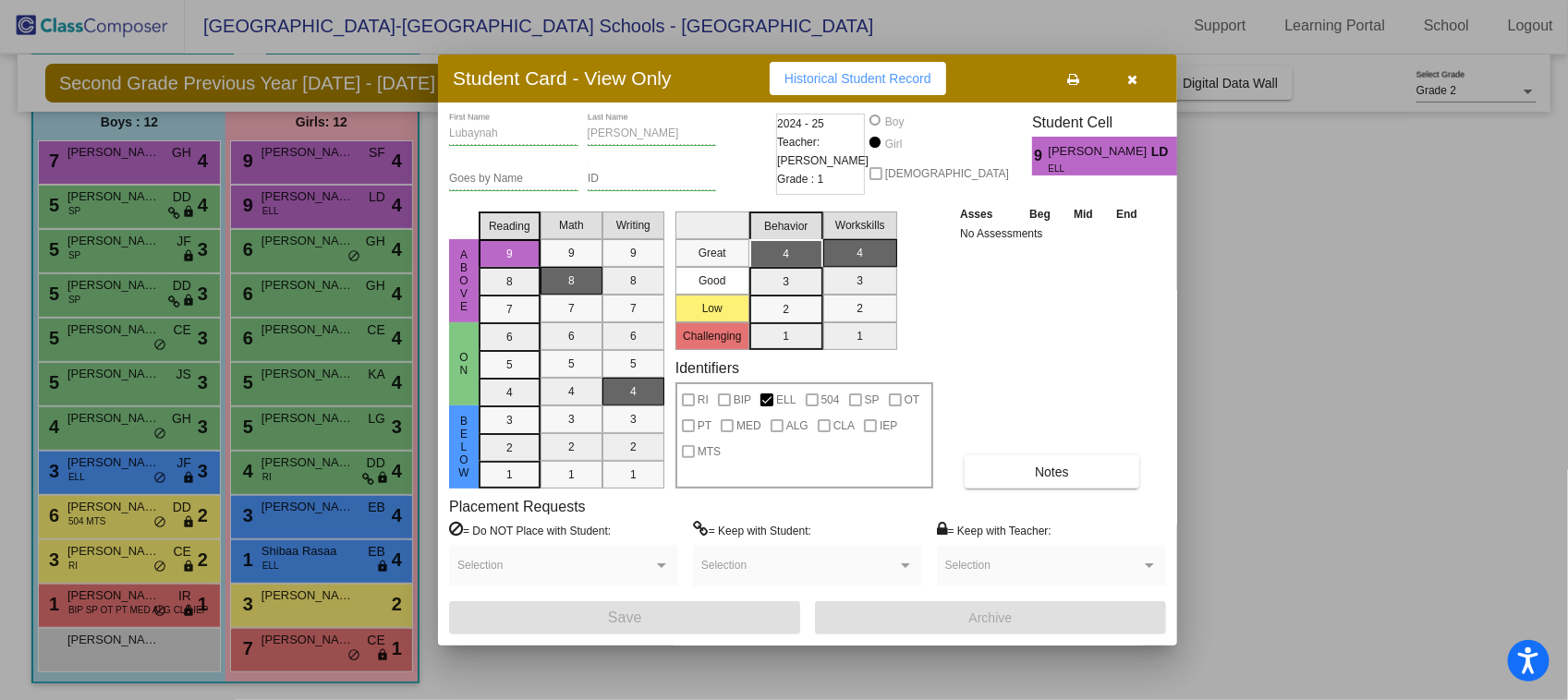
click at [358, 155] on div at bounding box center [784, 350] width 1568 height 700
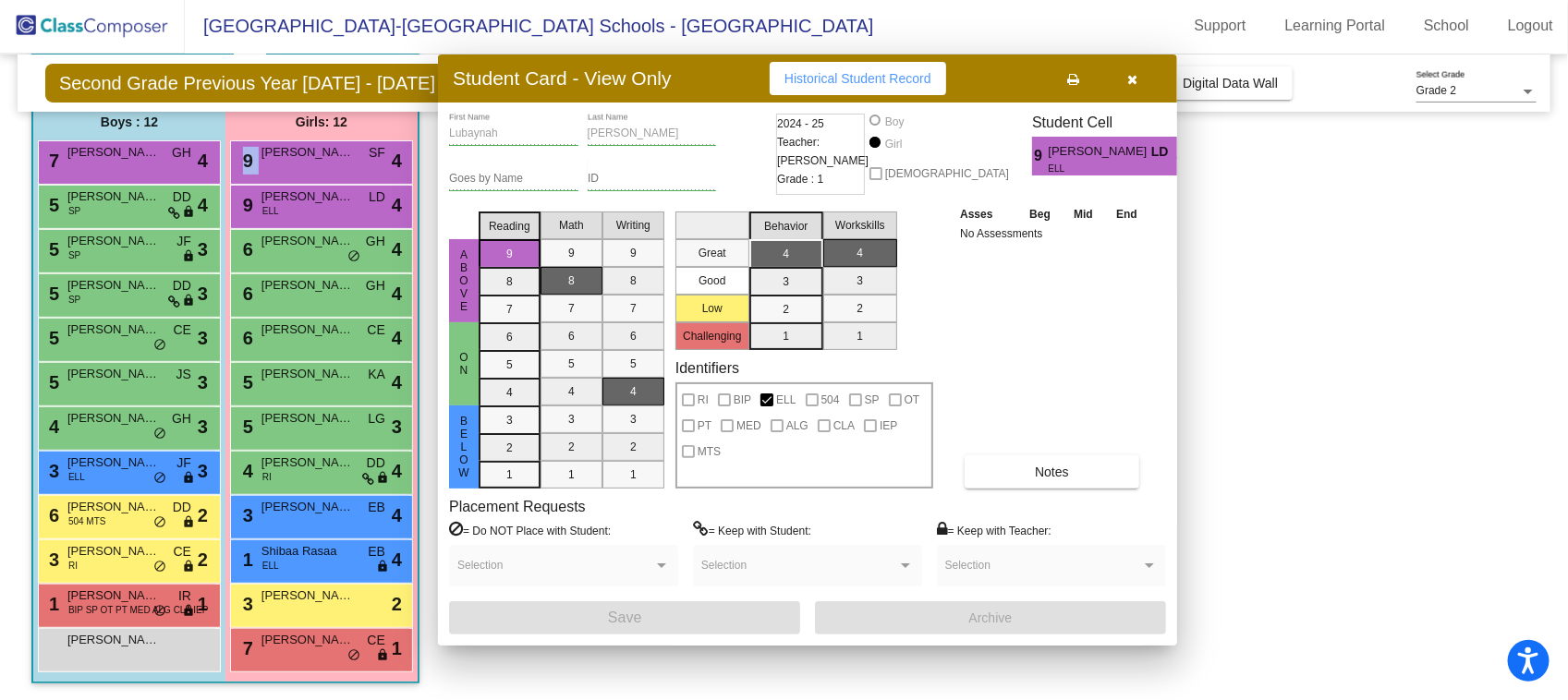
click at [358, 155] on div "9 [PERSON_NAME] SF lock do_not_disturb_alt 4" at bounding box center [322, 160] width 177 height 38
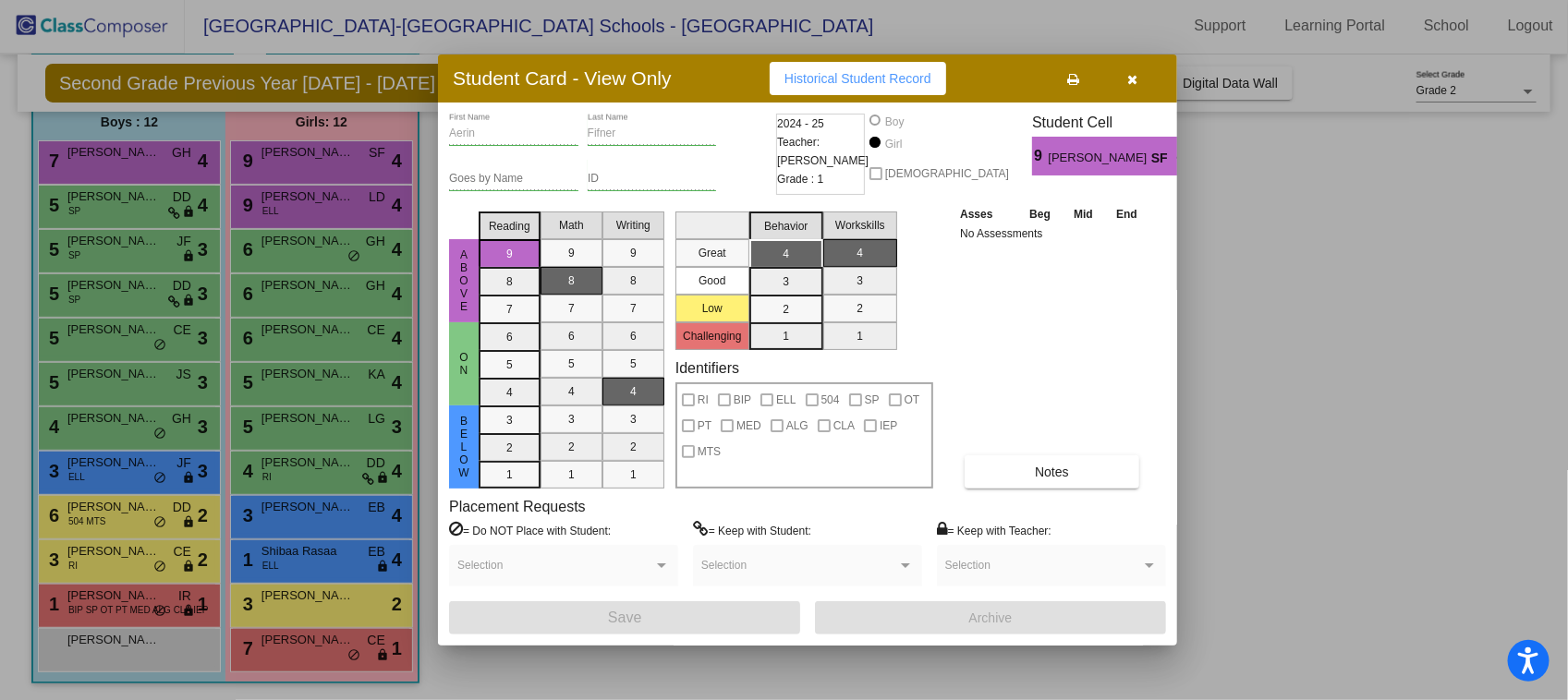
click at [306, 603] on div at bounding box center [784, 350] width 1568 height 700
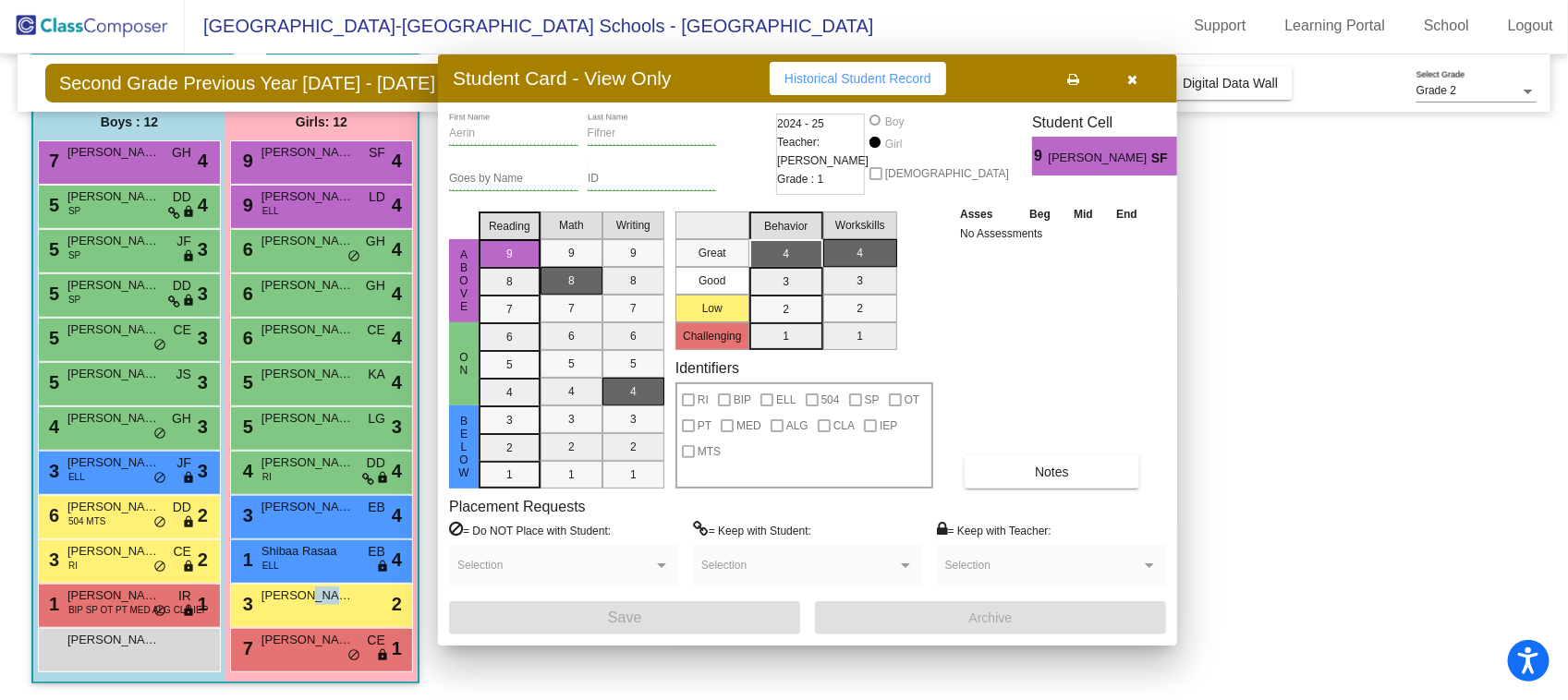
click at [306, 603] on span "[PERSON_NAME]" at bounding box center [307, 596] width 92 height 19
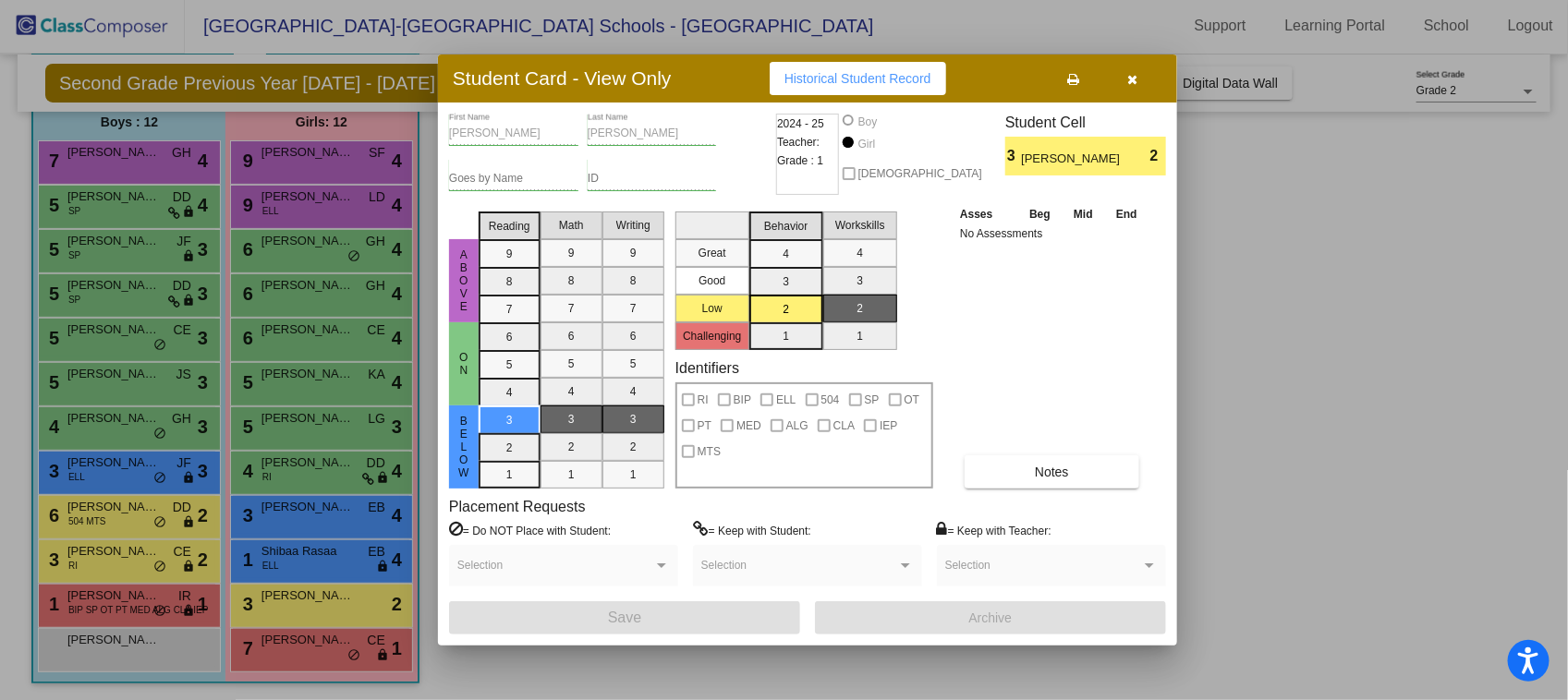
click at [130, 566] on div at bounding box center [784, 350] width 1568 height 700
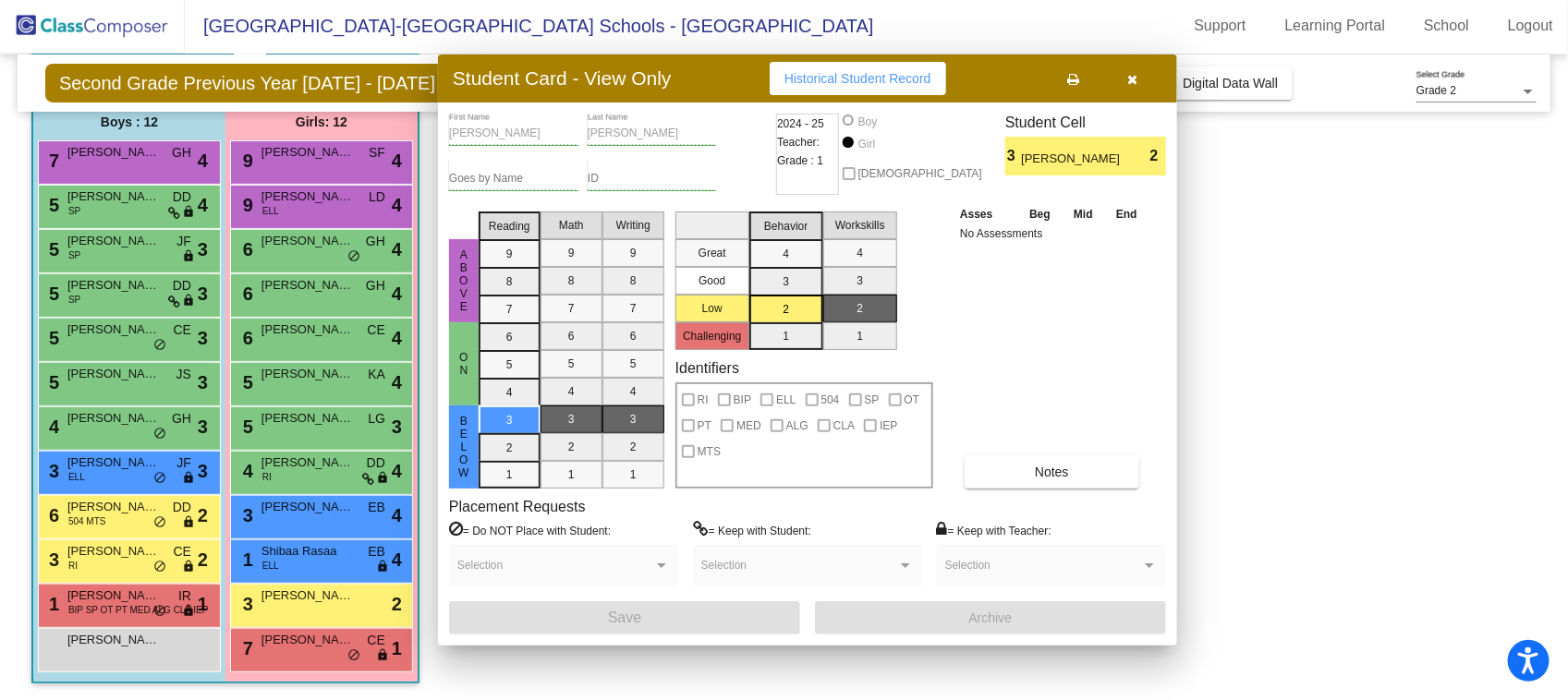
scroll to position [1, 0]
click at [130, 566] on div "3 [PERSON_NAME] RI CE lock do_not_disturb_alt 2" at bounding box center [127, 559] width 177 height 38
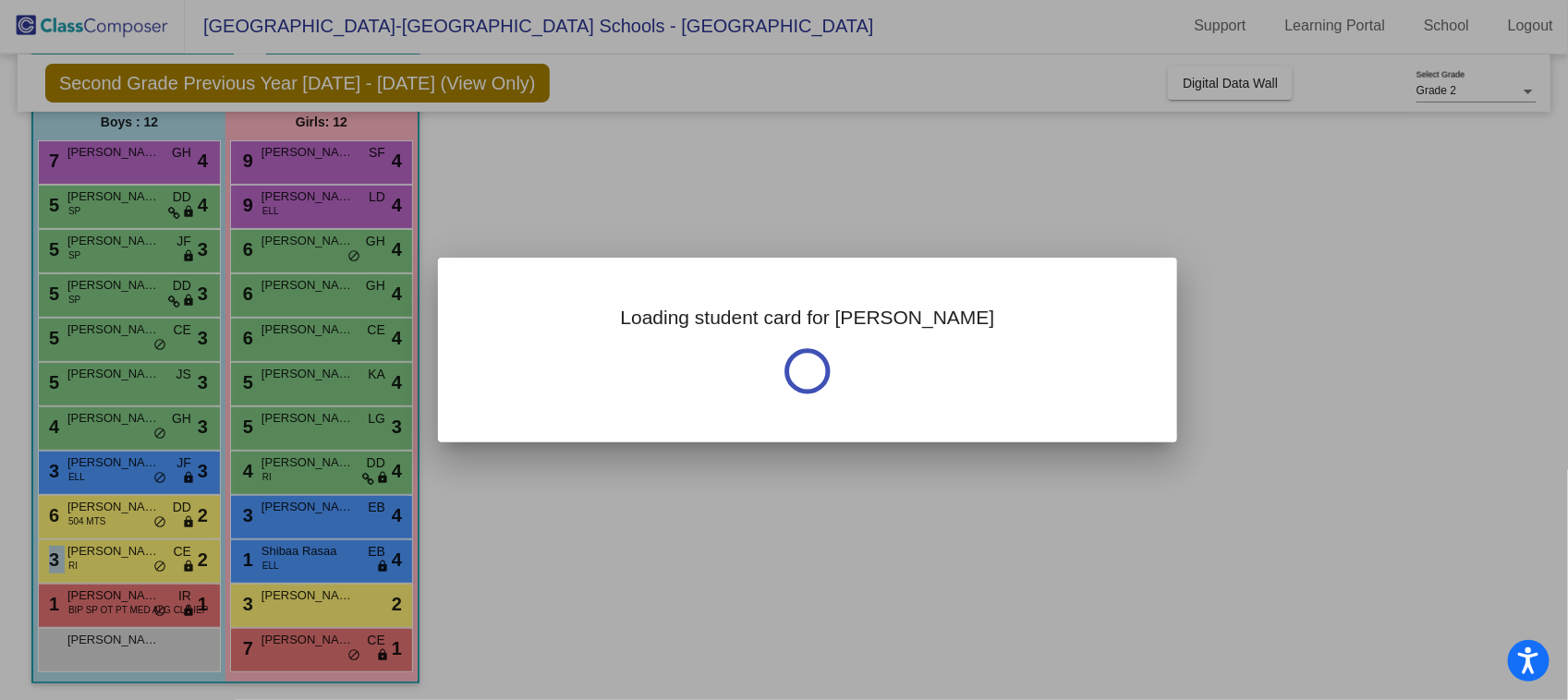
scroll to position [0, 0]
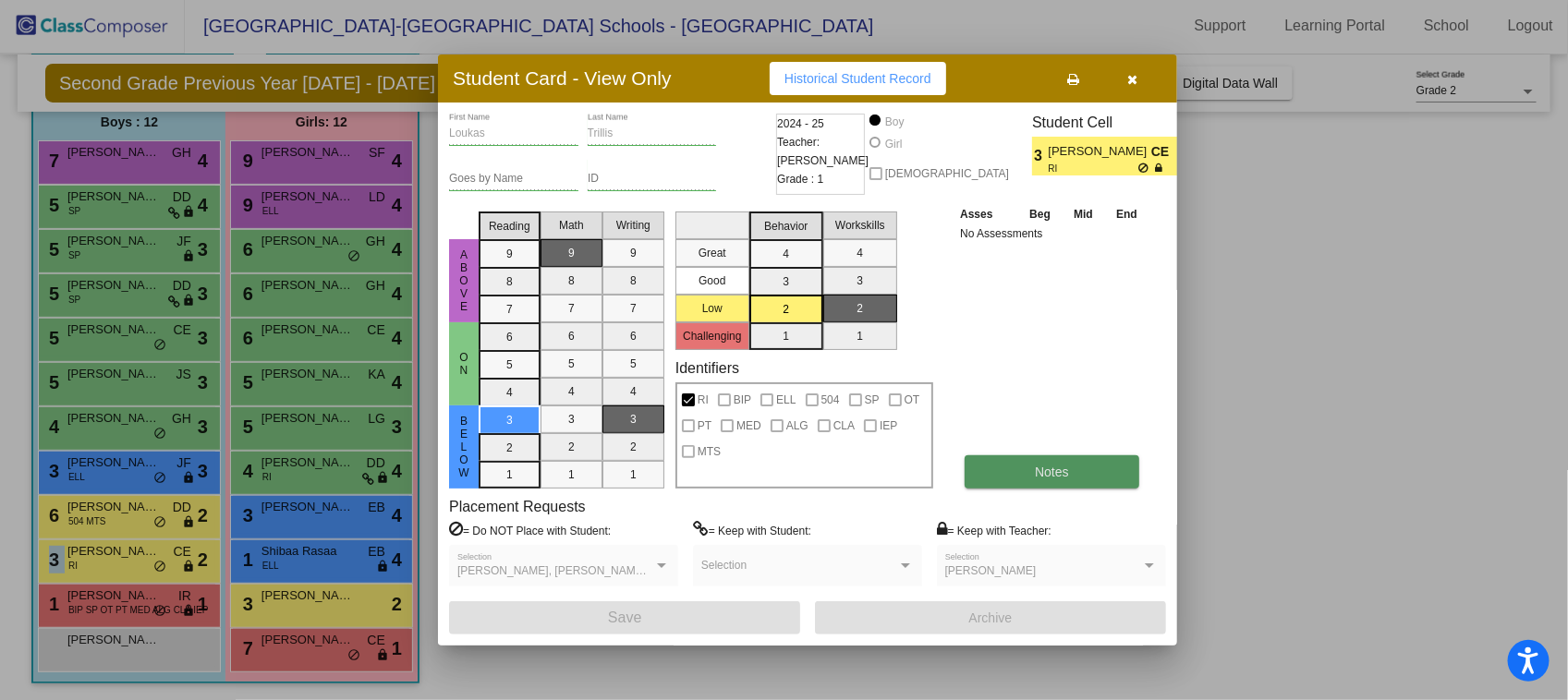
click at [1021, 465] on button "Notes" at bounding box center [1053, 473] width 175 height 34
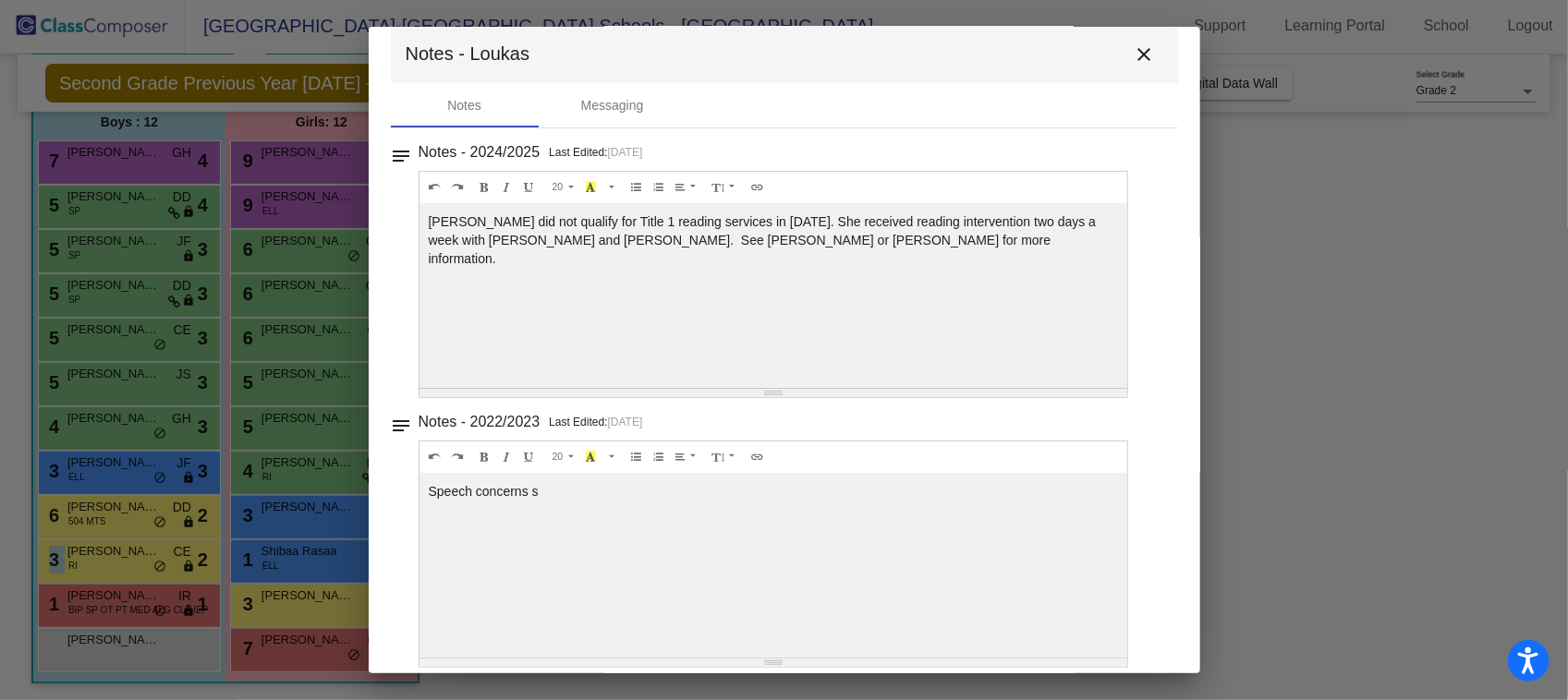
scroll to position [44, 0]
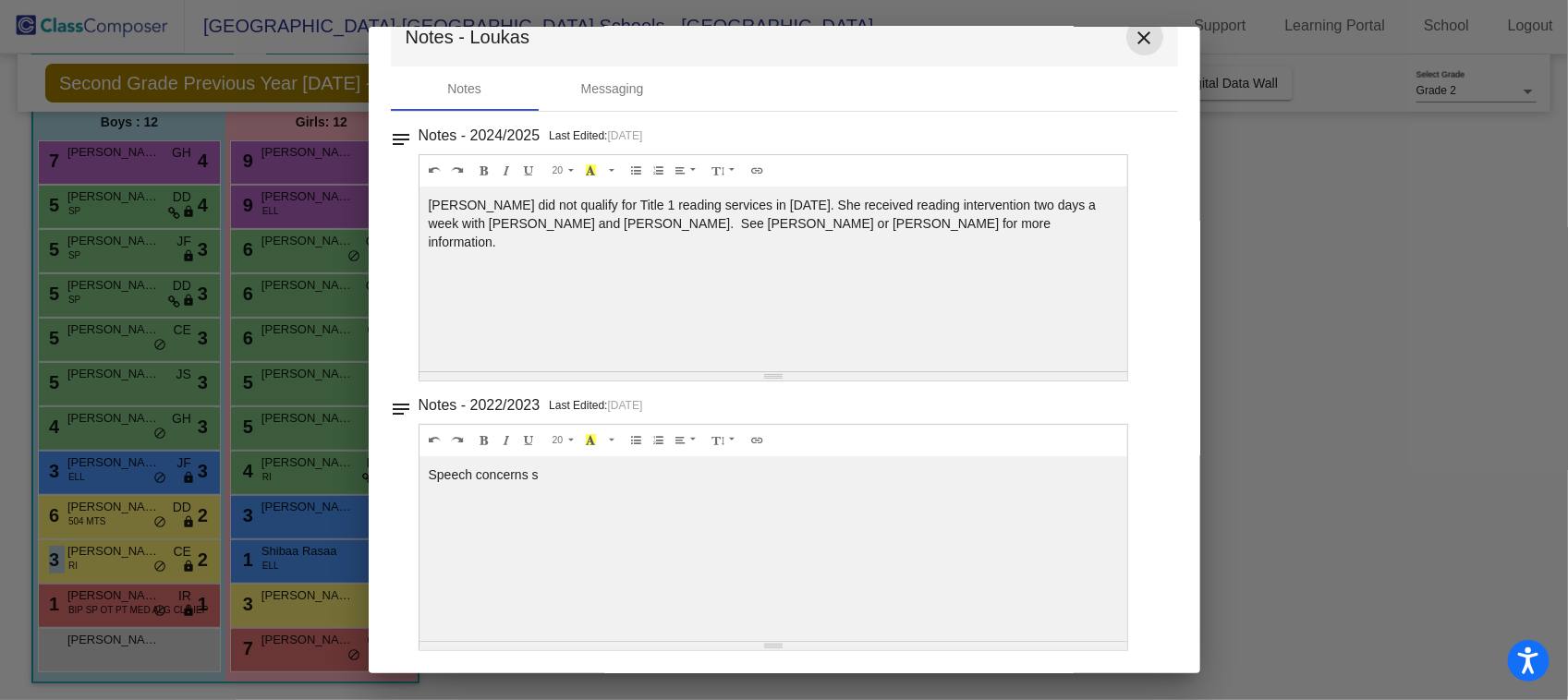
click at [1134, 35] on mat-icon "close" at bounding box center [1145, 38] width 22 height 22
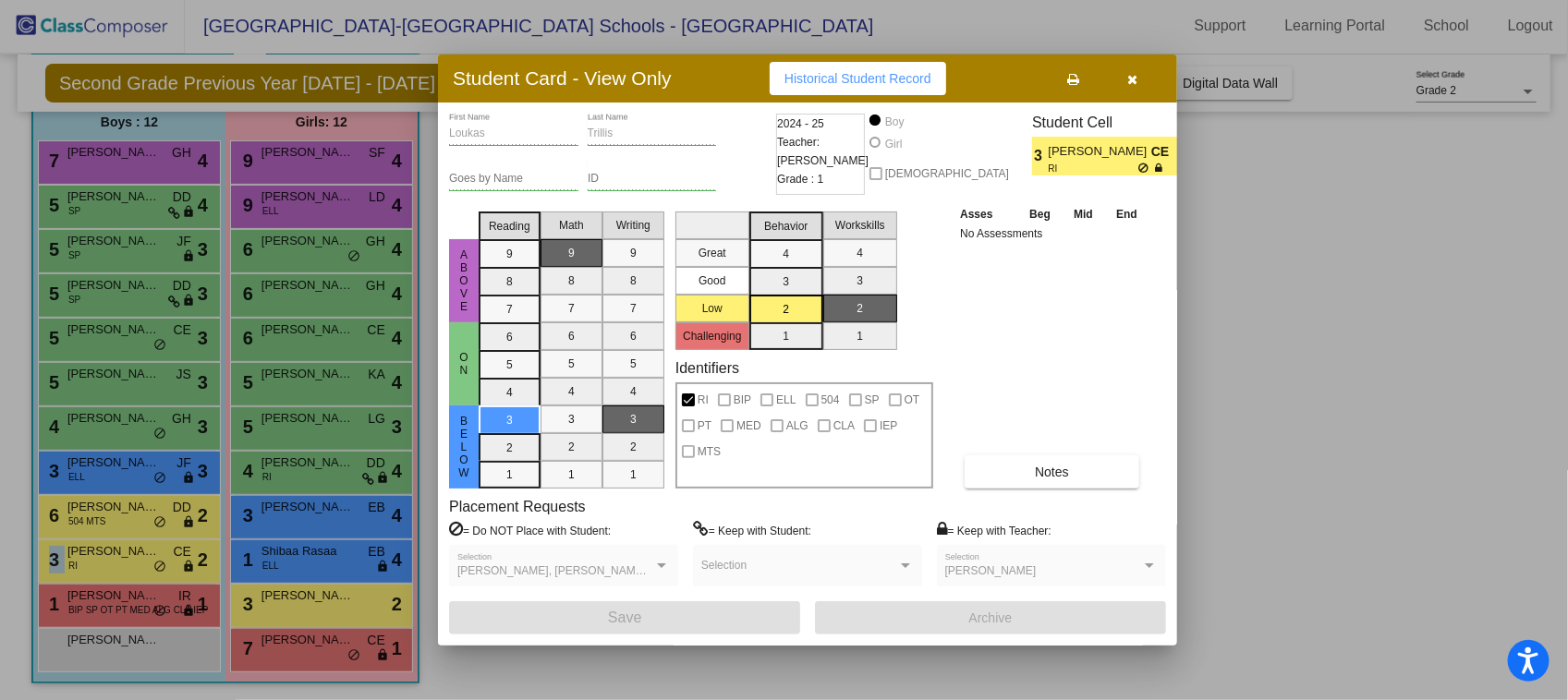
click at [1128, 88] on button "button" at bounding box center [1133, 78] width 60 height 34
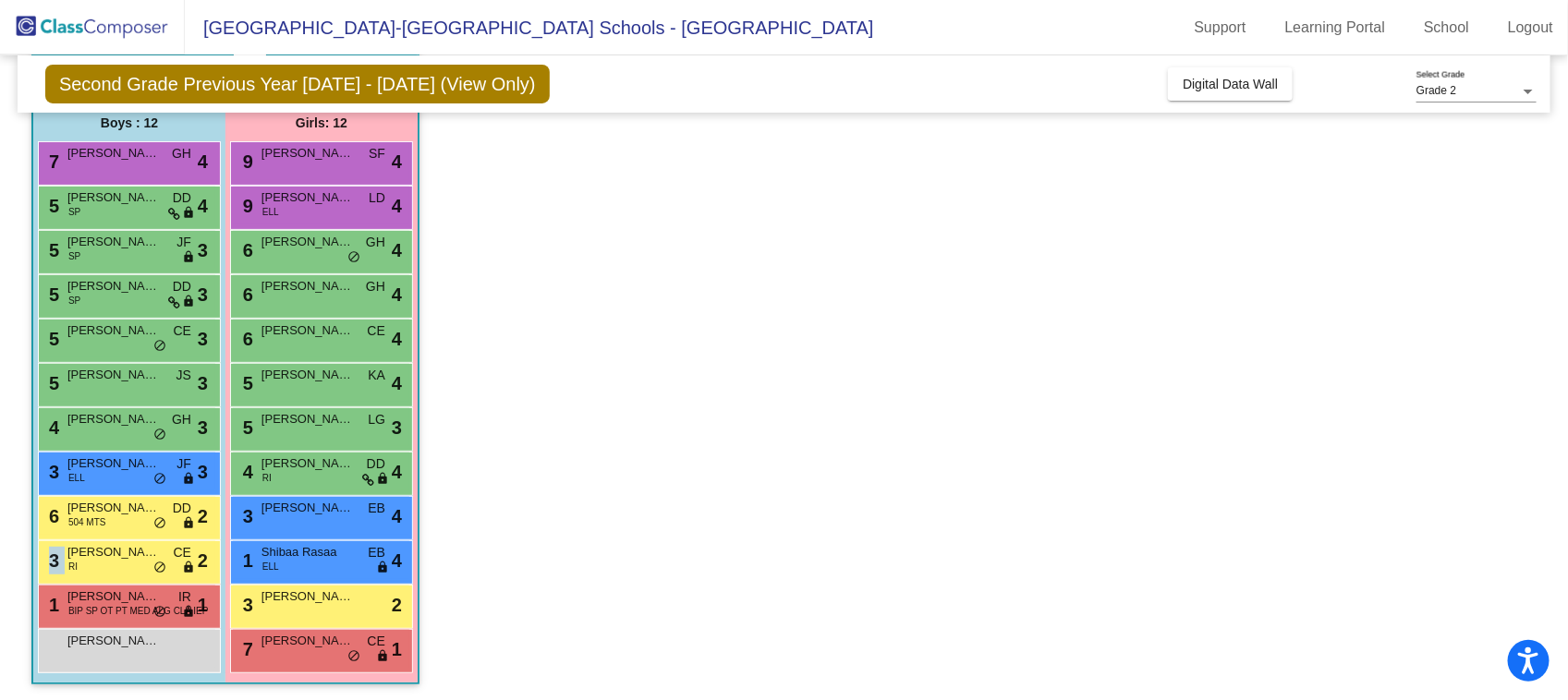
scroll to position [1, 0]
